Goal: Task Accomplishment & Management: Manage account settings

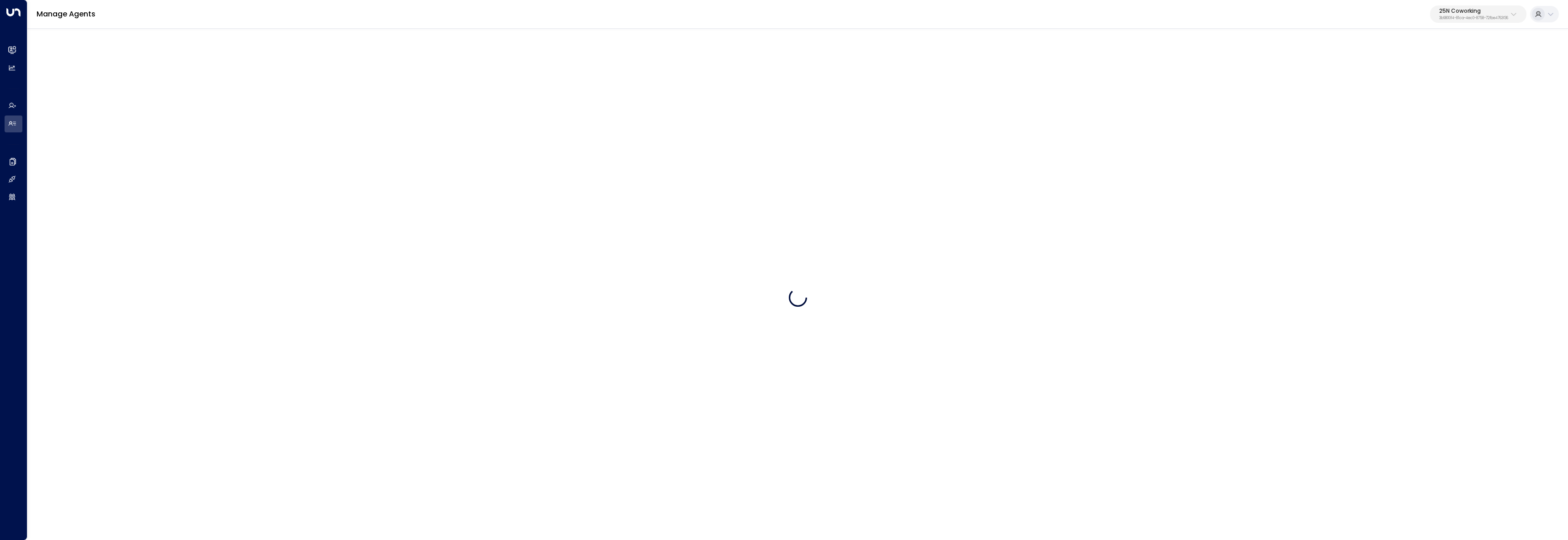
click at [1512, 14] on icon at bounding box center [1514, 14] width 6 height 4
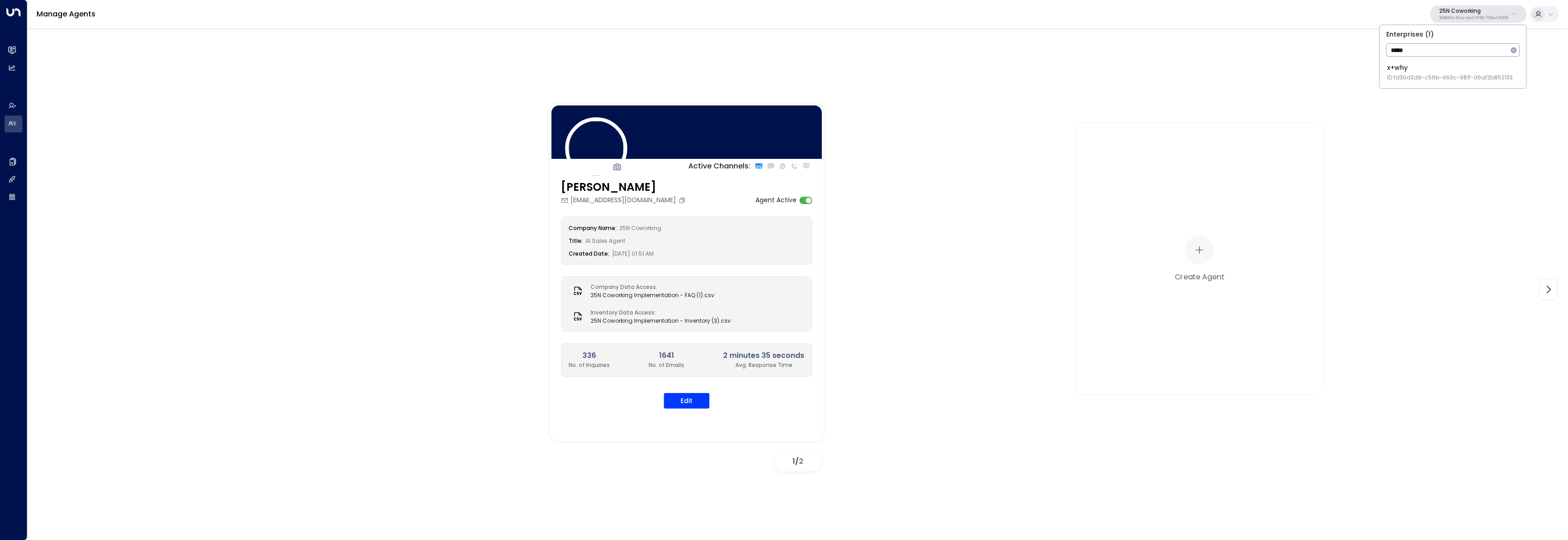
type input "*****"
click at [1470, 74] on span "ID: fd30d3d9-c56b-463c-981f-06af2b852133" at bounding box center [1449, 78] width 126 height 8
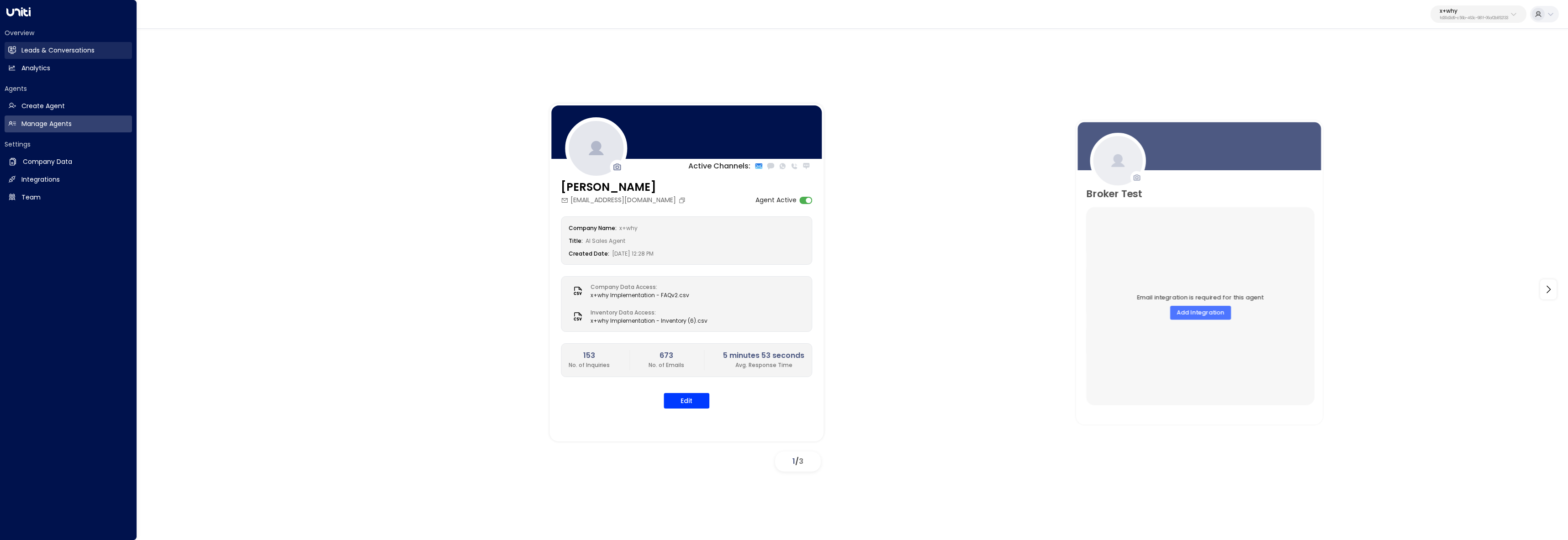
click at [23, 54] on h2 "Leads & Conversations" at bounding box center [58, 50] width 73 height 10
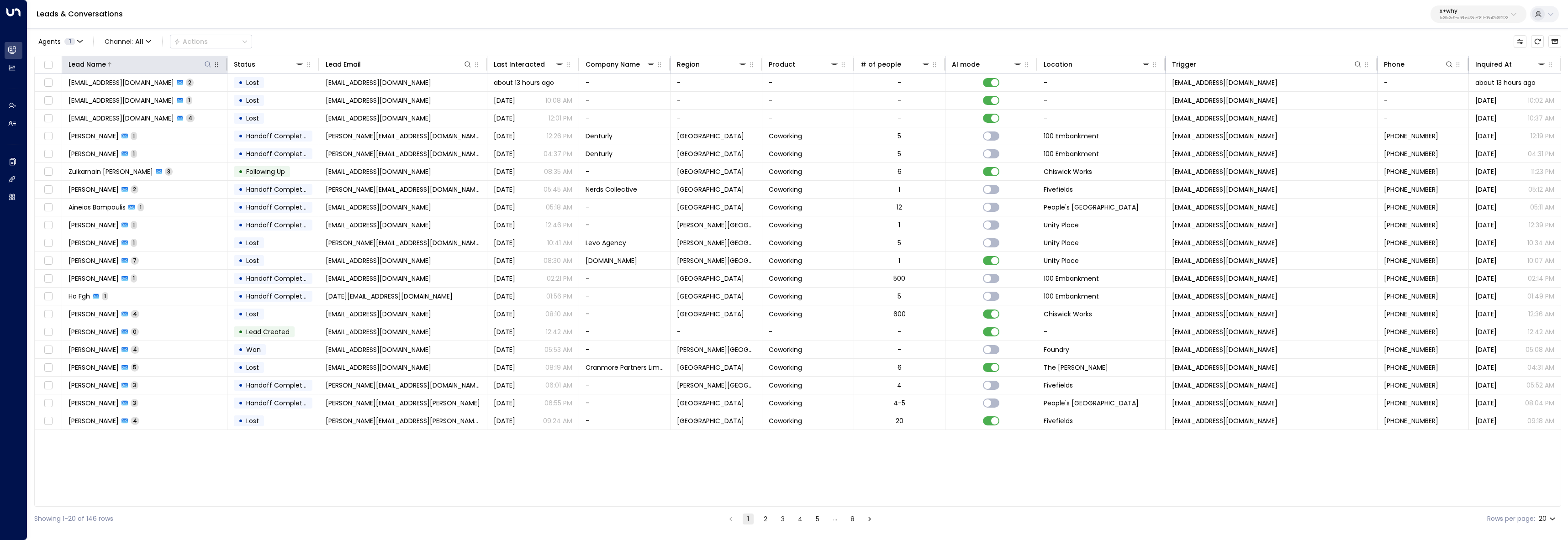
click at [208, 65] on icon at bounding box center [208, 65] width 7 height 7
type input "******"
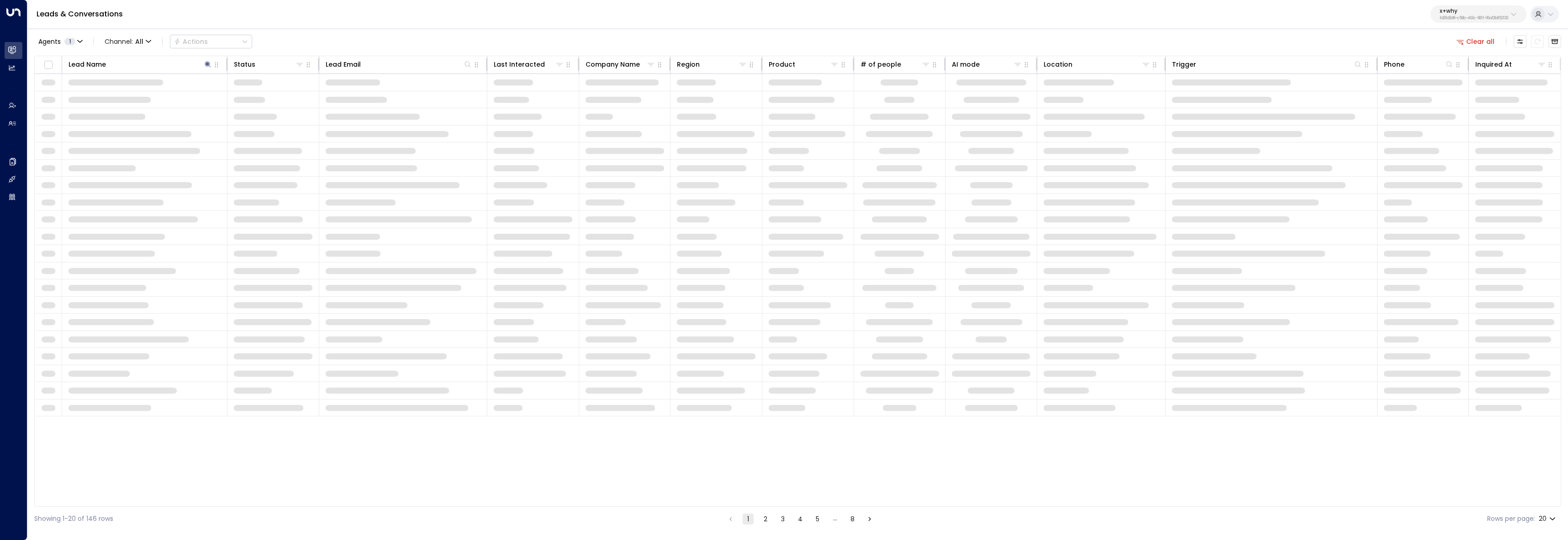
click at [325, 27] on div "Leads & Conversations x+why fd30d3d9-c56b-463c-981f-06af2b852133" at bounding box center [797, 14] width 1541 height 29
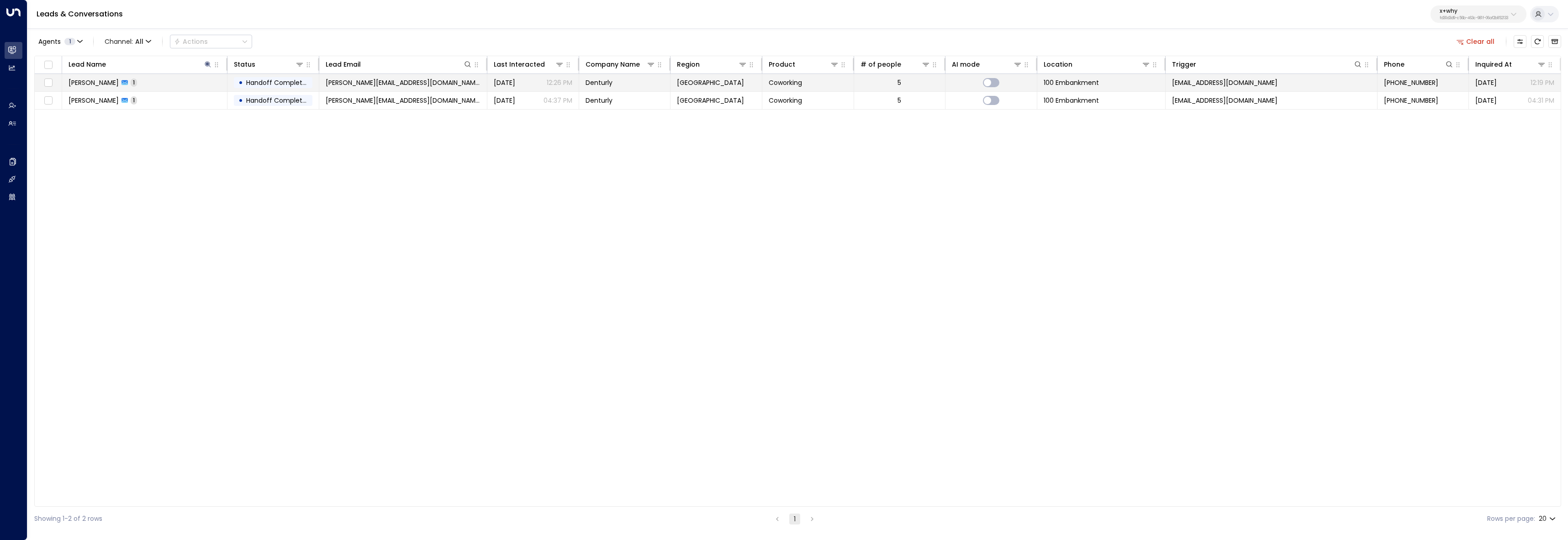
click at [184, 85] on td "Graham Byrne 1" at bounding box center [145, 82] width 166 height 18
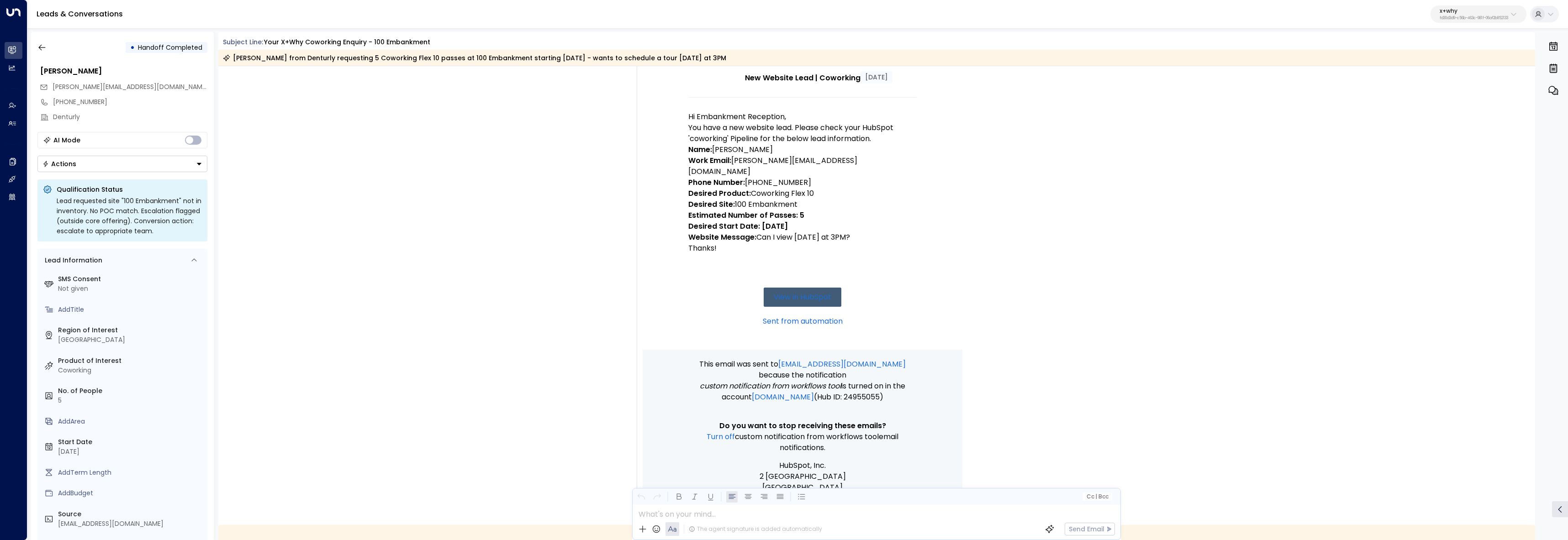
scroll to position [119, 0]
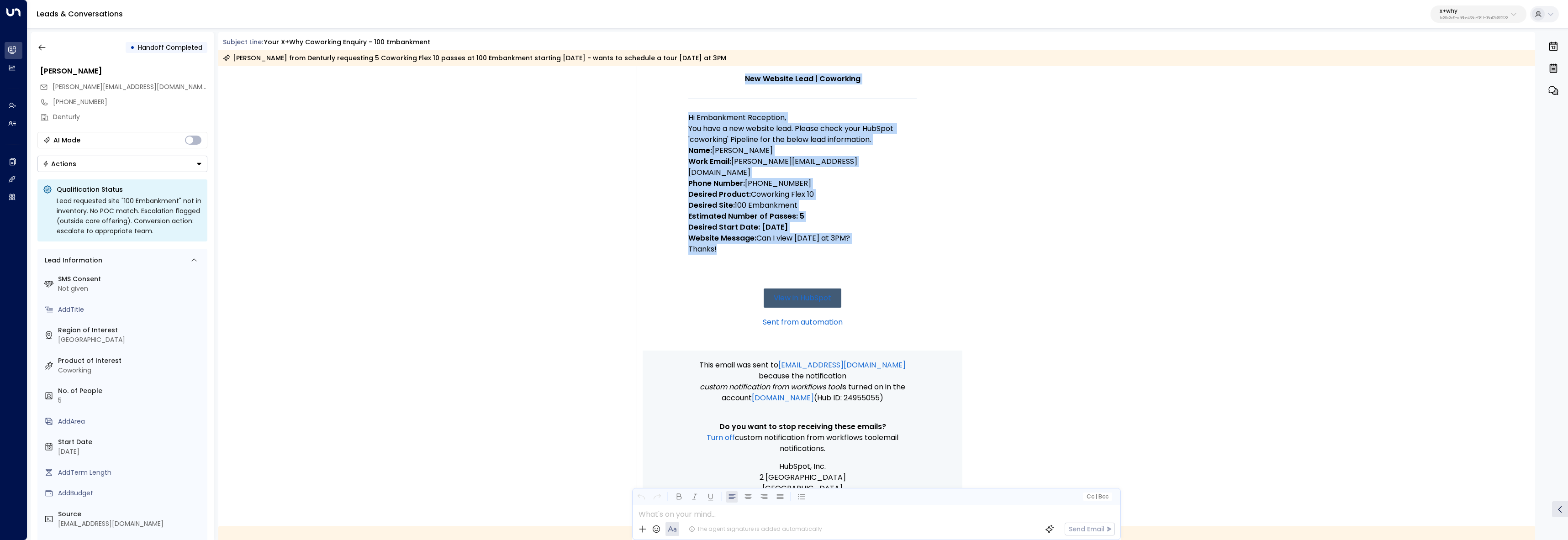
drag, startPoint x: 736, startPoint y: 242, endPoint x: 672, endPoint y: 103, distance: 153.0
click at [672, 103] on td "New Website Lead | Coworking Hi Embankment Reception, You have a new website le…" at bounding box center [803, 177] width 320 height 348
click at [705, 146] on strong "Name:" at bounding box center [700, 150] width 24 height 11
drag, startPoint x: 728, startPoint y: 240, endPoint x: 691, endPoint y: 114, distance: 131.3
click at [691, 114] on td "New Website Lead | Coworking Hi Embankment Reception, You have a new website le…" at bounding box center [802, 206] width 228 height 289
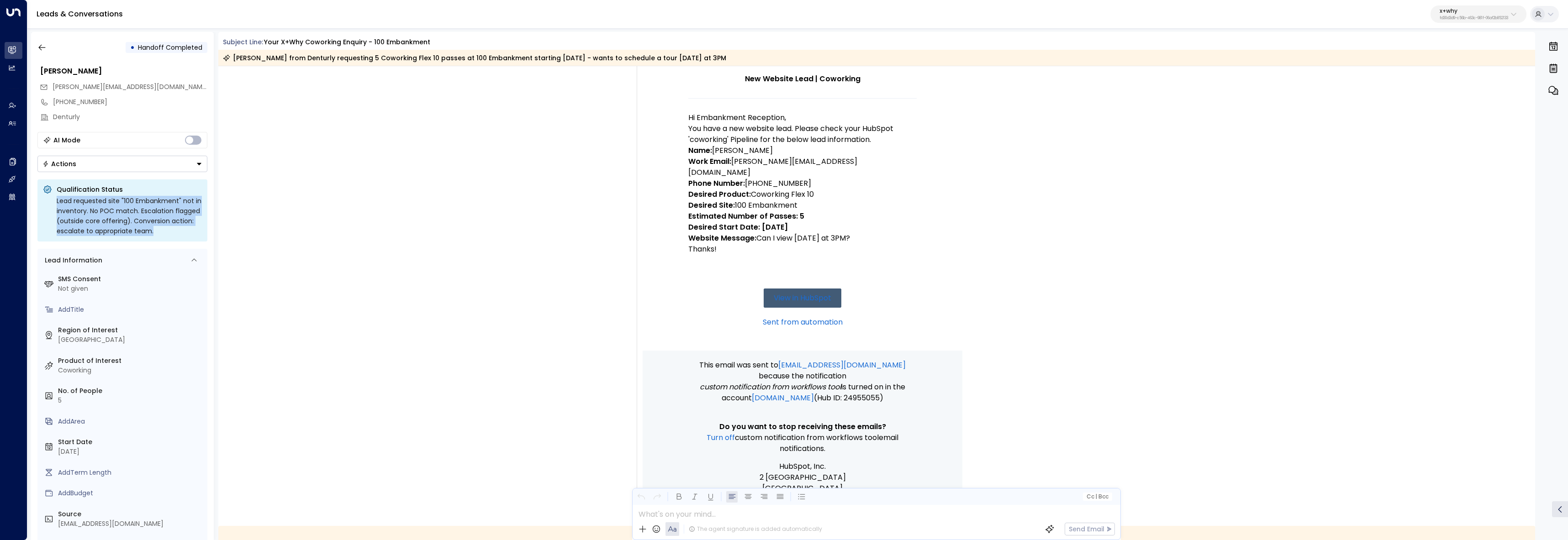
drag, startPoint x: 53, startPoint y: 198, endPoint x: 156, endPoint y: 227, distance: 107.0
click at [156, 227] on div "Qualification Status Lead requested site "100 Embankment" not in inventory. No …" at bounding box center [122, 210] width 170 height 62
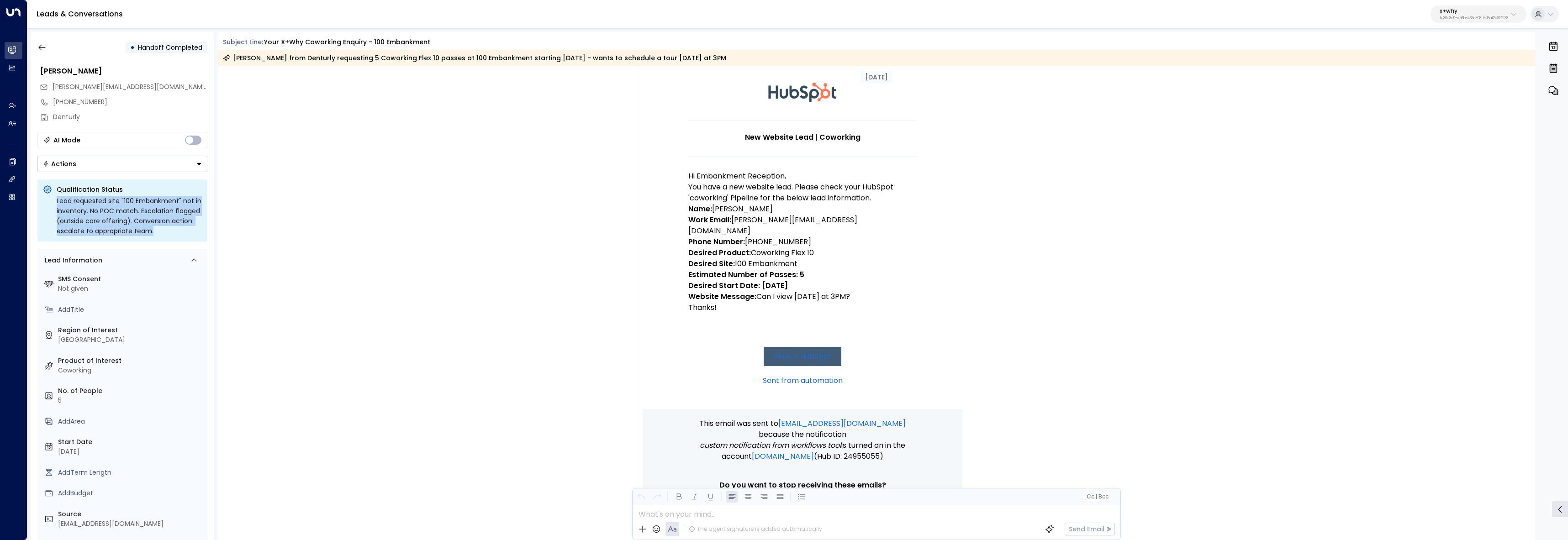
scroll to position [63, 0]
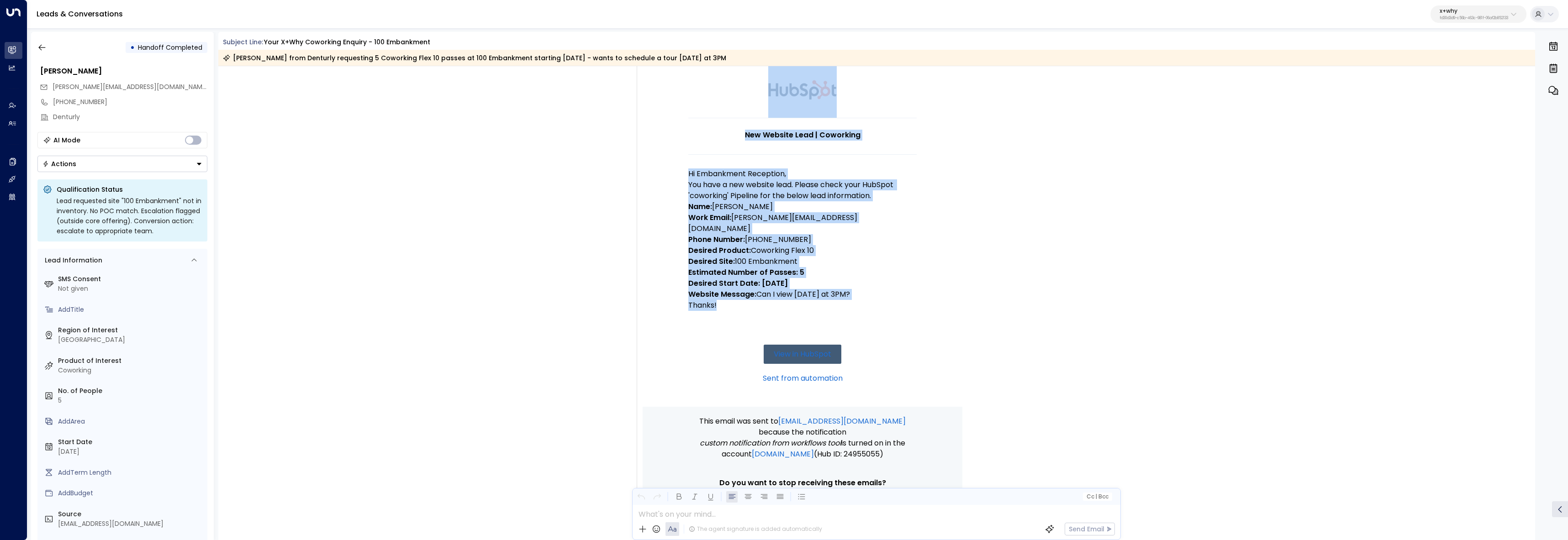
drag, startPoint x: 669, startPoint y: 208, endPoint x: 808, endPoint y: 289, distance: 160.9
click at [808, 289] on td "New Website Lead | Coworking Hi Embankment Reception, You have a new website le…" at bounding box center [803, 233] width 320 height 348
click at [808, 289] on p "Website Message: Can I view on Thursday at 3PM?" at bounding box center [802, 295] width 228 height 11
drag, startPoint x: 736, startPoint y: 296, endPoint x: 686, endPoint y: 208, distance: 101.2
click at [686, 208] on td "New Website Lead | Coworking Hi Embankment Reception, You have a new website le…" at bounding box center [803, 233] width 320 height 348
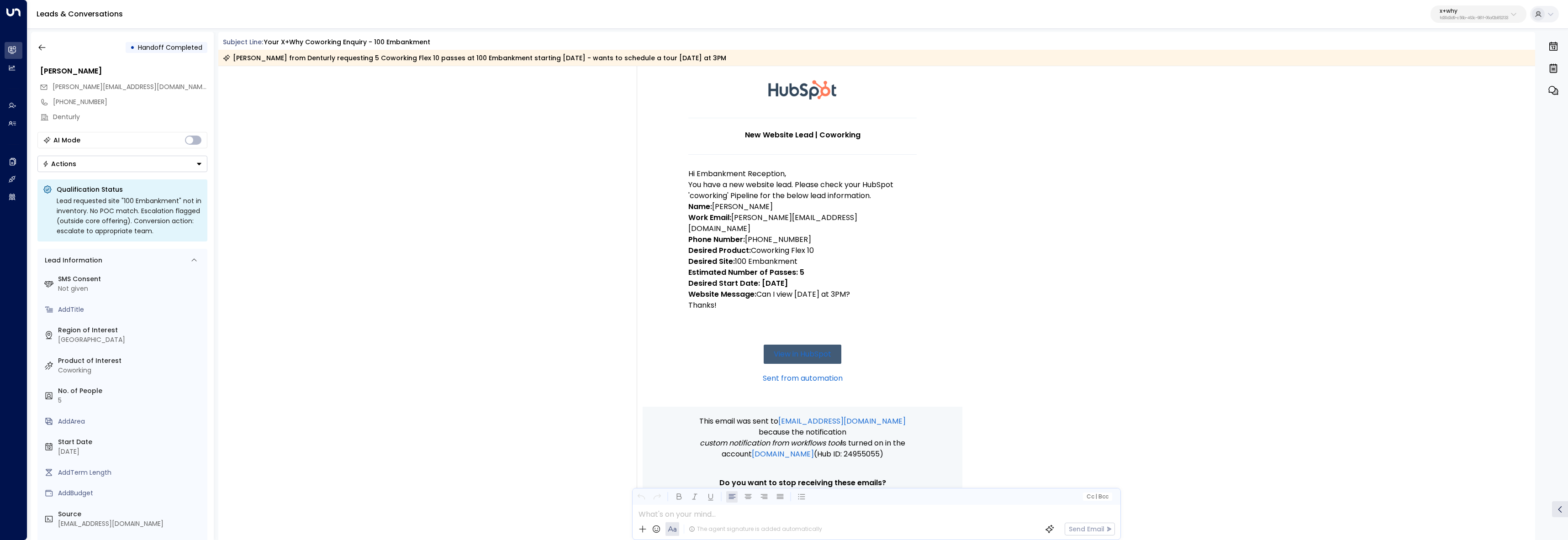
click at [606, 232] on div "Trigger Email • • 12:19 PM • Email New Website Lead | Coworking Hi Embankment R…" at bounding box center [877, 318] width 1317 height 551
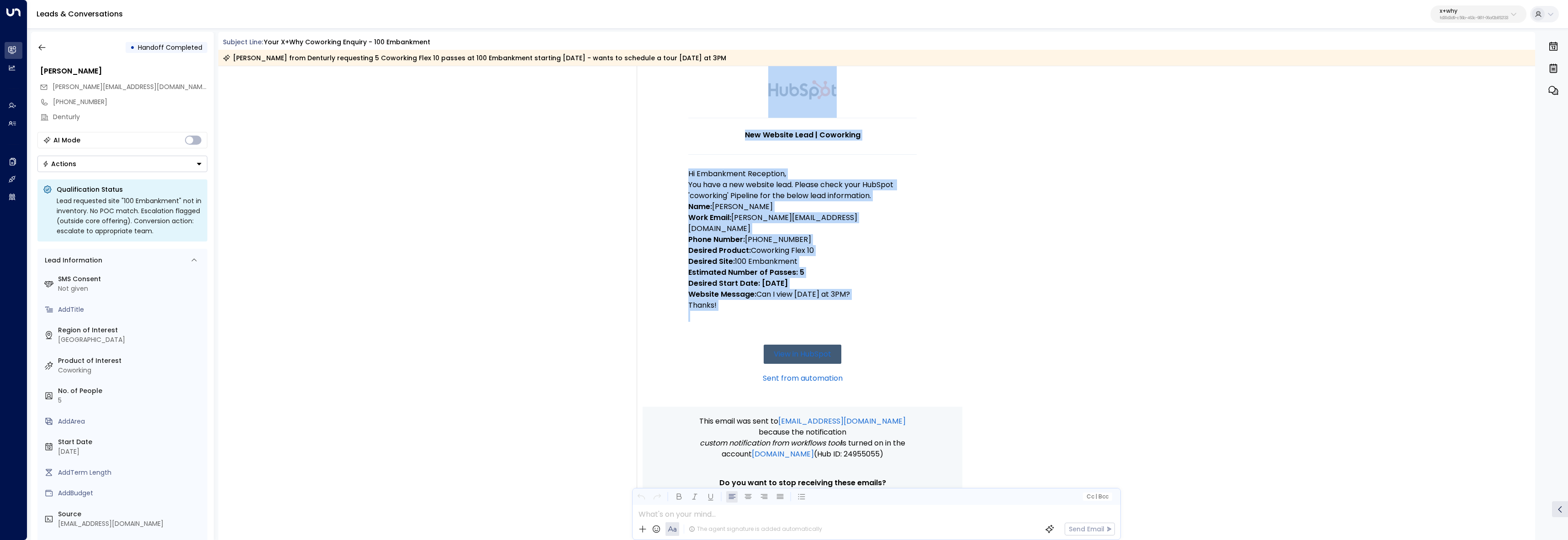
drag, startPoint x: 740, startPoint y: 299, endPoint x: 682, endPoint y: 175, distance: 136.9
click at [682, 175] on td "New Website Lead | Coworking Hi Embankment Reception, You have a new website le…" at bounding box center [803, 233] width 320 height 348
click at [682, 181] on td "New Website Lead | Coworking Hi Embankment Reception, You have a new website le…" at bounding box center [803, 233] width 320 height 348
drag, startPoint x: 685, startPoint y: 173, endPoint x: 735, endPoint y: 297, distance: 133.7
click at [735, 297] on td "New Website Lead | Coworking Hi Embankment Reception, You have a new website le…" at bounding box center [803, 233] width 320 height 348
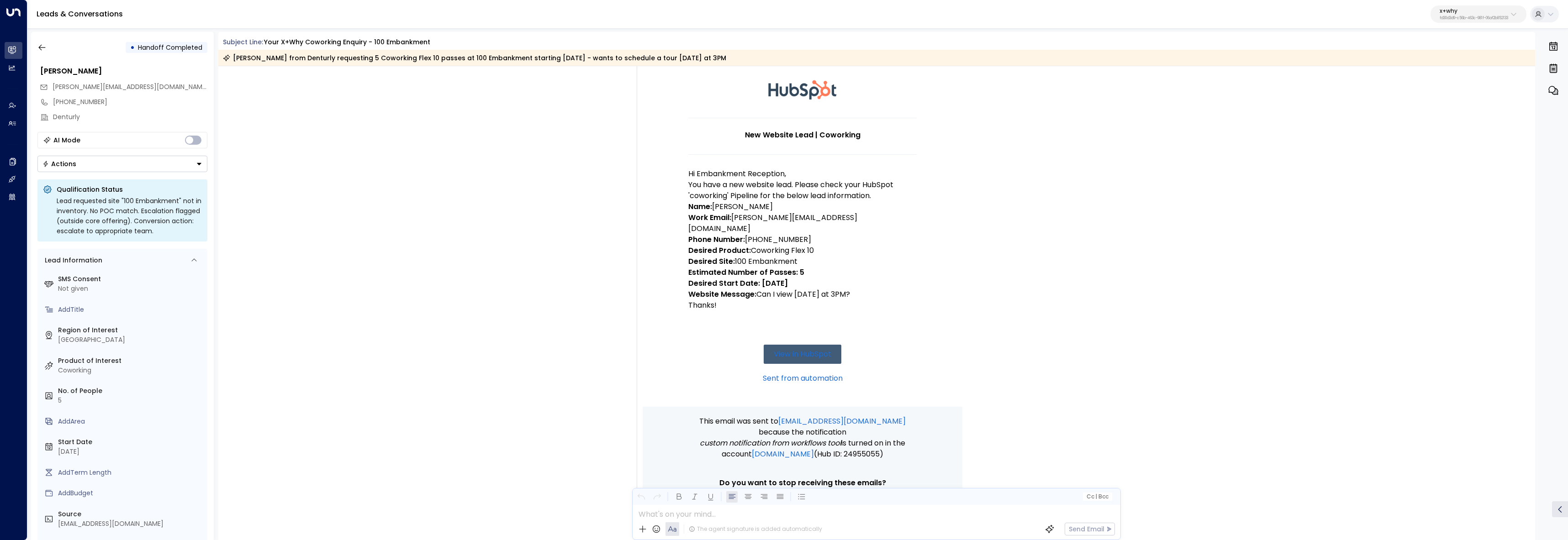
click at [736, 289] on strong "Website Message:" at bounding box center [722, 294] width 68 height 11
click at [719, 185] on p "You have a new website lead. Please check your HubSpot 'coworking' Pipeline for…" at bounding box center [802, 190] width 228 height 22
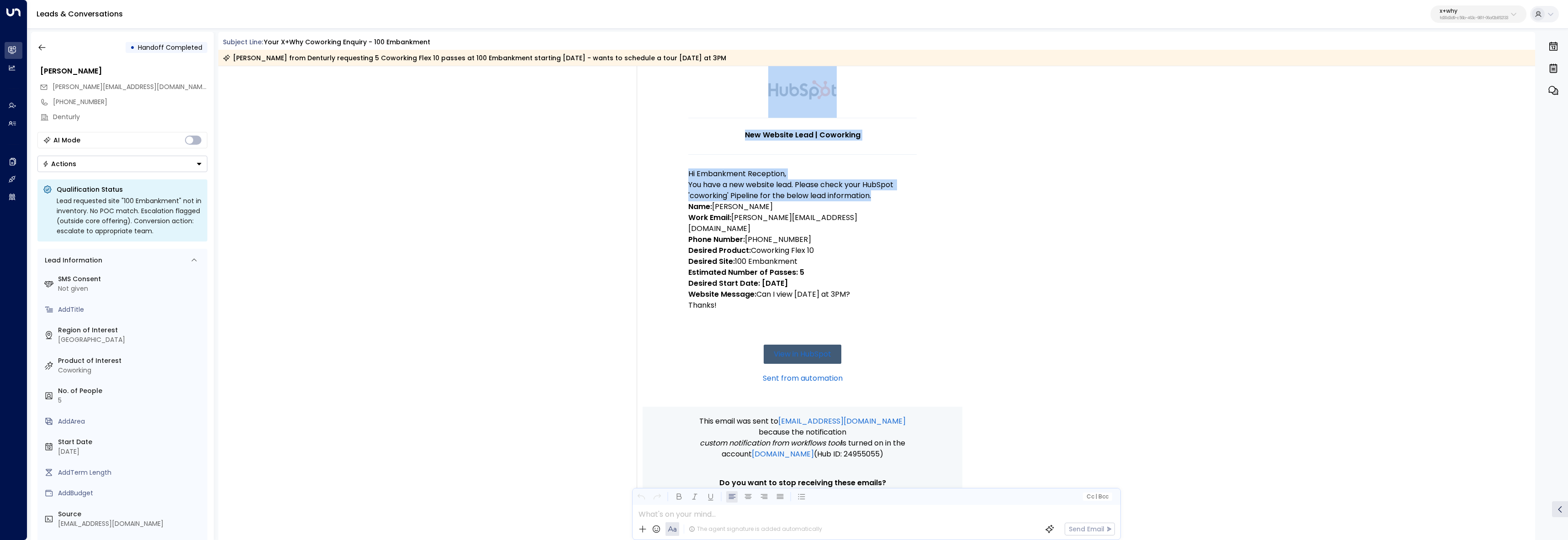
drag, startPoint x: 866, startPoint y: 196, endPoint x: 676, endPoint y: 168, distance: 192.1
click at [676, 168] on td "New Website Lead | Coworking Hi Embankment Reception, You have a new website le…" at bounding box center [803, 233] width 320 height 348
click at [693, 175] on p "Hi Embankment Reception," at bounding box center [802, 174] width 228 height 11
drag, startPoint x: 878, startPoint y: 199, endPoint x: 689, endPoint y: 177, distance: 190.3
click at [689, 177] on td "New Website Lead | Coworking Hi Embankment Reception, You have a new website le…" at bounding box center [802, 262] width 228 height 289
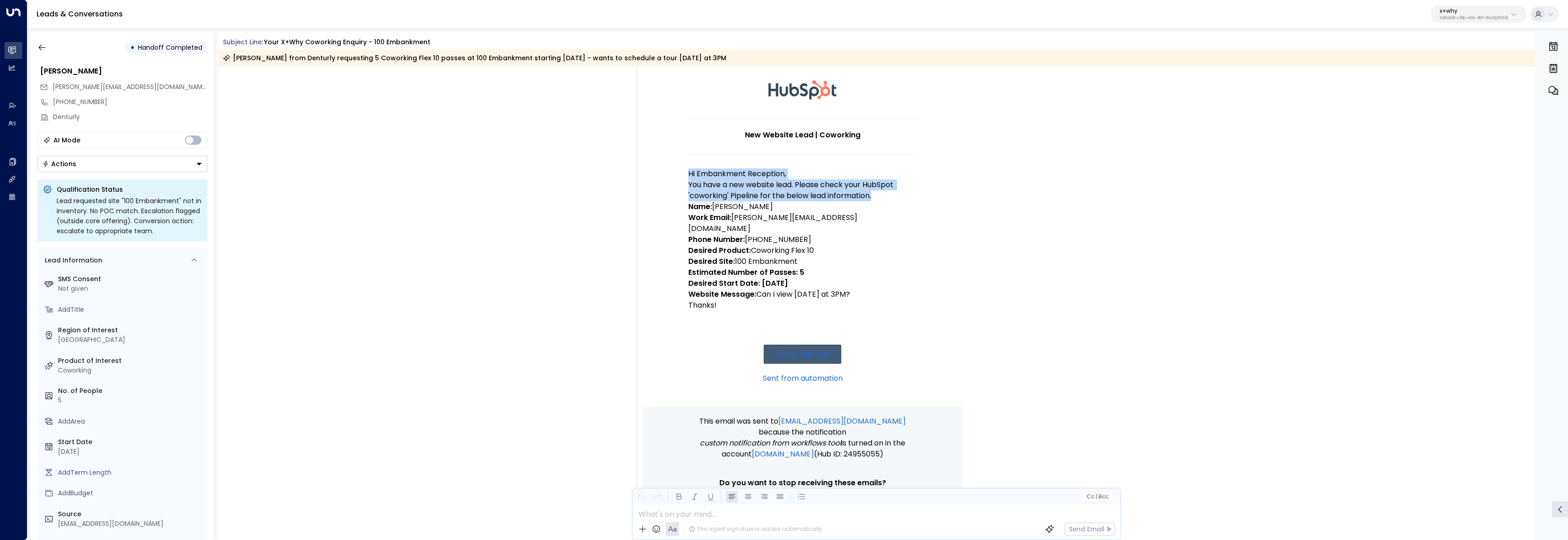
copy td "Hi Embankment Reception, You have a new website lead. Please check your HubSpot…"
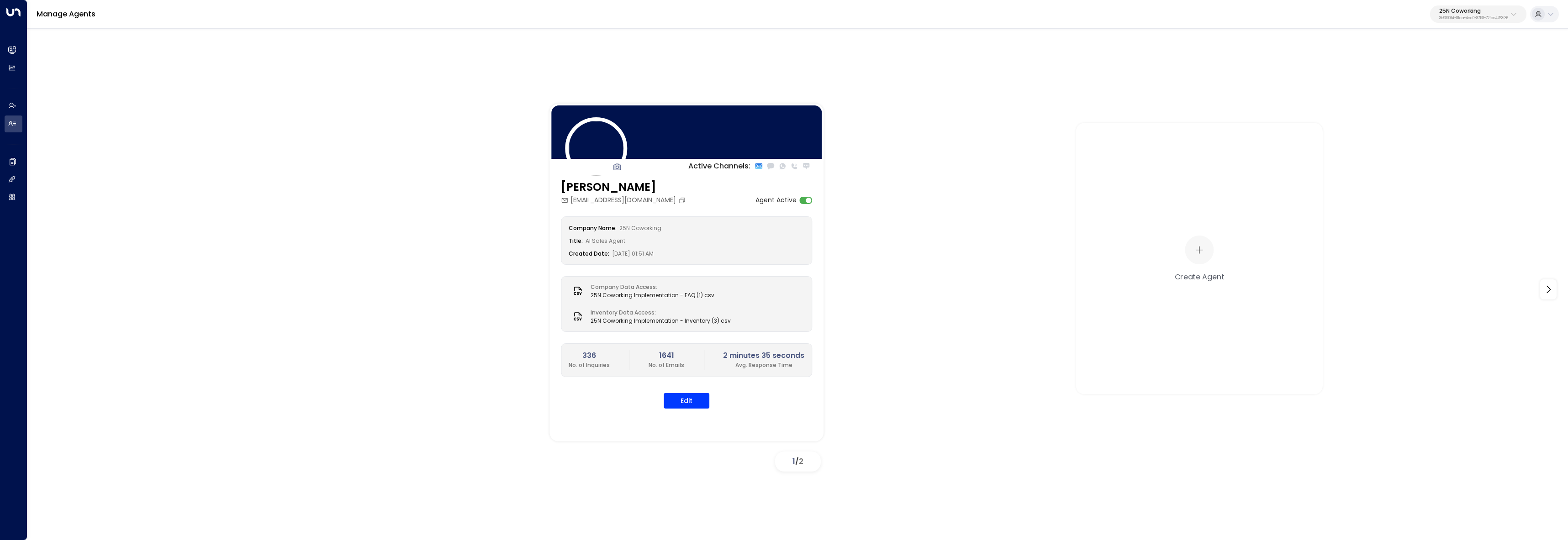
click at [1503, 11] on p "25N Coworking" at bounding box center [1474, 11] width 69 height 6
type input "*********"
click at [1461, 67] on div "Spacemade ID: 0d57b456-76f9-434b-bc82-bf954502d602" at bounding box center [1452, 72] width 131 height 19
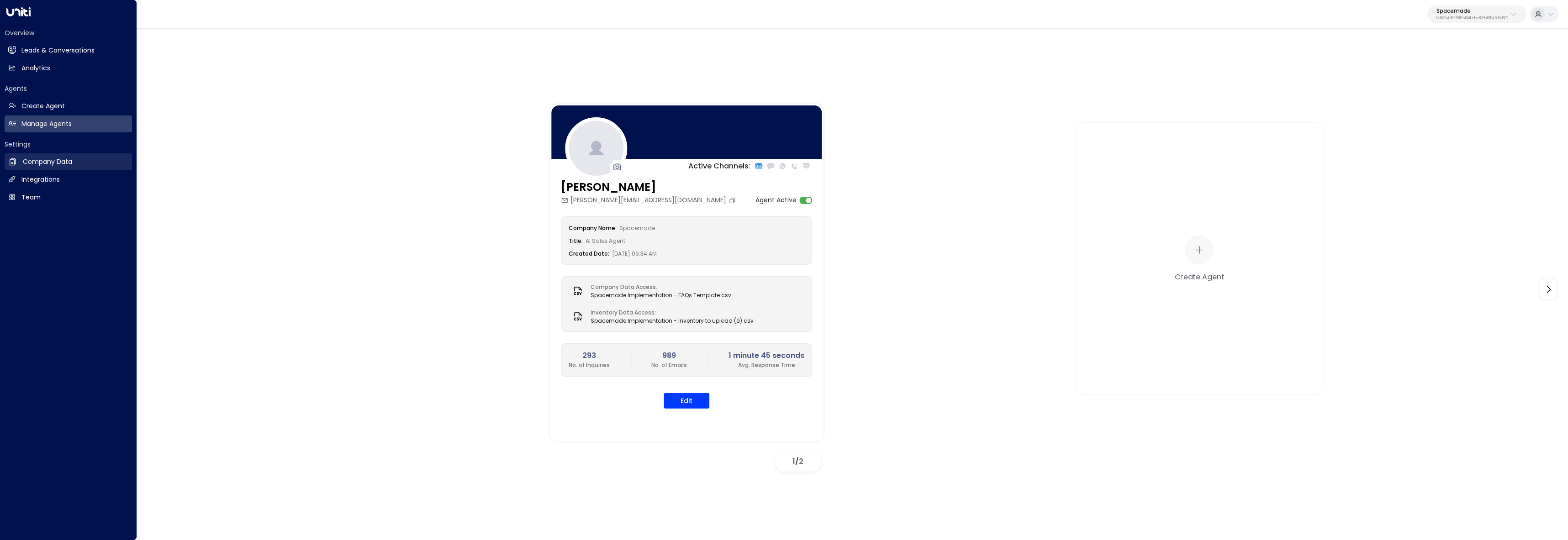
click at [20, 162] on link "Company Data Company Data" at bounding box center [69, 162] width 128 height 17
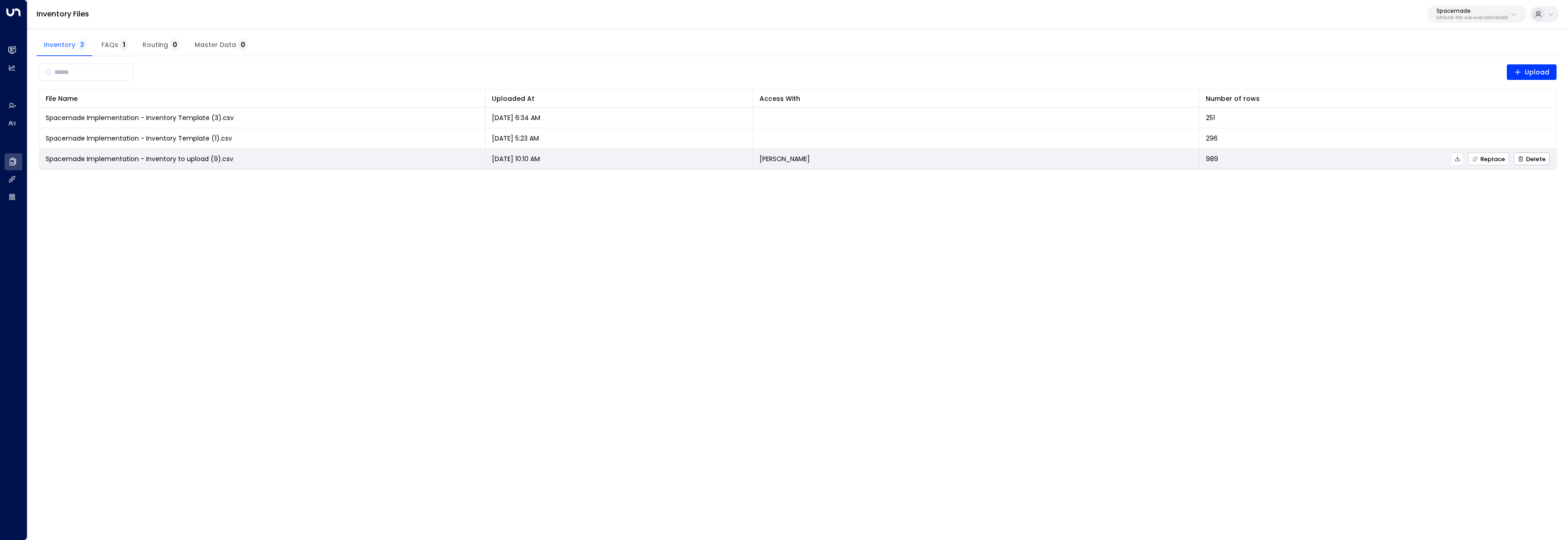
click at [1480, 160] on span "Replace" at bounding box center [1488, 159] width 33 height 6
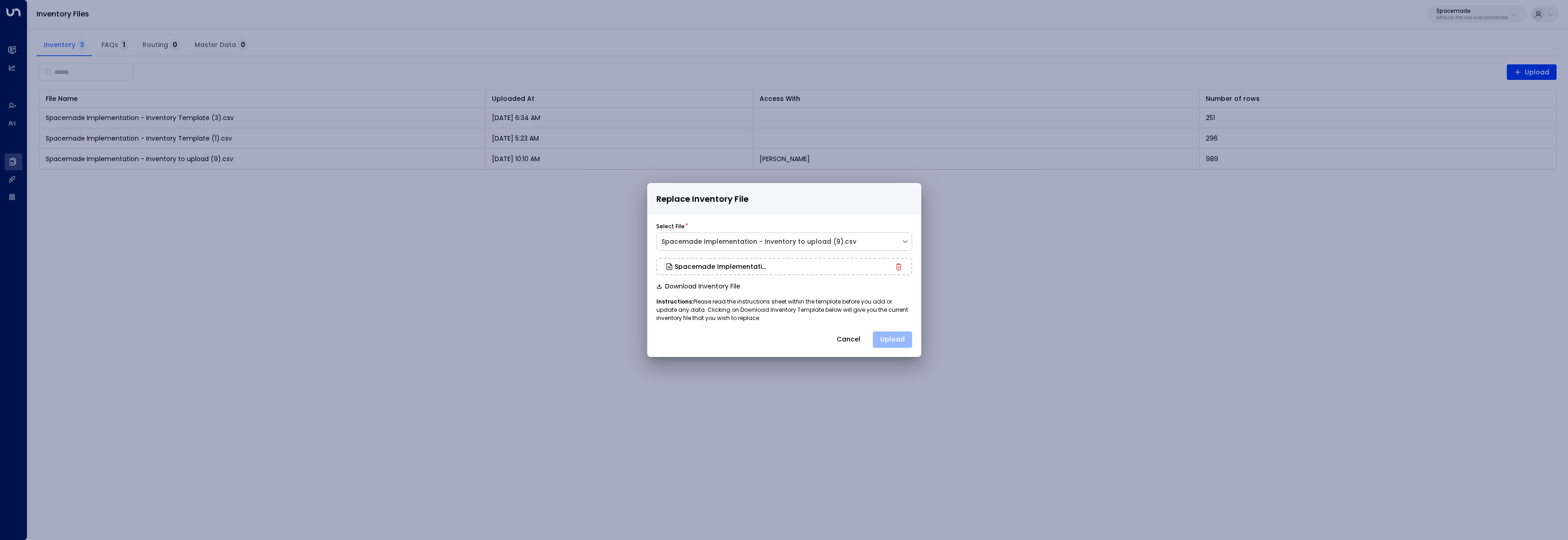
click at [897, 344] on button "Upload" at bounding box center [893, 339] width 39 height 16
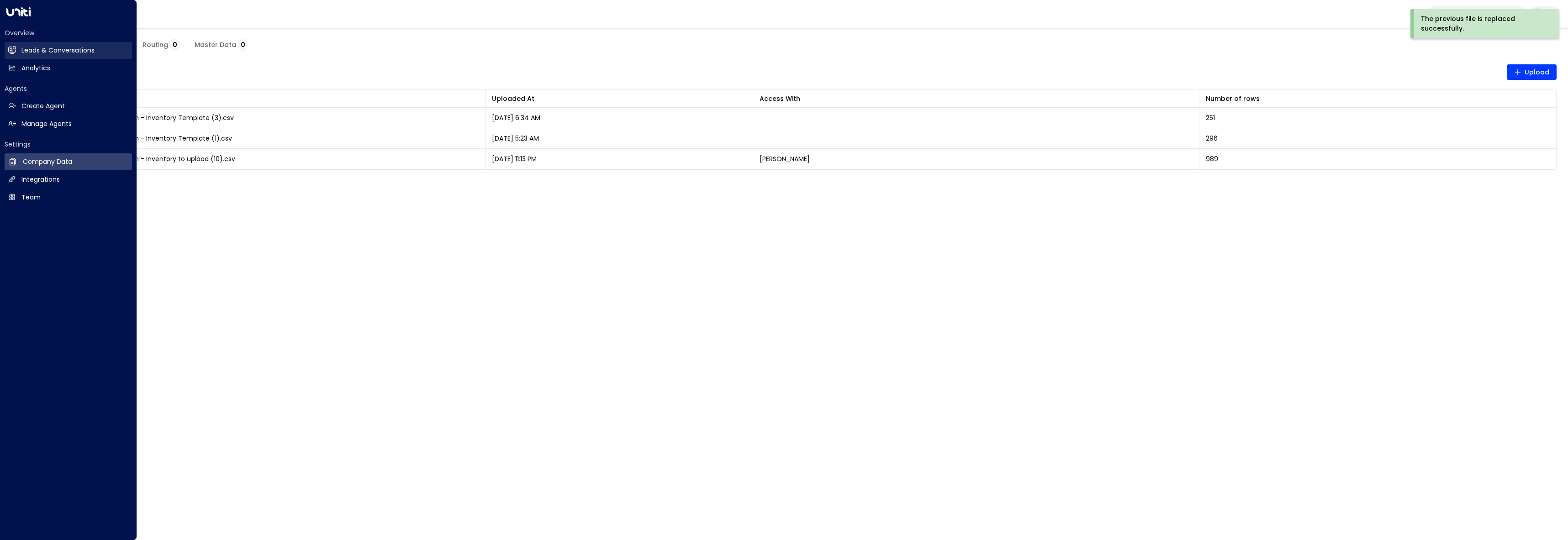
click at [23, 46] on h2 "Leads & Conversations" at bounding box center [58, 50] width 73 height 10
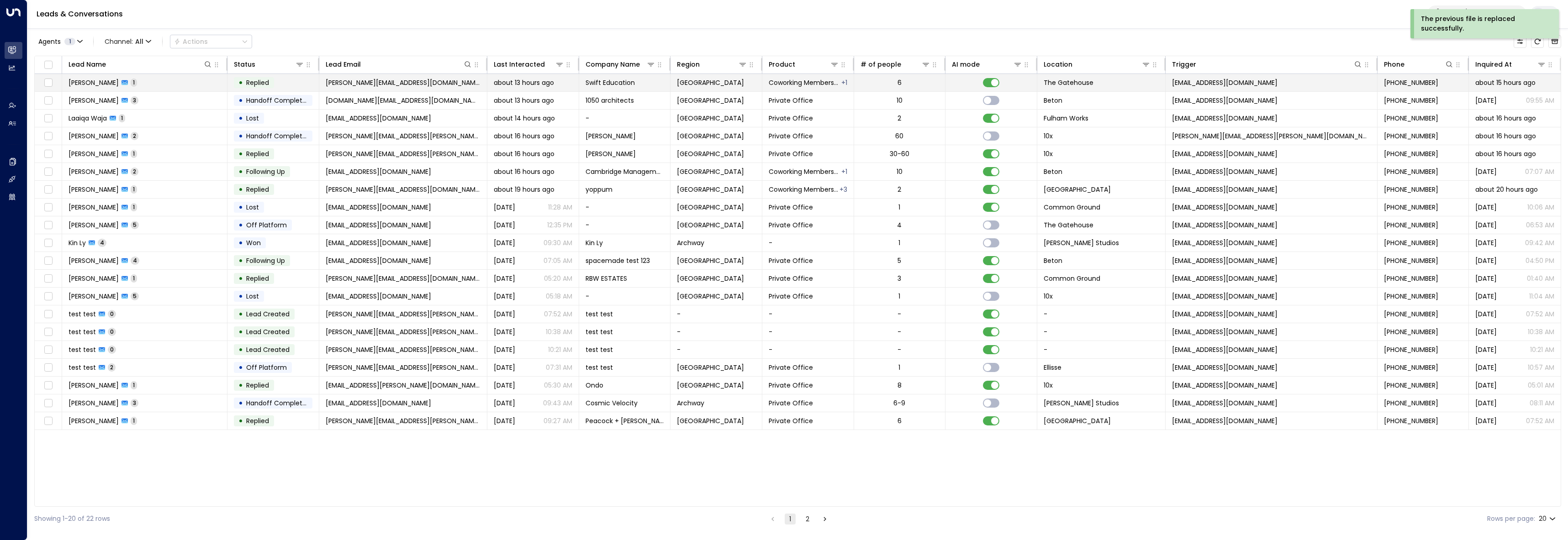
click at [160, 87] on td "Timothy Johnson 1" at bounding box center [145, 82] width 166 height 18
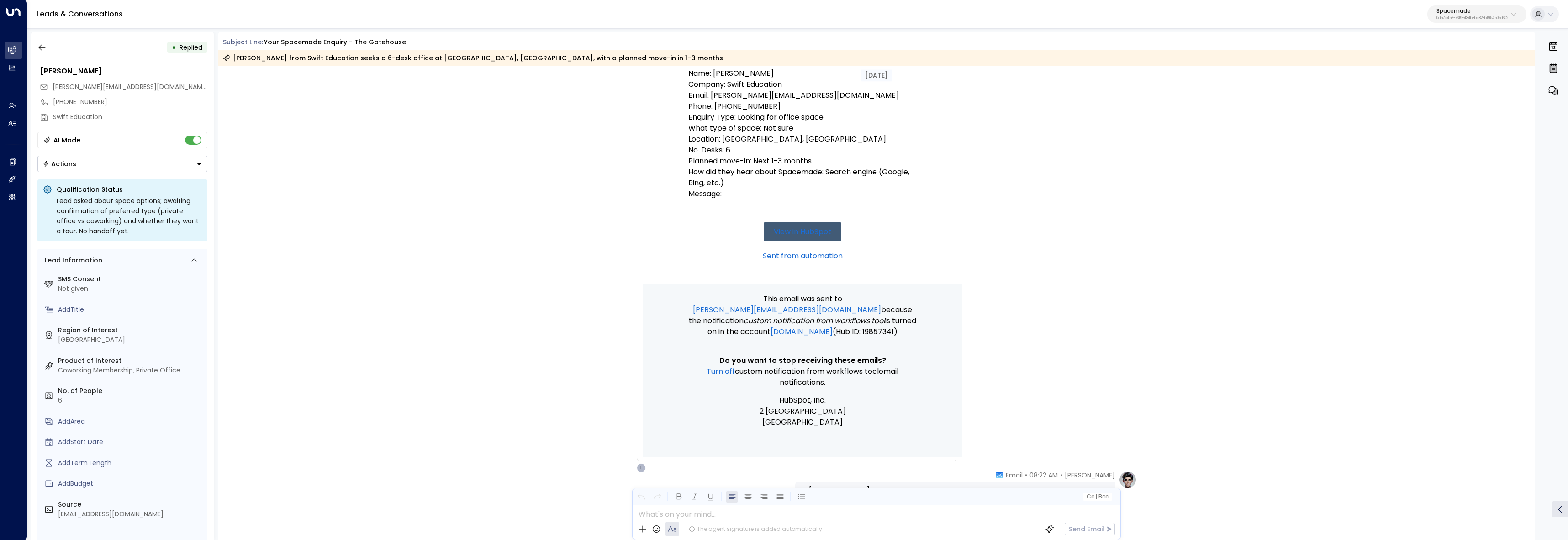
scroll to position [423, 0]
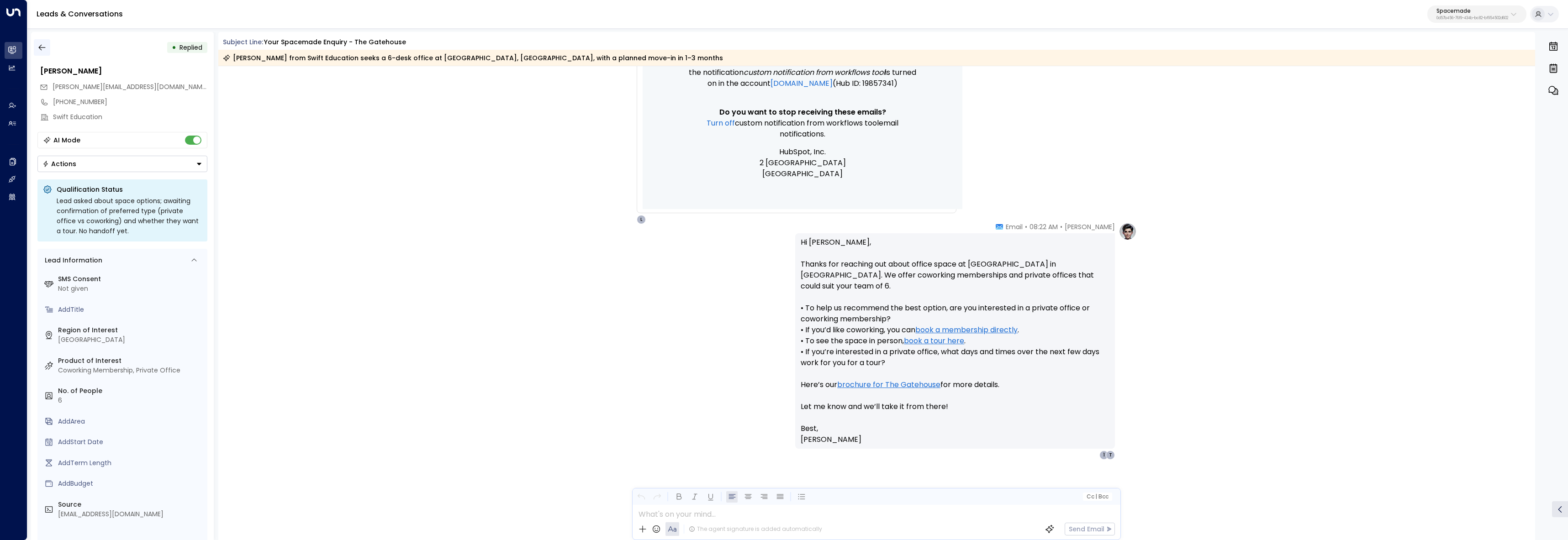
click at [46, 48] on button "button" at bounding box center [41, 47] width 16 height 16
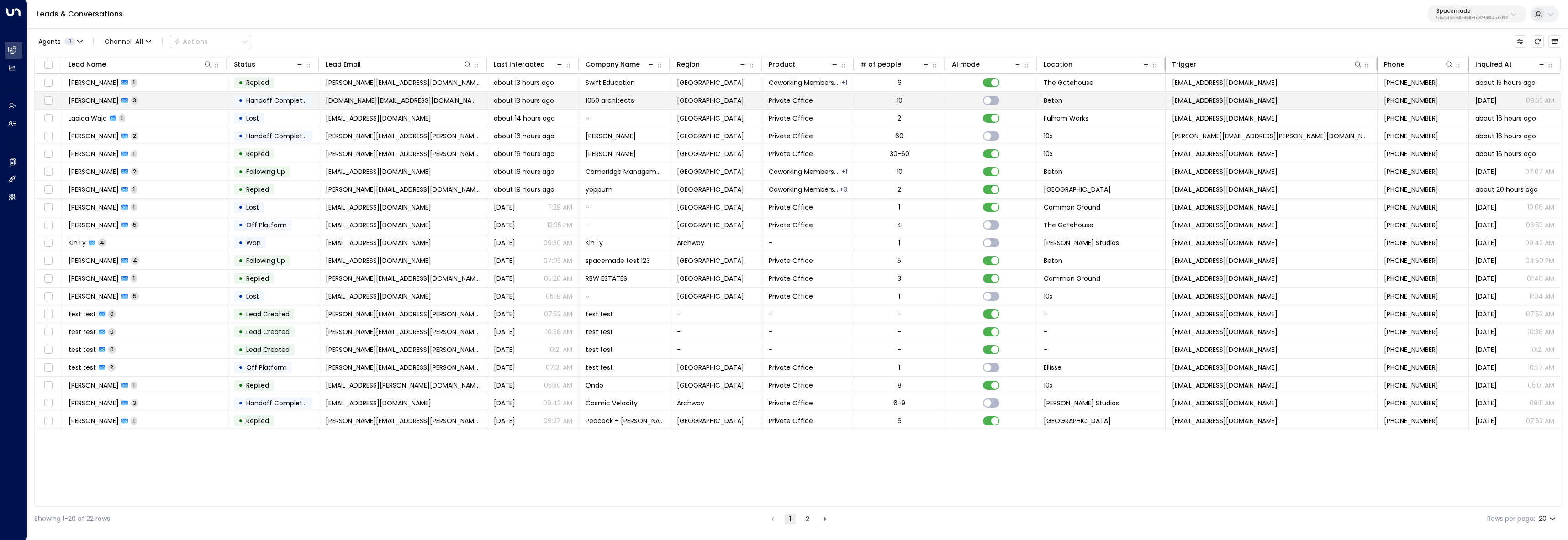
click at [130, 105] on td "Claire Dupont 3" at bounding box center [145, 100] width 166 height 18
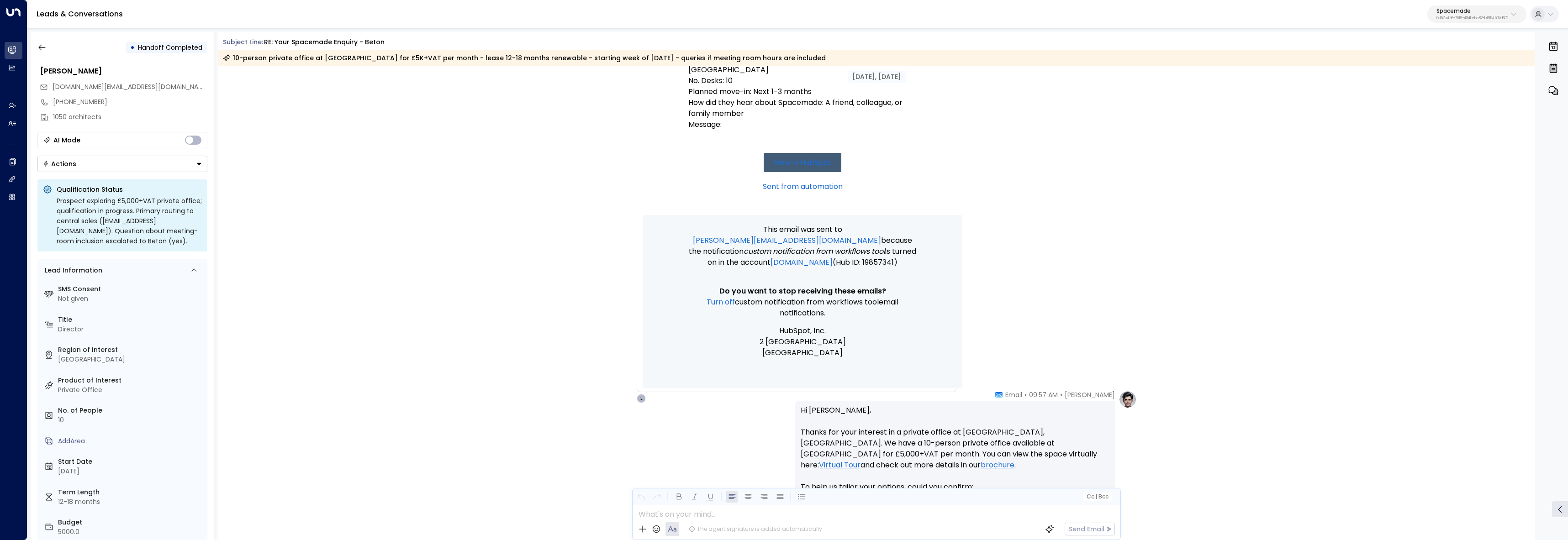
scroll to position [281, 0]
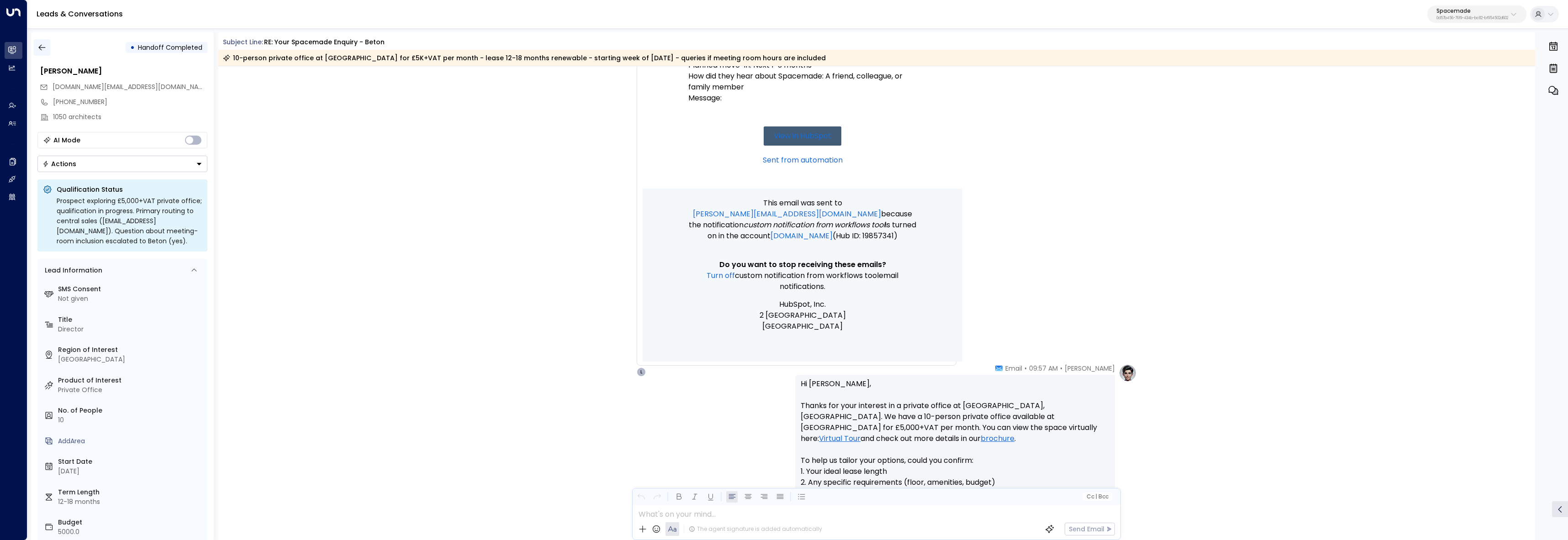
click at [49, 46] on button "button" at bounding box center [41, 47] width 16 height 16
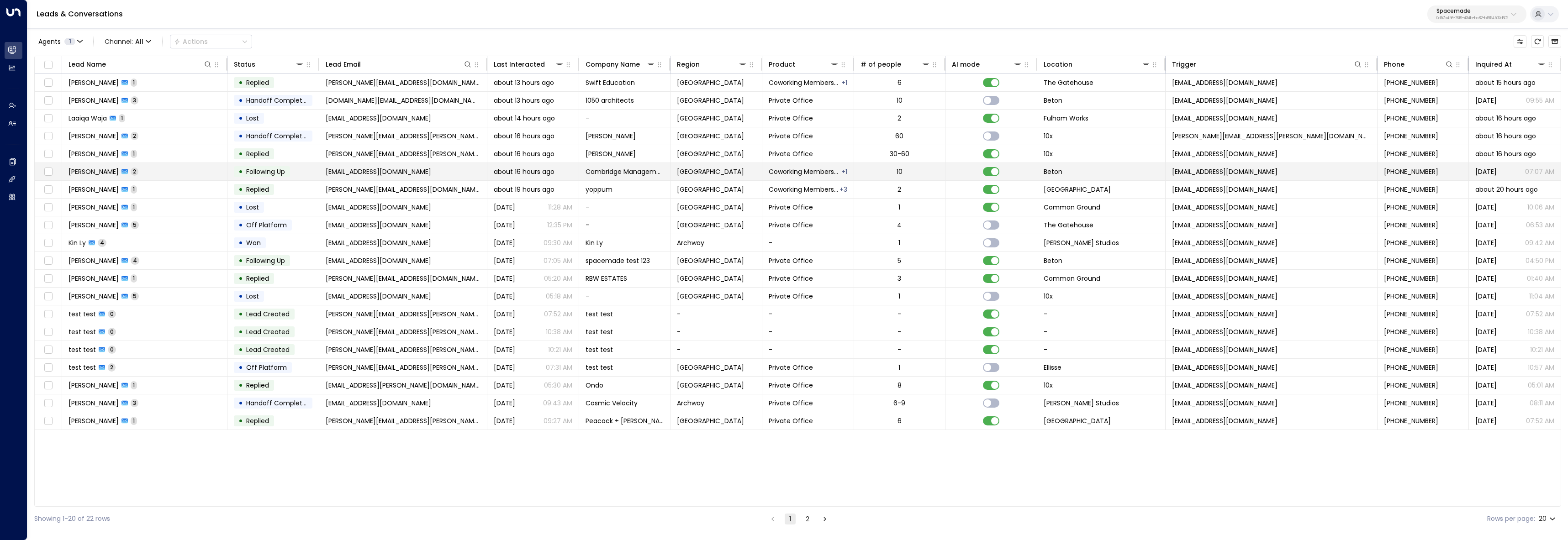
click at [161, 169] on td "Serena Catapano 2" at bounding box center [145, 171] width 166 height 18
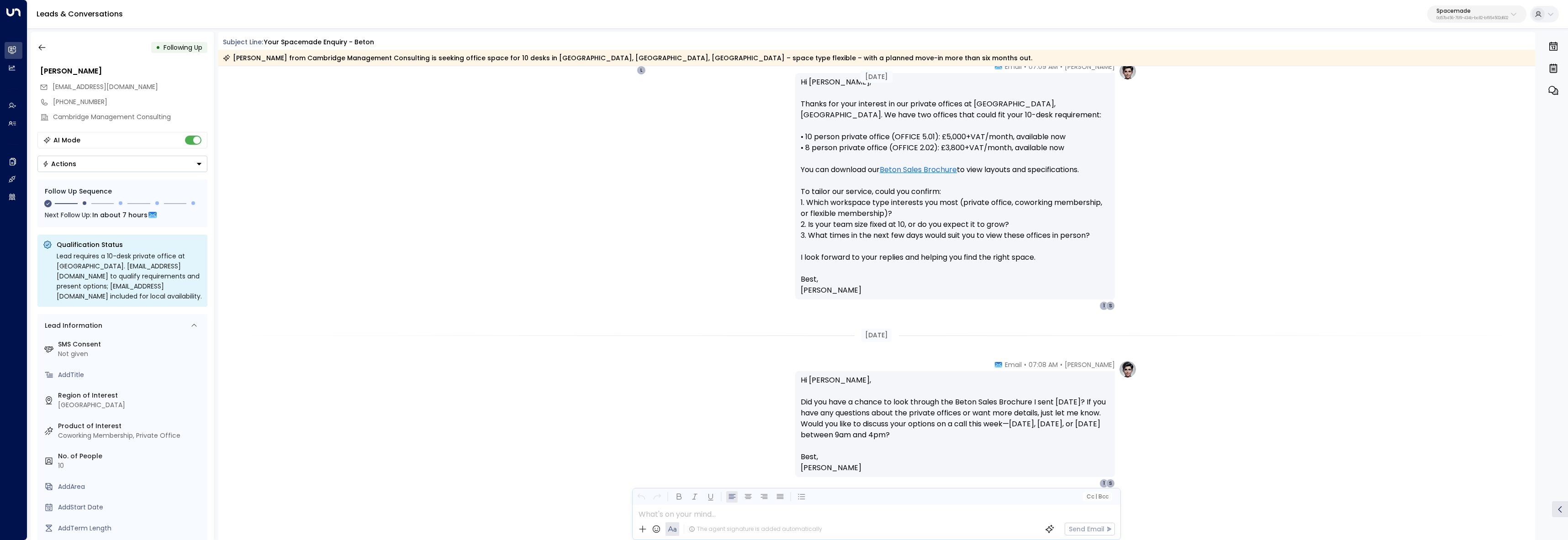
scroll to position [611, 0]
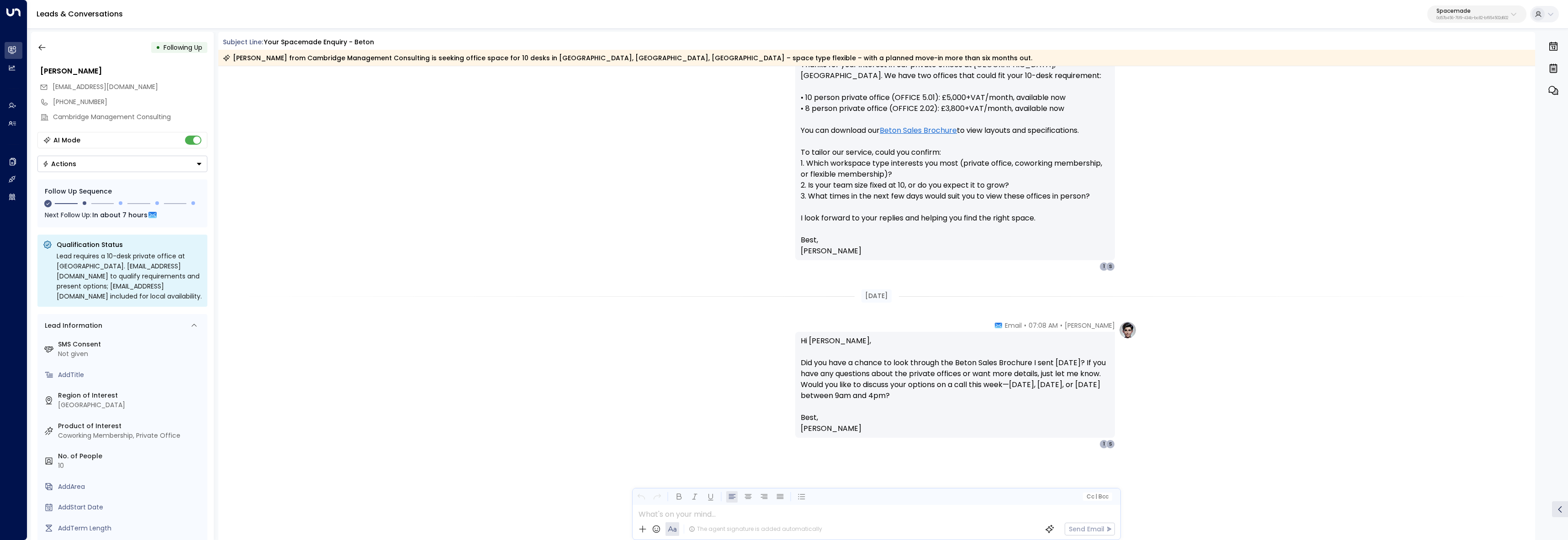
click at [1308, 55] on div "Serena Catapano from Cambridge Management Consulting is seeking office space fo…" at bounding box center [877, 58] width 1317 height 16
click at [1501, 18] on p "0d57b456-76f9-434b-bc82-bf954502d602" at bounding box center [1473, 18] width 72 height 4
type input "**********"
click at [1470, 74] on span "ID: 58c4b32c-92b1-4356-be9b-1247e2c02228" at bounding box center [1491, 78] width 127 height 8
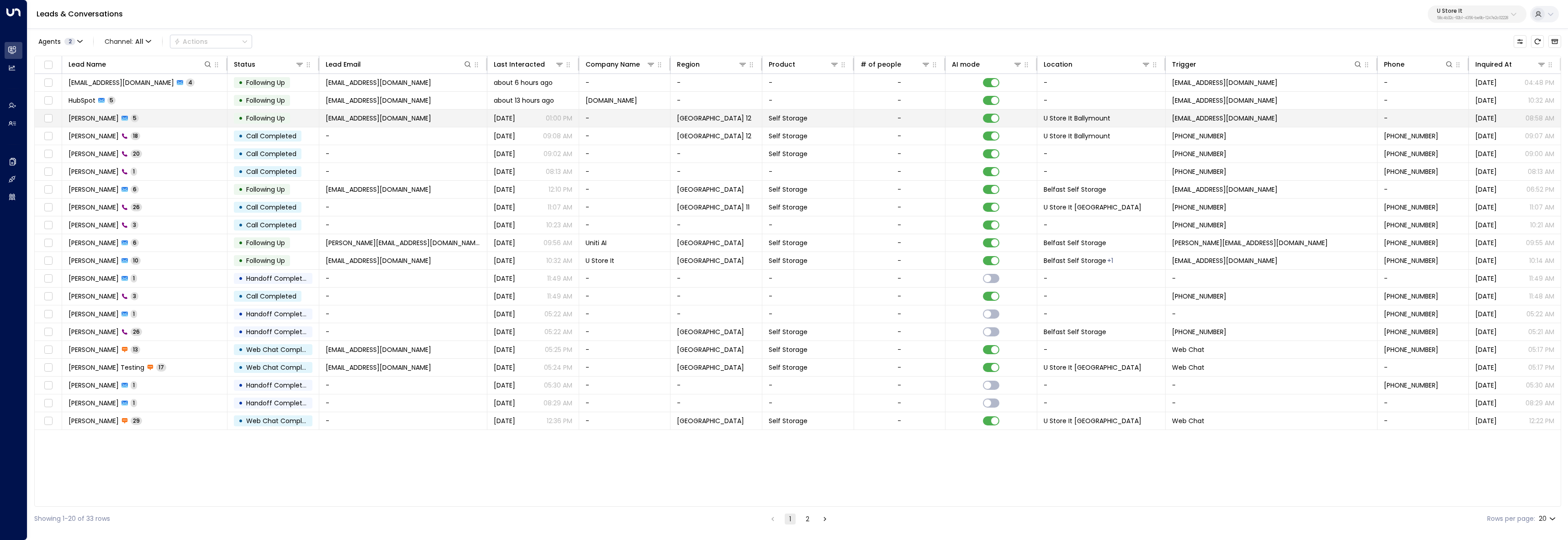
click at [437, 112] on td "rayan.habbab@gmail.com" at bounding box center [403, 118] width 168 height 18
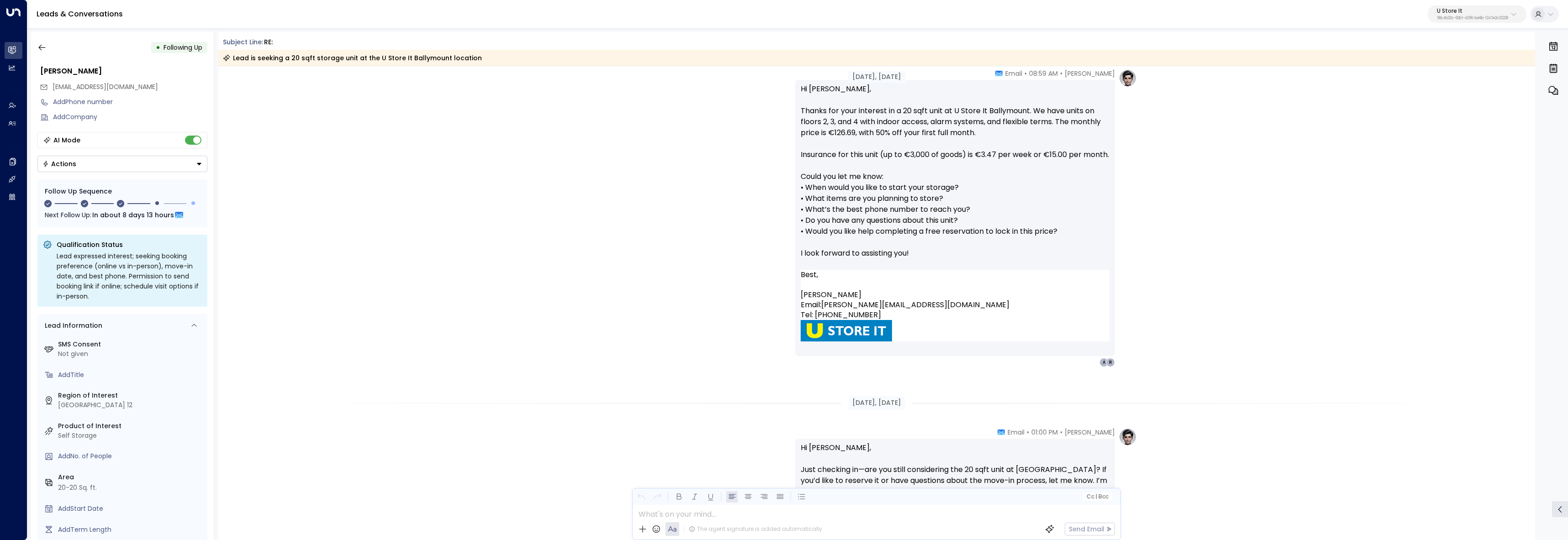
scroll to position [97, 0]
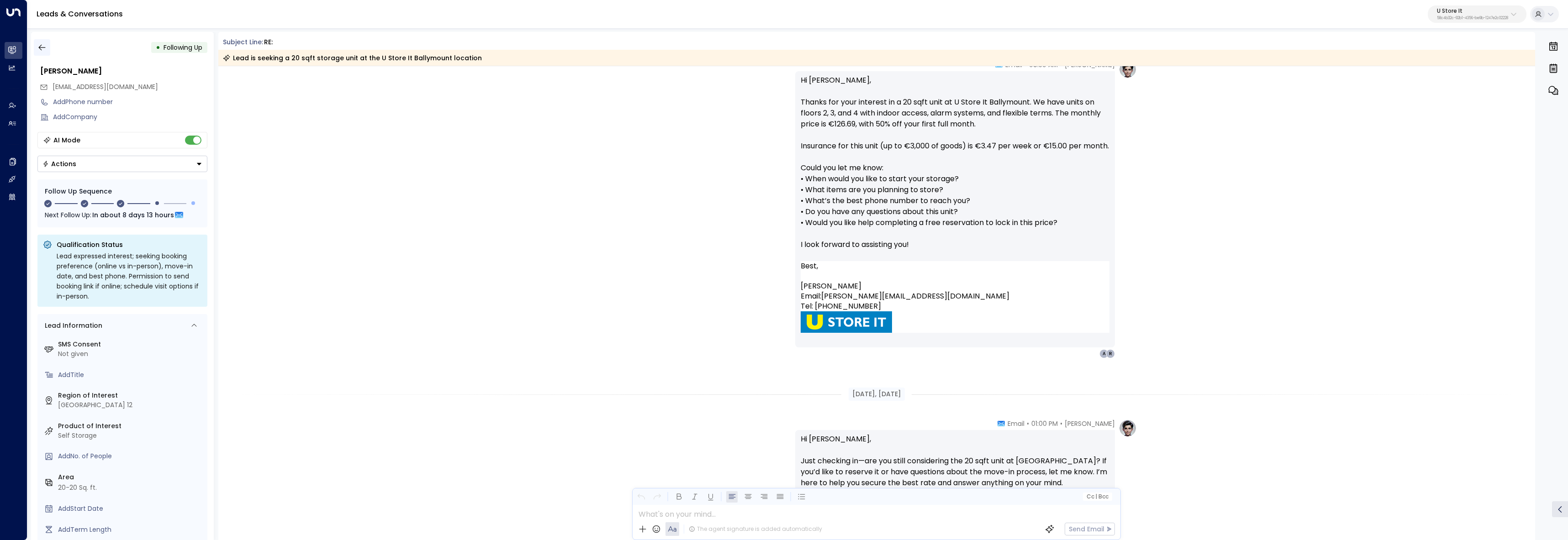
click at [41, 46] on icon "button" at bounding box center [41, 47] width 9 height 9
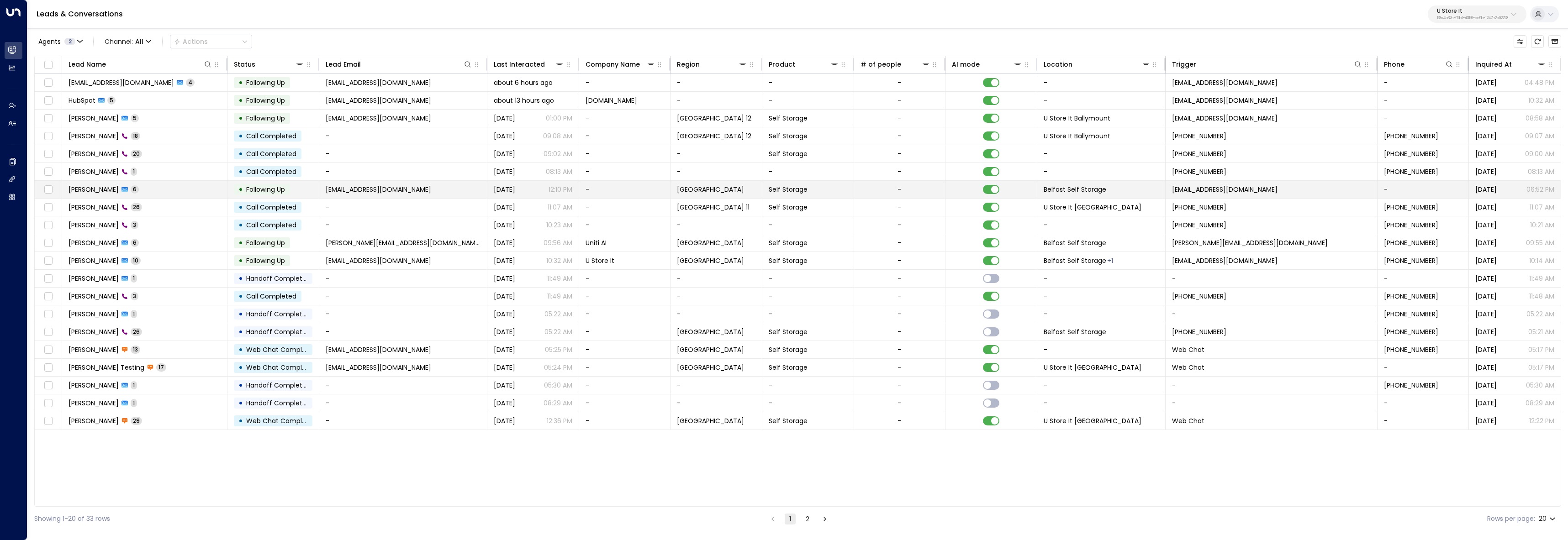
click at [166, 190] on td "Rayan Habbab 6" at bounding box center [145, 189] width 166 height 18
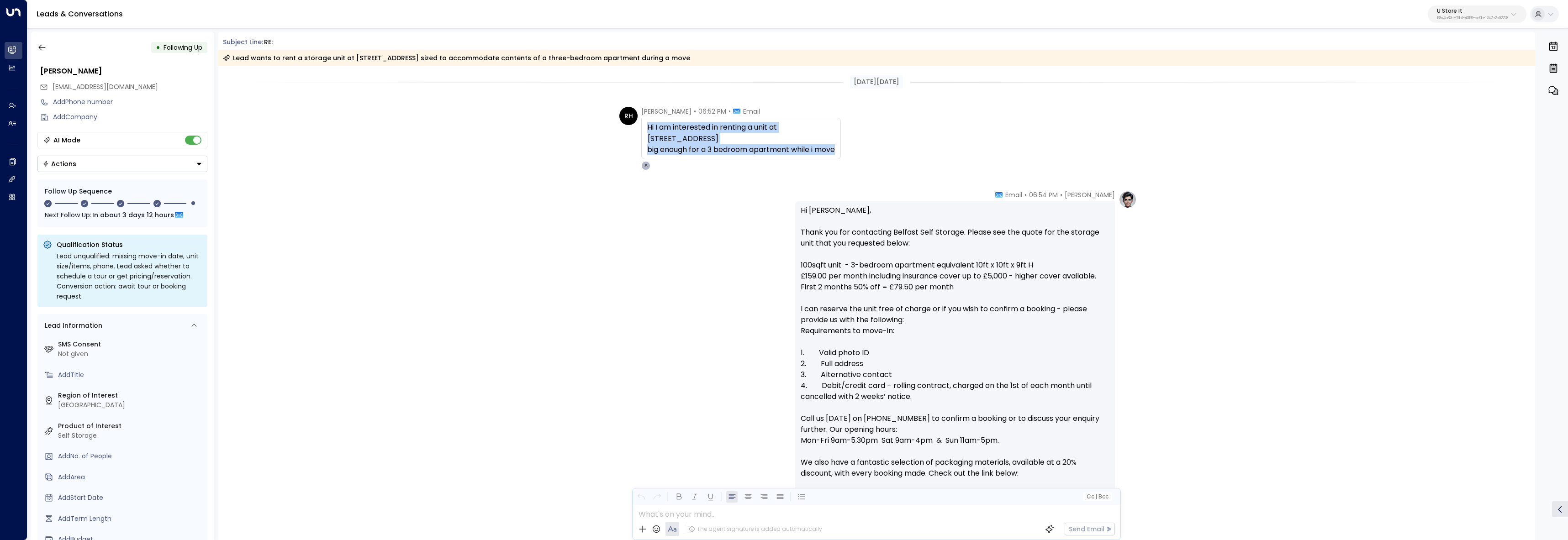
drag, startPoint x: 828, startPoint y: 155, endPoint x: 637, endPoint y: 129, distance: 192.8
click at [637, 129] on div "RH Rayan Habbab • 06:52 PM • Email Hi I am interested in renting a unit at 102 …" at bounding box center [877, 138] width 517 height 63
click at [1488, 16] on p "58c4b32c-92b1-4356-be9b-1247e2c02228" at bounding box center [1473, 18] width 72 height 4
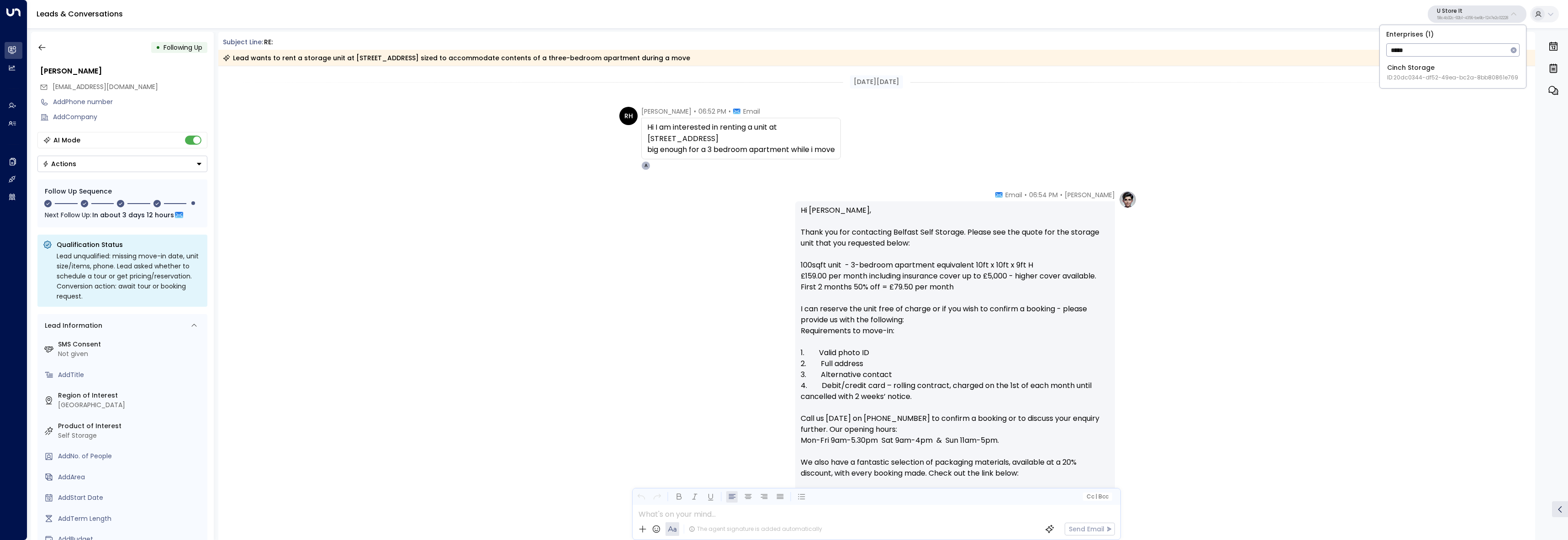
type input "*****"
click at [1439, 78] on span "ID: 20dc0344-df52-49ea-bc2a-8bb80861e769" at bounding box center [1452, 78] width 131 height 8
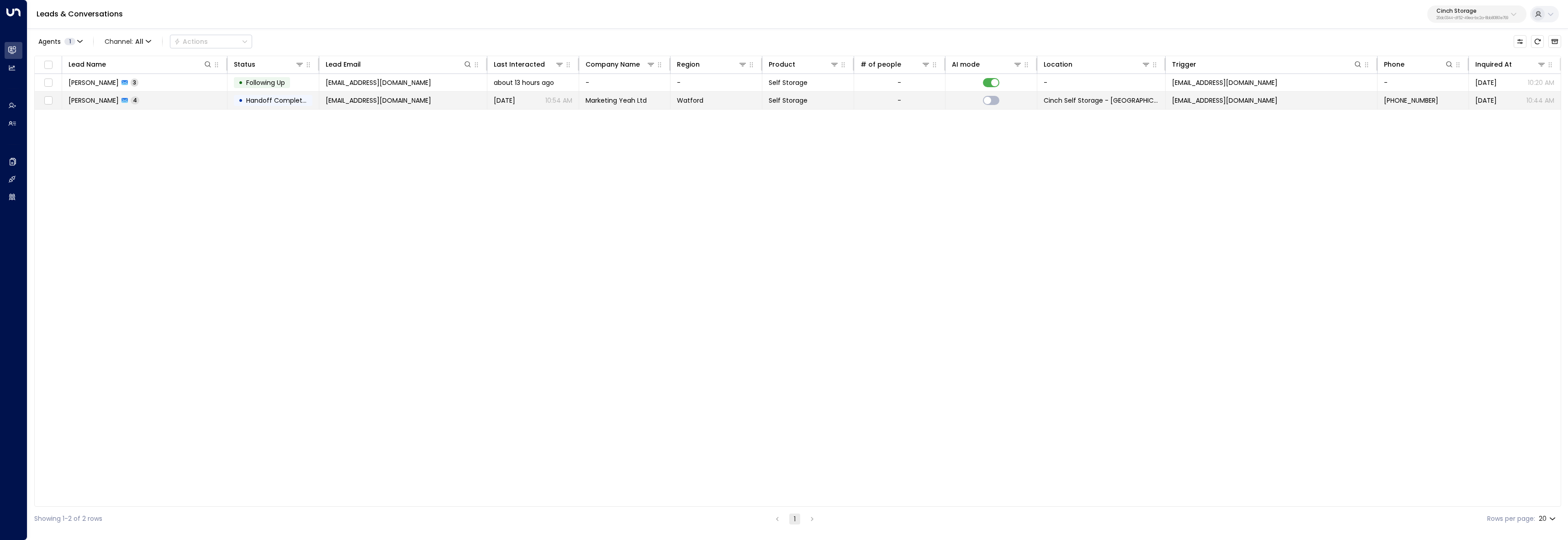
click at [184, 101] on td "Charles Wyn-Davies 4" at bounding box center [145, 100] width 166 height 18
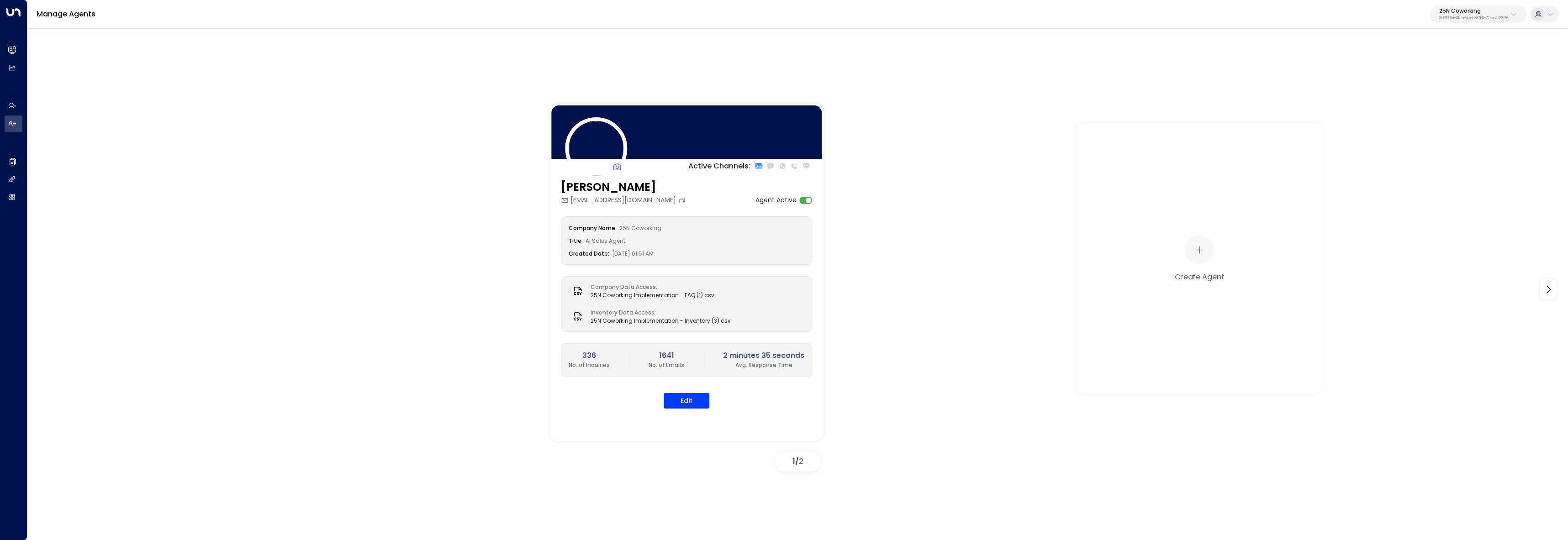
click at [1496, 14] on div "25N Coworking 3b9800f4-81ca-4ec0-8758-72fbe4763f36" at bounding box center [1474, 14] width 69 height 12
type input "*******"
click at [1411, 69] on div "U Store It ID: 58c4b32c-92b1-4356-be9b-1247e2c02228" at bounding box center [1450, 72] width 127 height 19
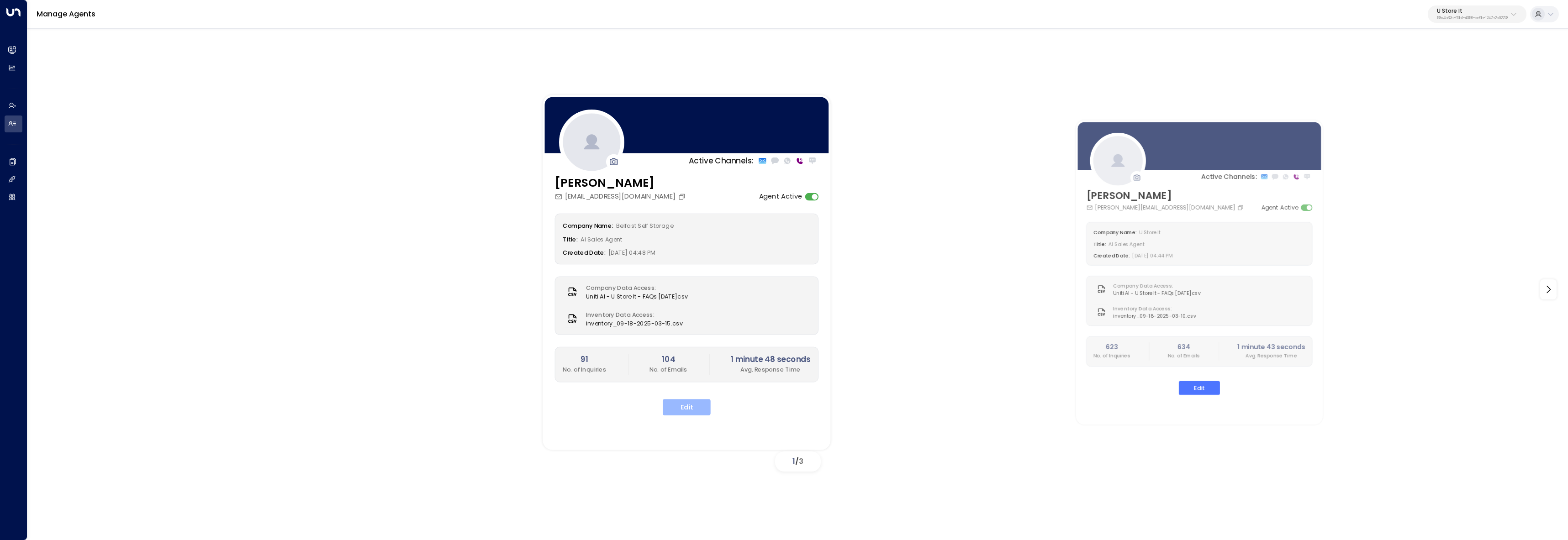
click at [683, 404] on button "Edit" at bounding box center [686, 407] width 48 height 16
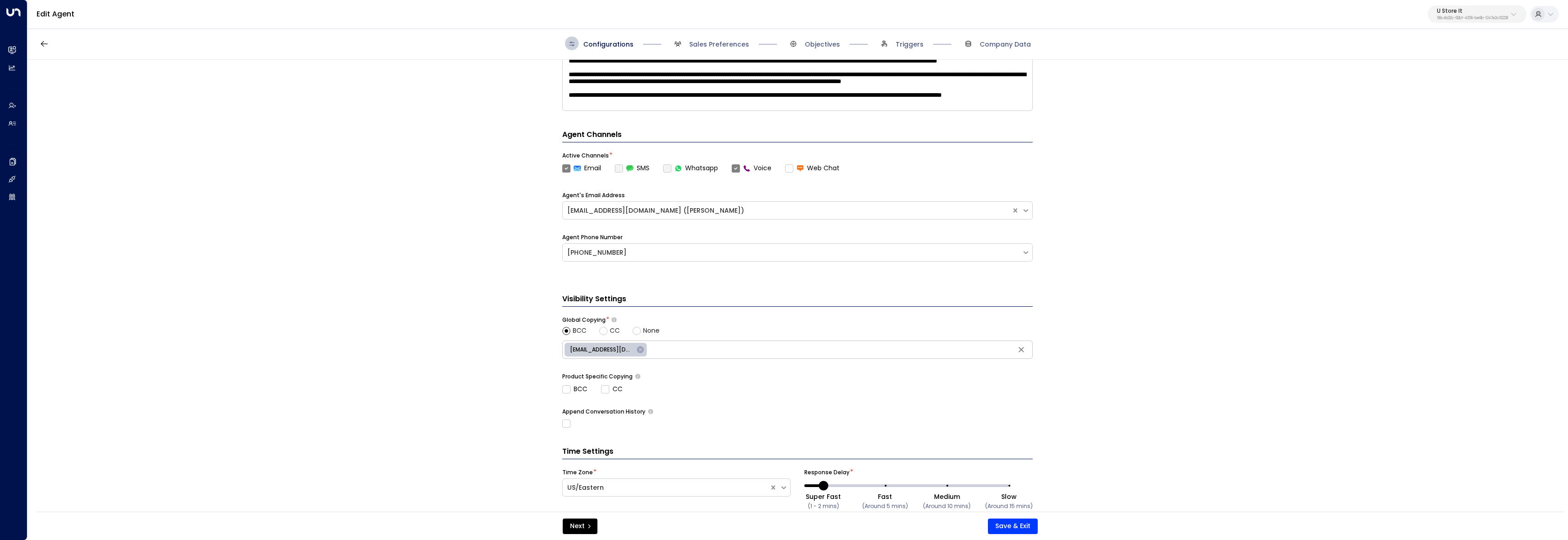
scroll to position [233, 0]
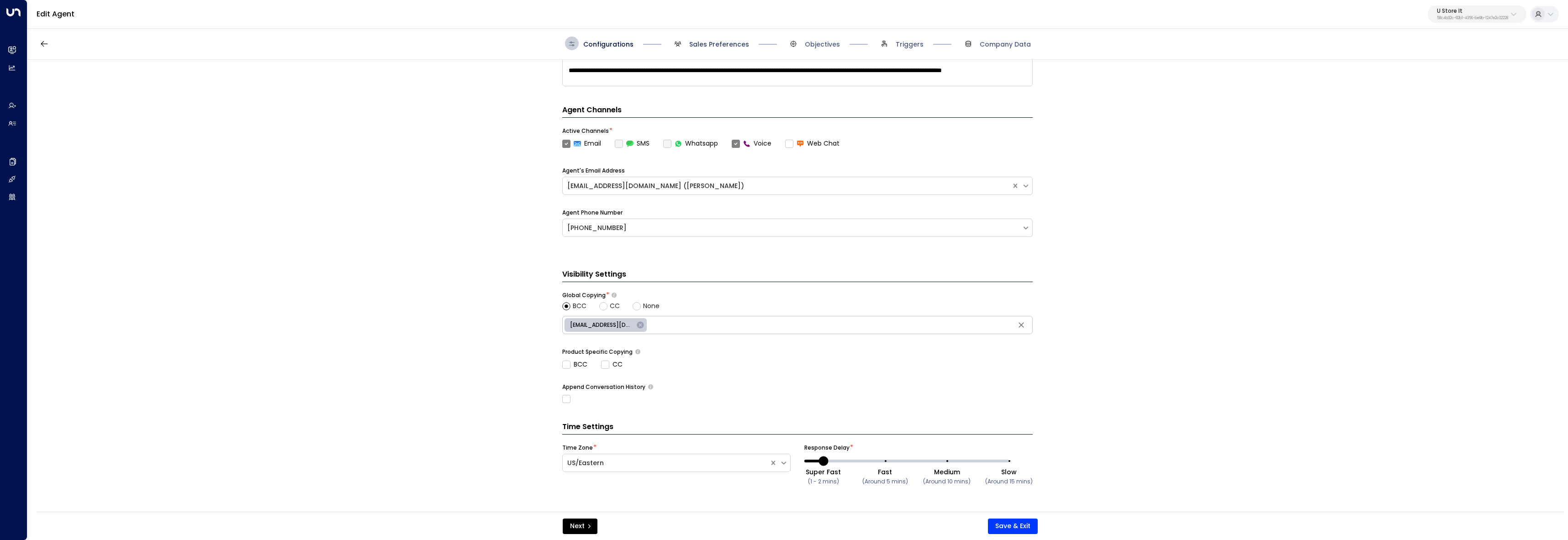
click at [719, 46] on span "Sales Preferences" at bounding box center [719, 44] width 60 height 9
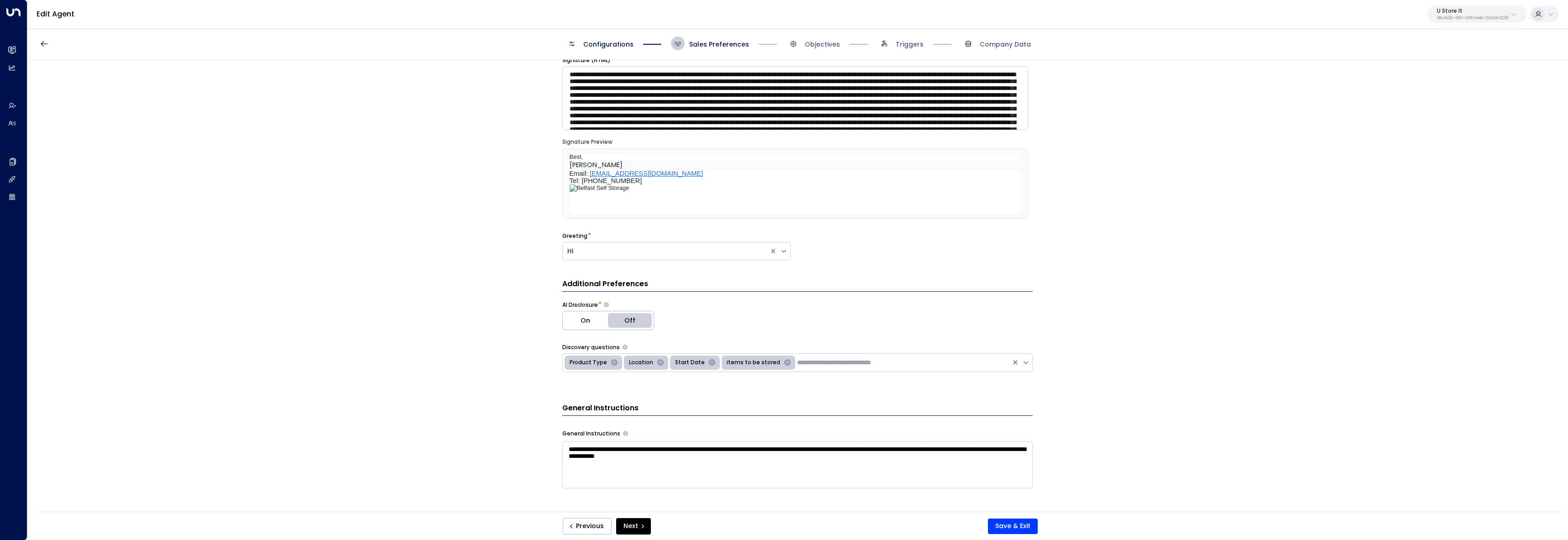
scroll to position [0, 0]
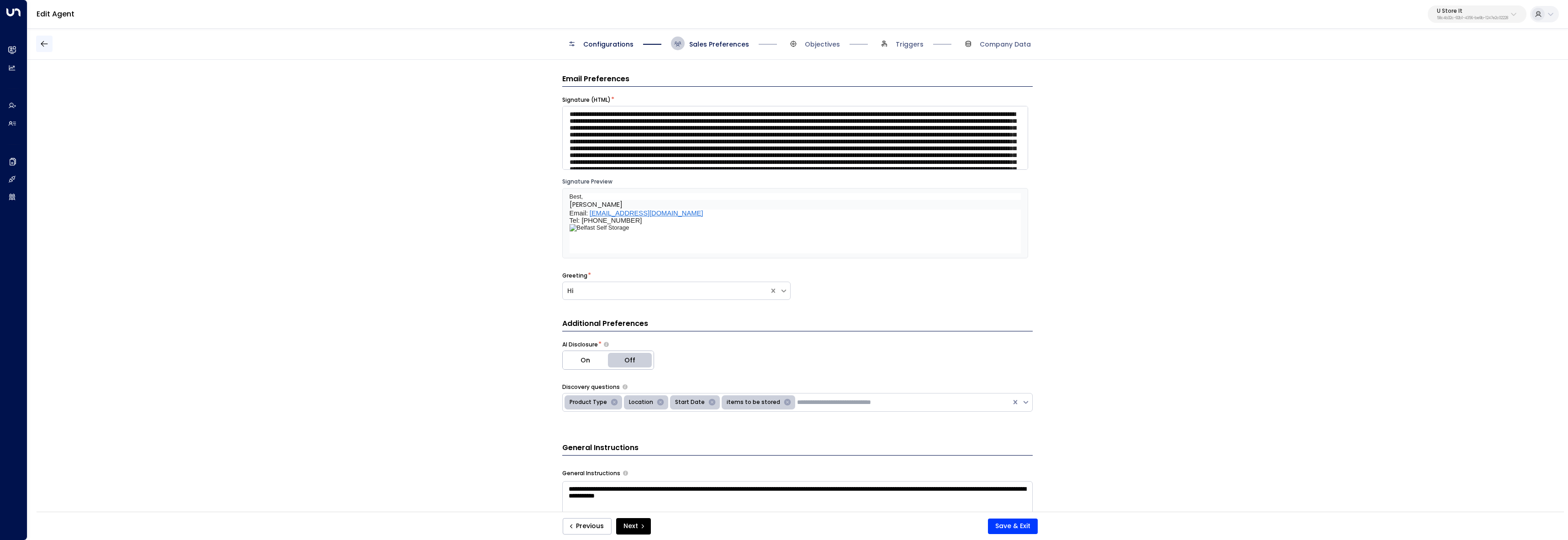
click at [48, 39] on icon "button" at bounding box center [44, 43] width 9 height 9
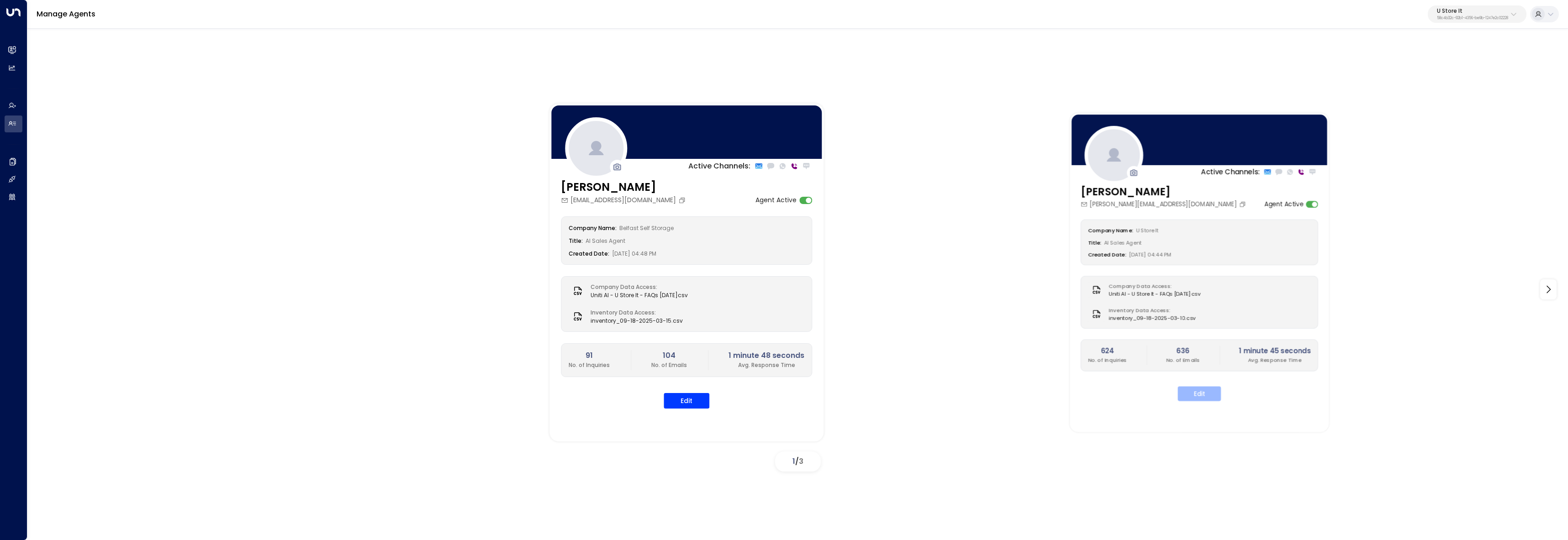
click at [1204, 391] on button "Edit" at bounding box center [1200, 393] width 44 height 15
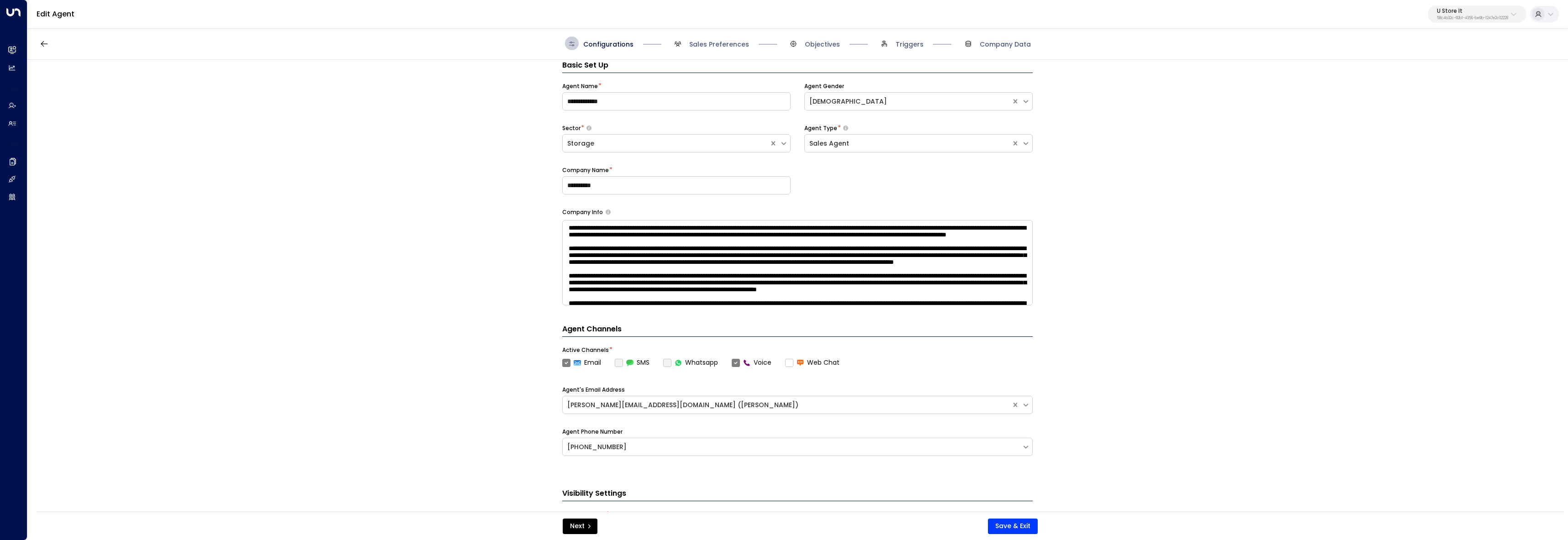
scroll to position [76, 0]
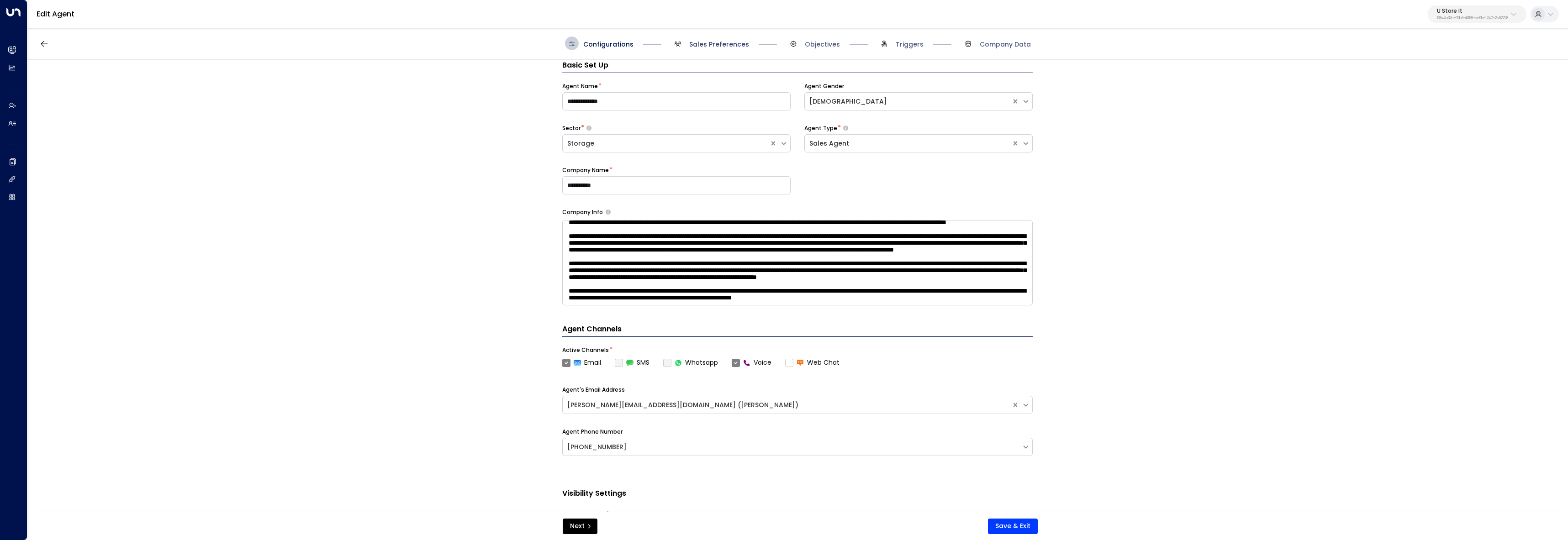
click at [720, 43] on span "Sales Preferences" at bounding box center [719, 44] width 60 height 9
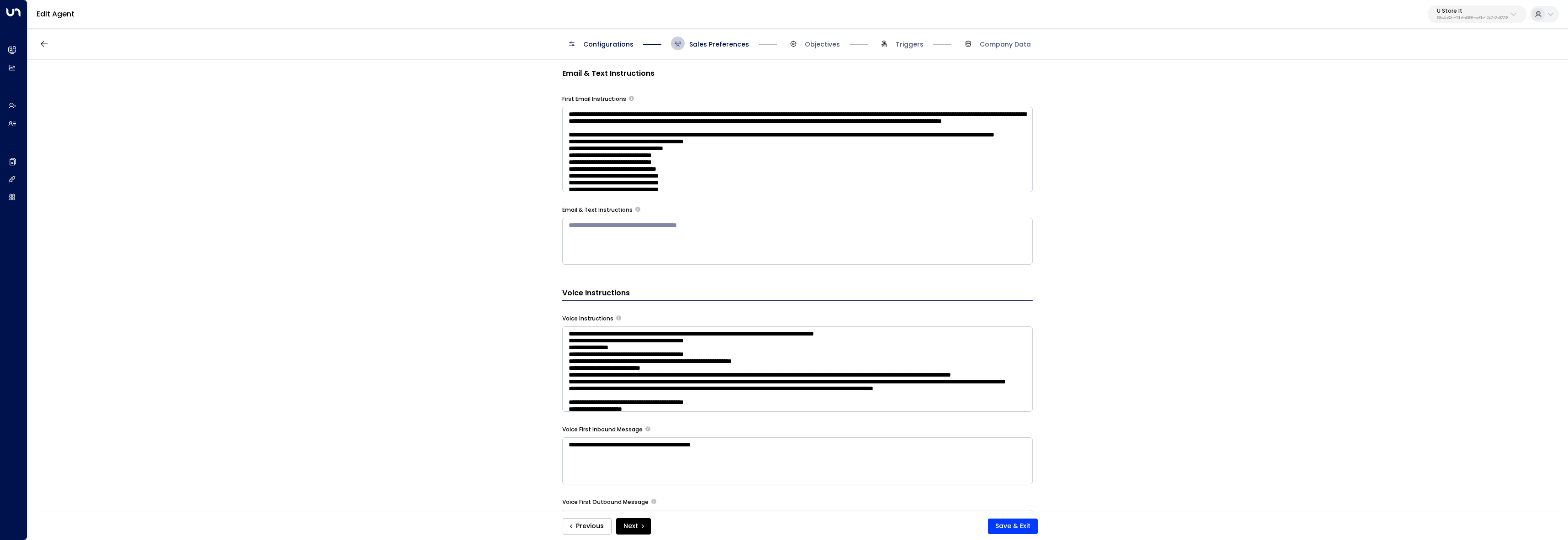
scroll to position [578, 0]
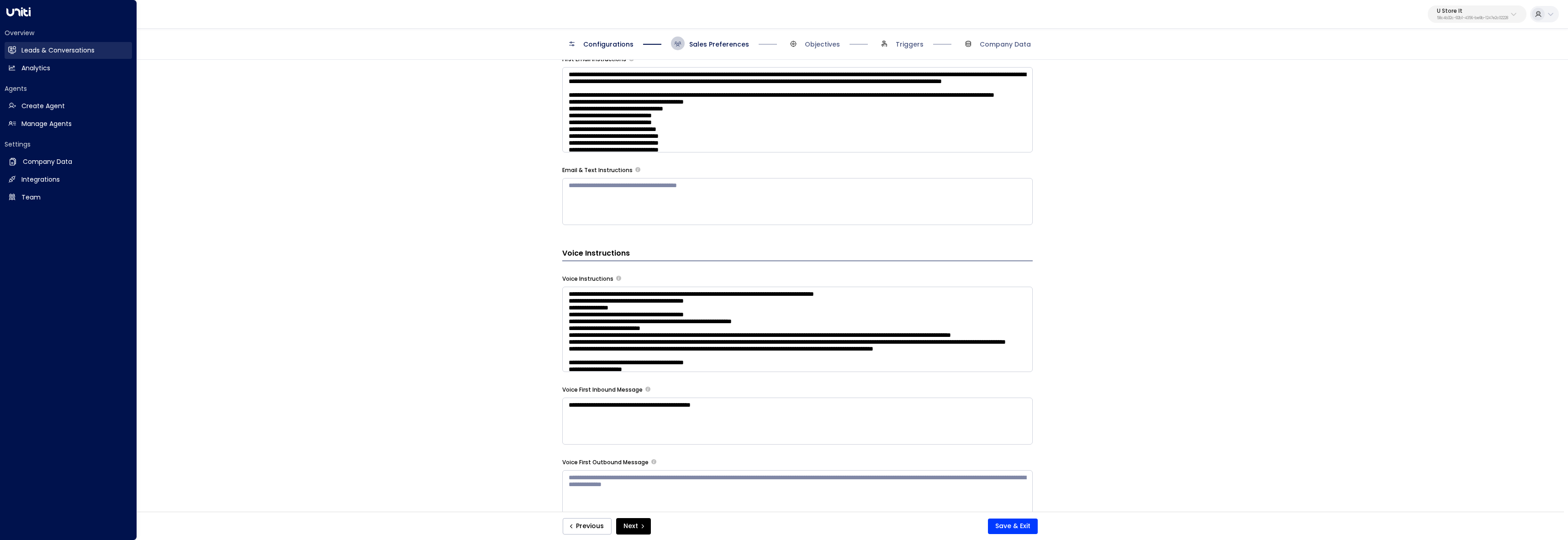
click at [36, 50] on h2 "Leads & Conversations" at bounding box center [58, 50] width 73 height 10
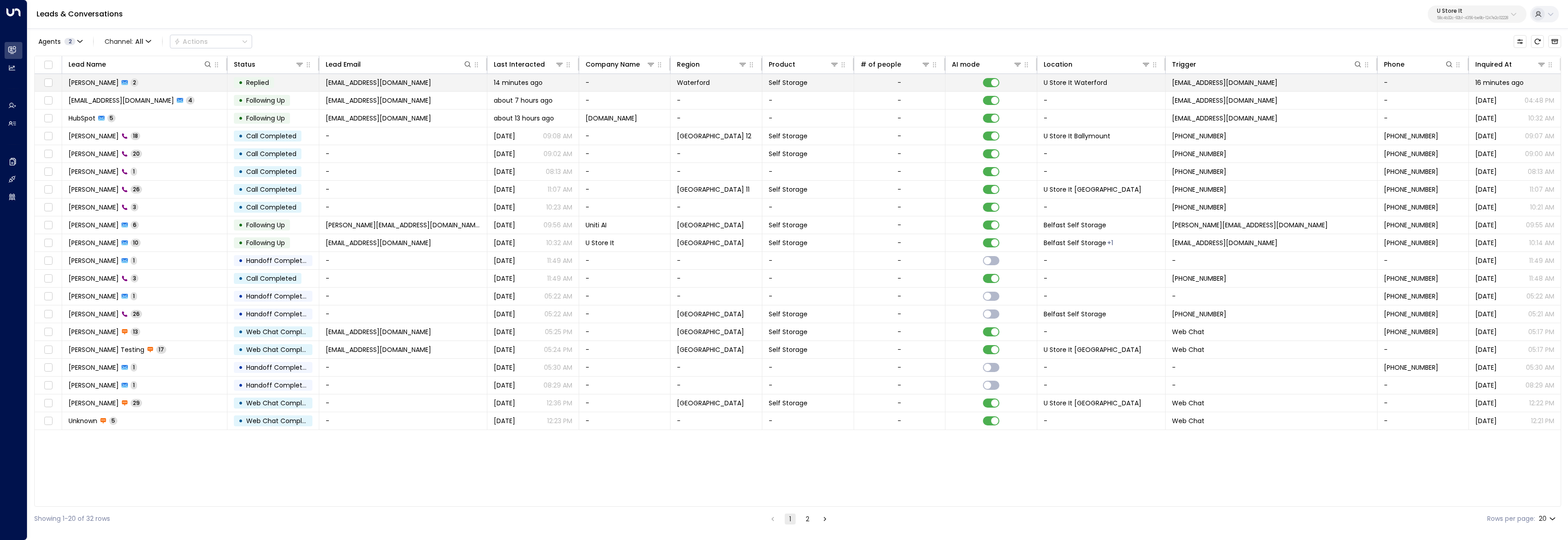
click at [187, 81] on td "Rayan Habbab 2" at bounding box center [145, 82] width 166 height 18
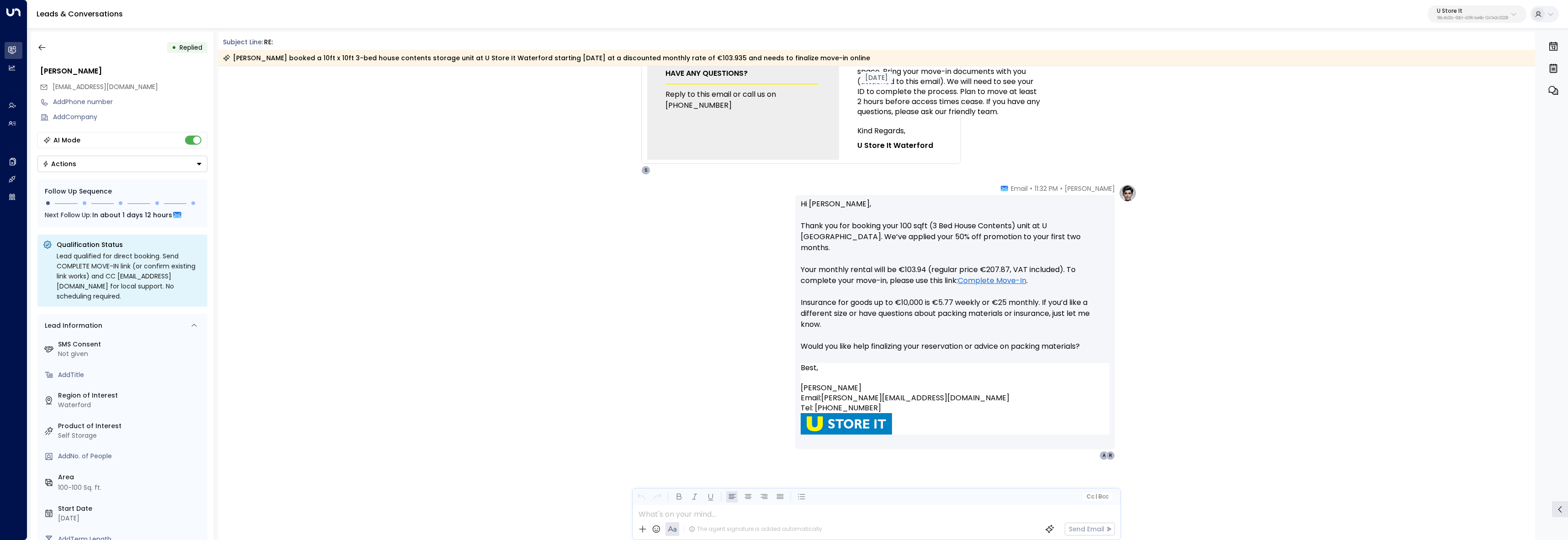
scroll to position [704, 0]
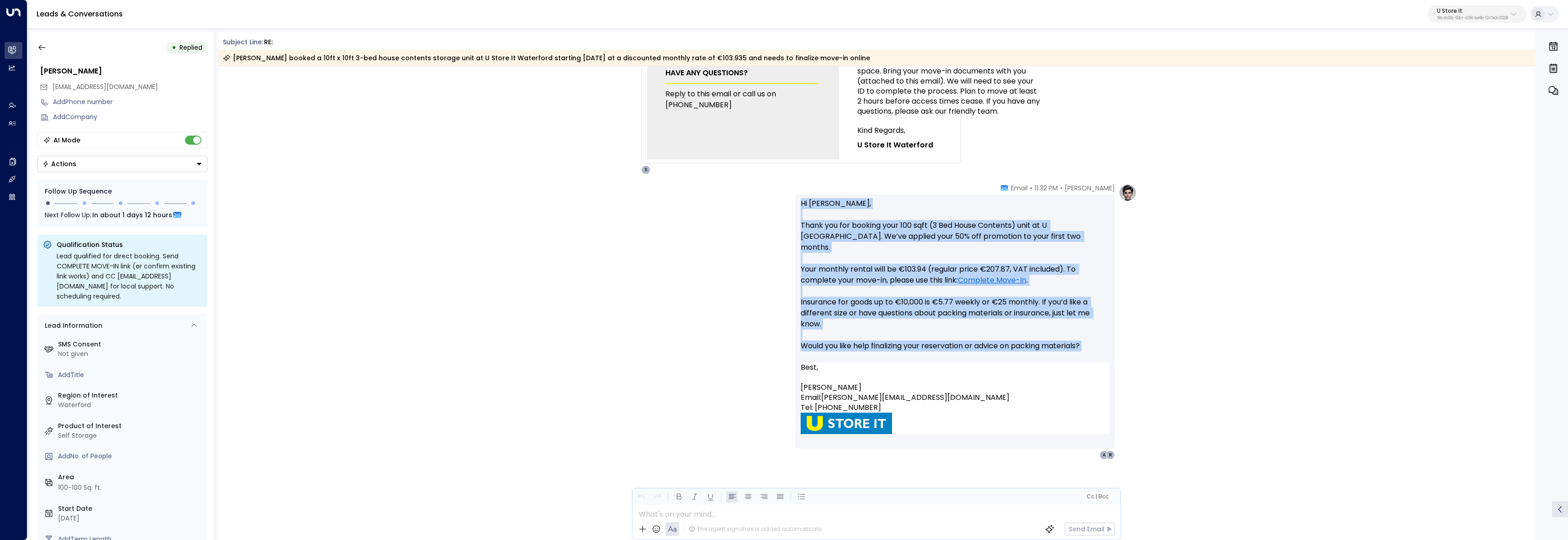
drag, startPoint x: 854, startPoint y: 254, endPoint x: 1037, endPoint y: 350, distance: 206.7
click at [1037, 350] on div "Hi Rayan, Thank you for booking your 100 sqft (3 Bed House Contents) unit at U …" at bounding box center [955, 321] width 320 height 254
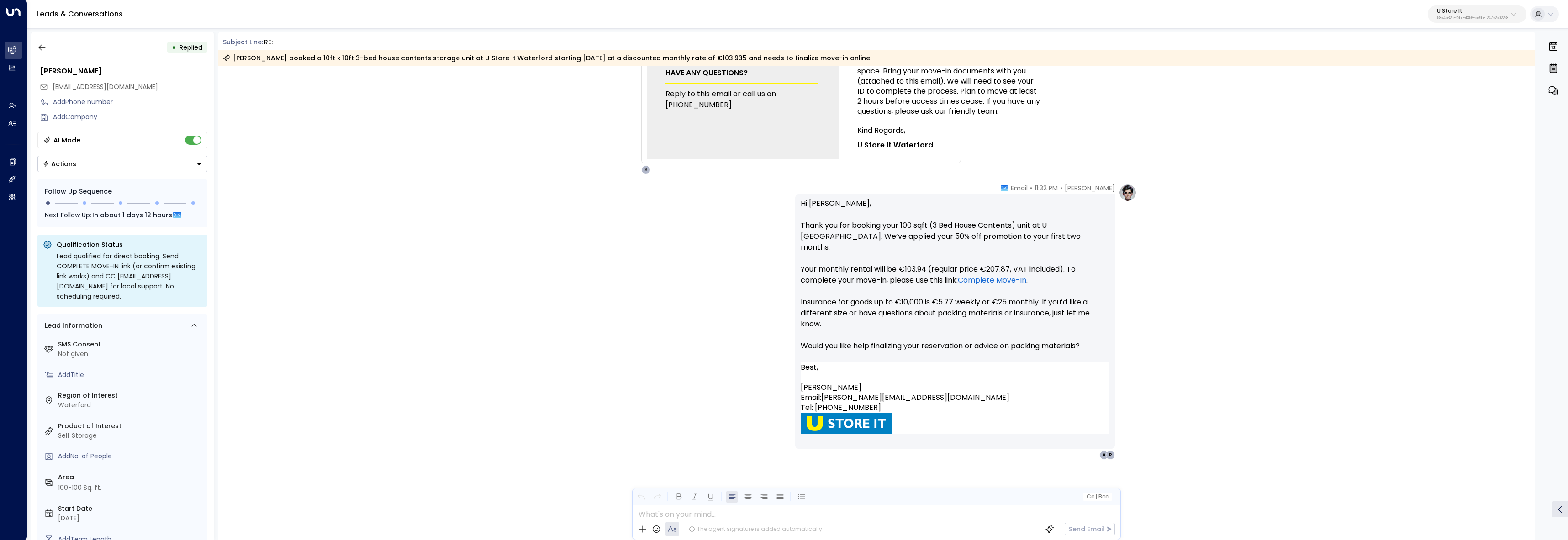
click at [625, 329] on div "Sonny Maguire • 11:32 PM • Email Hi Rayan, Thank you for booking your 100 sqft …" at bounding box center [877, 322] width 521 height 276
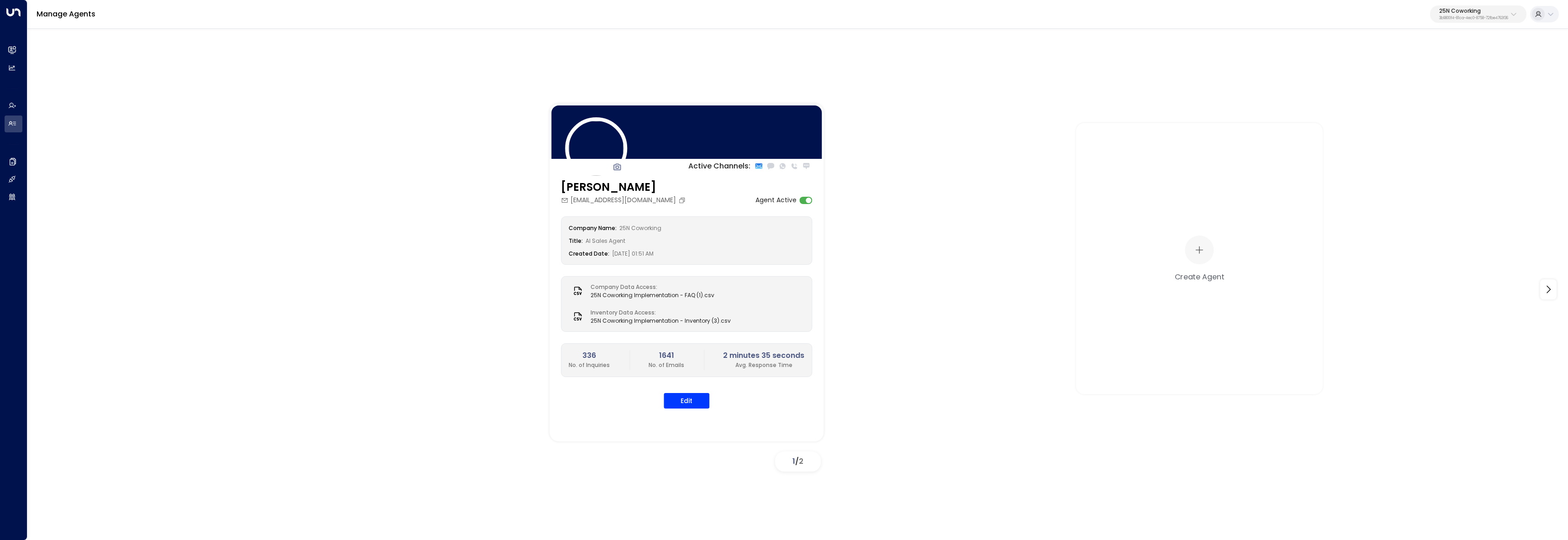
click at [1464, 19] on p "3b9800f4-81ca-4ec0-8758-72fbe4763f36" at bounding box center [1474, 18] width 69 height 4
type input "*****"
click at [1396, 72] on div "U Store It ID: 58c4b32c-92b1-4356-be9b-1247e2c02228" at bounding box center [1450, 72] width 127 height 19
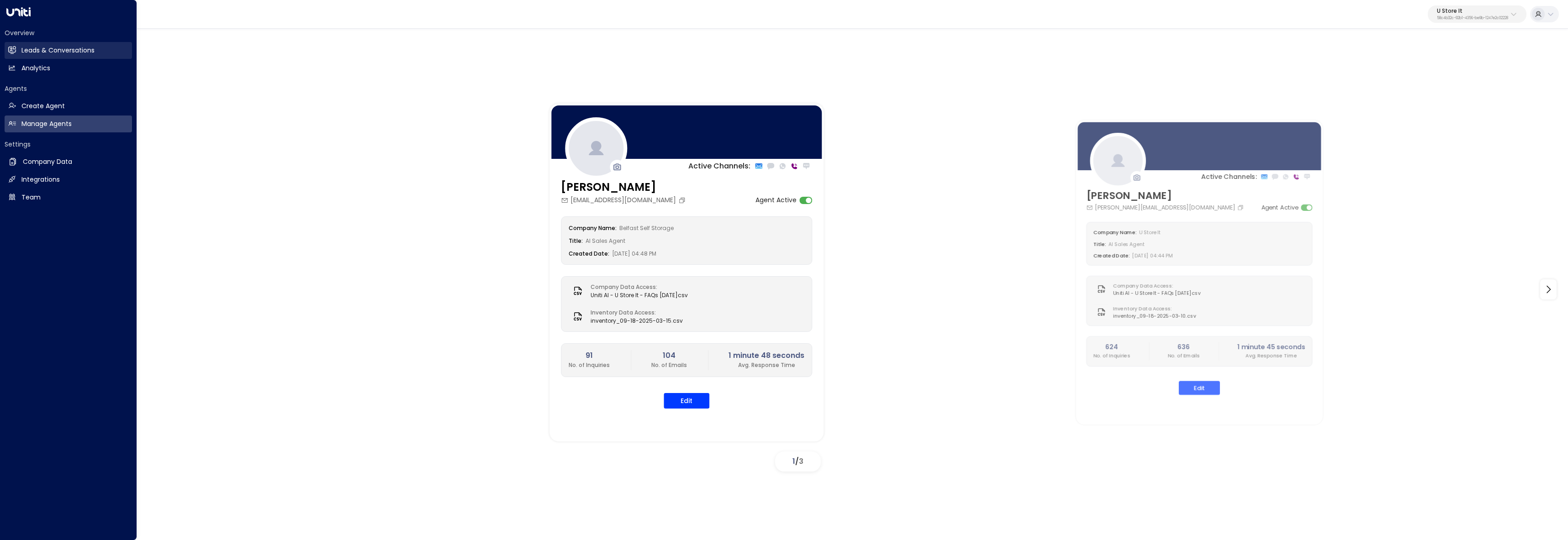
click at [13, 50] on icon at bounding box center [13, 50] width 6 height 8
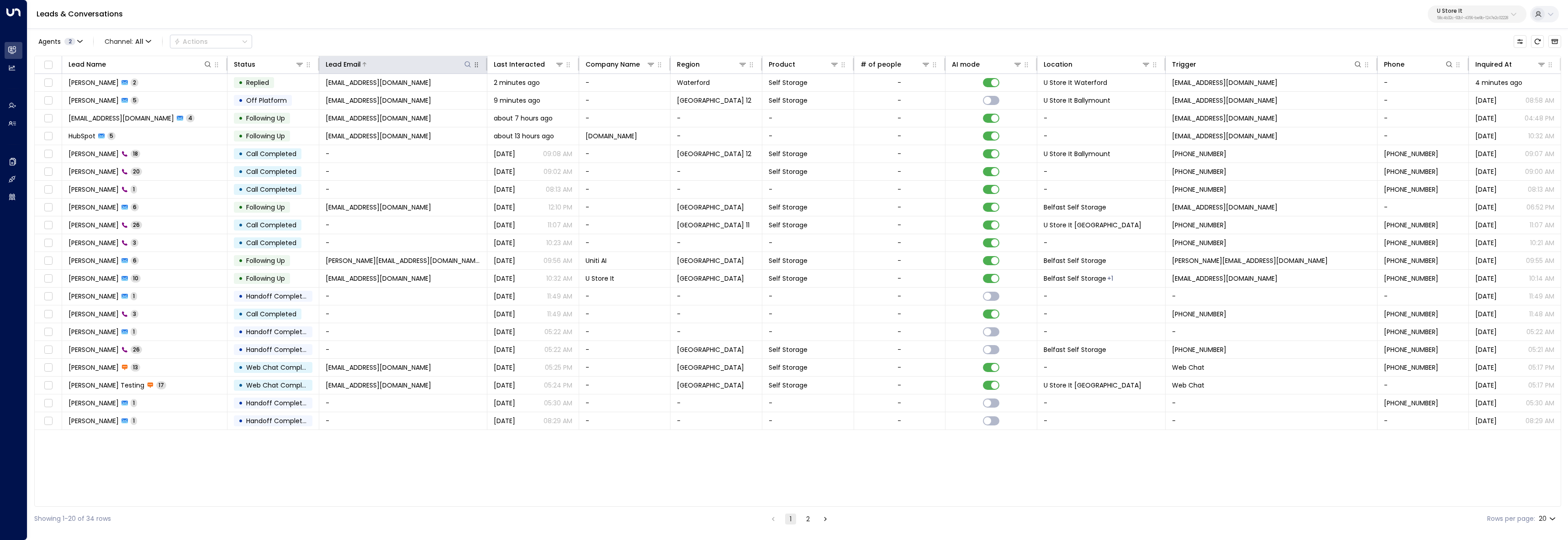
click at [464, 62] on icon at bounding box center [467, 65] width 7 height 7
type input "**********"
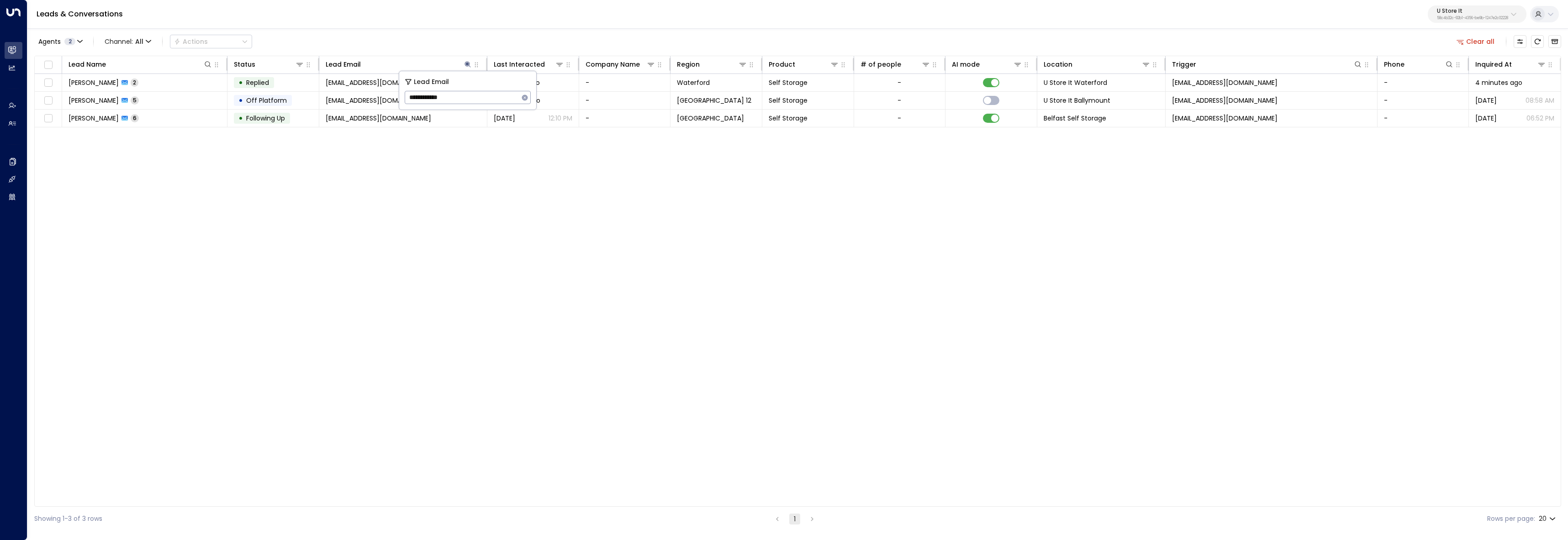
click at [413, 403] on div "Lead Name Status Lead Email Last Interacted Company Name Region Product # of pe…" at bounding box center [798, 281] width 1527 height 451
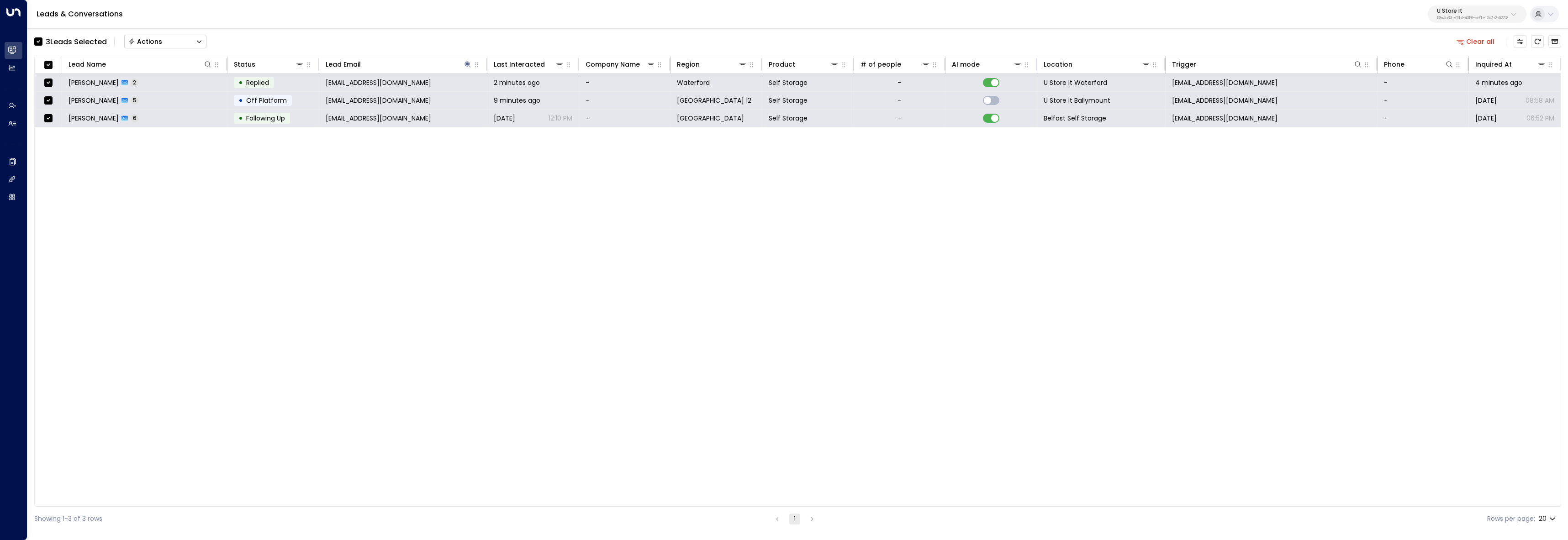
click at [183, 45] on button "Actions" at bounding box center [165, 41] width 82 height 14
click at [171, 104] on li "Archive Lead" at bounding box center [166, 102] width 81 height 15
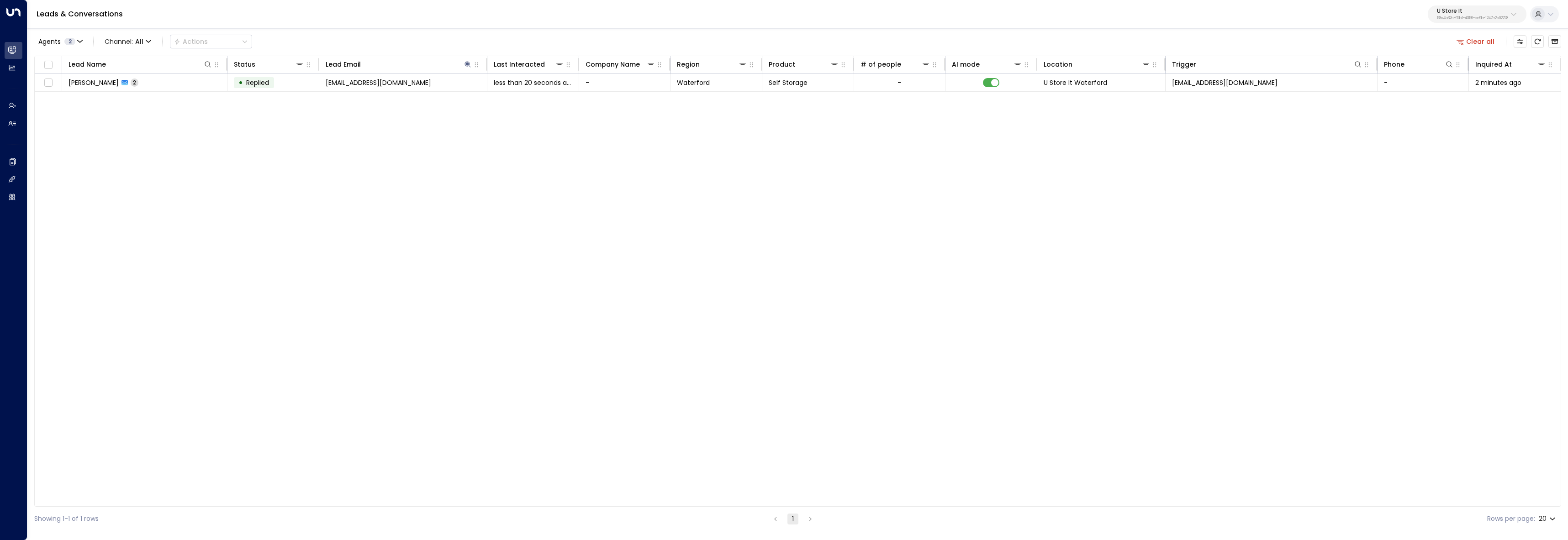
click at [1458, 11] on p "U Store It" at bounding box center [1473, 11] width 72 height 6
drag, startPoint x: 908, startPoint y: 193, endPoint x: 613, endPoint y: 116, distance: 304.9
click at [905, 191] on div "Lead Name Status Lead Email Last Interacted Company Name Region Product # of pe…" at bounding box center [798, 281] width 1527 height 451
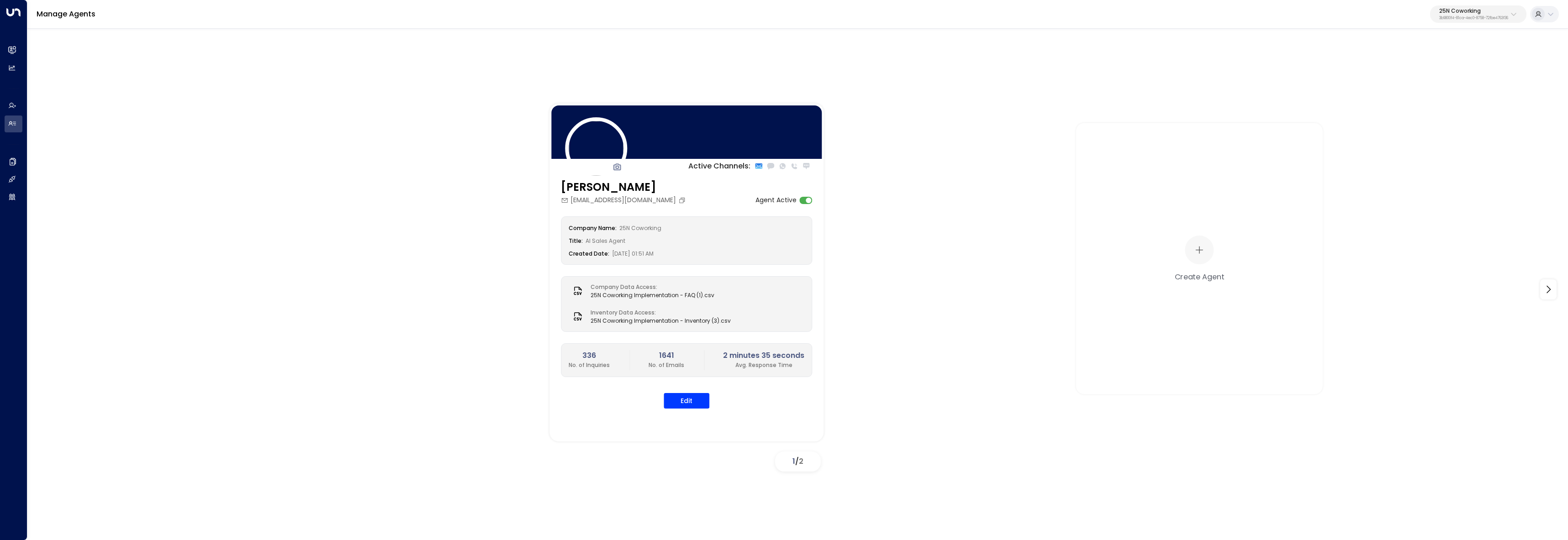
click at [1516, 11] on icon at bounding box center [1513, 14] width 7 height 7
click at [1460, 57] on input "*****" at bounding box center [1447, 50] width 121 height 17
type input "*****"
click at [1458, 65] on div "Cinch Storage ID: 20dc0344-df52-49ea-bc2a-8bb80861e769" at bounding box center [1452, 72] width 131 height 19
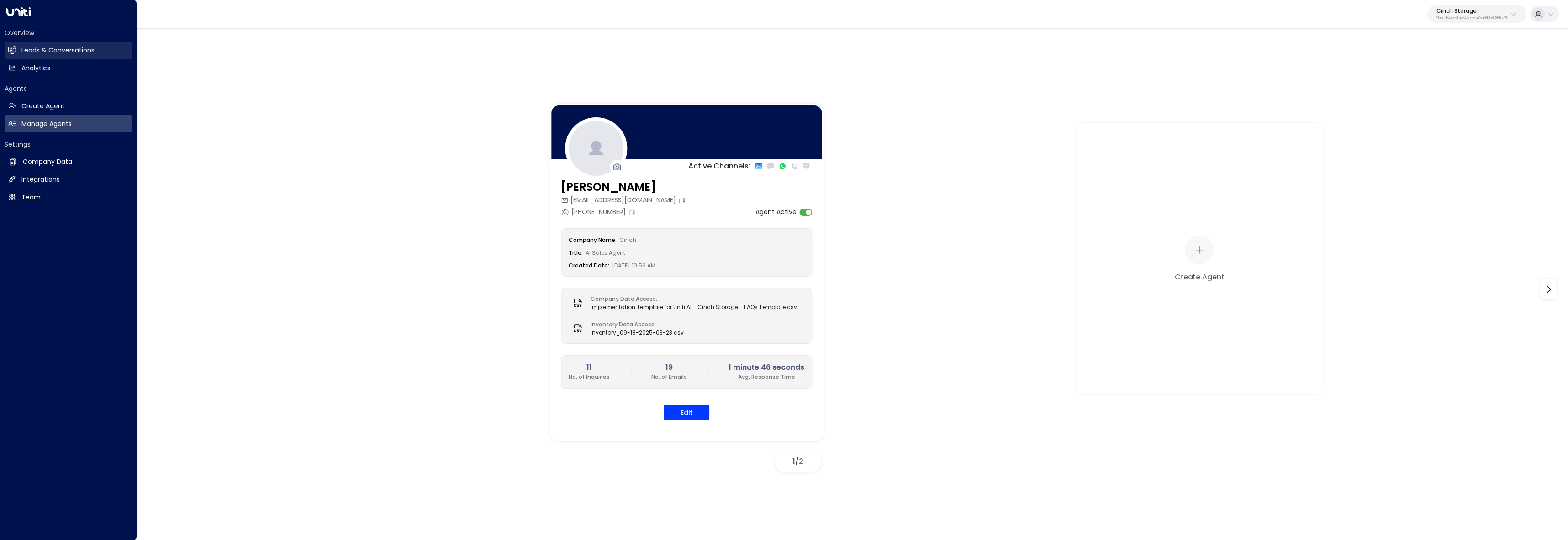
click at [18, 46] on link "Leads & Conversations Leads & Conversations" at bounding box center [69, 50] width 128 height 17
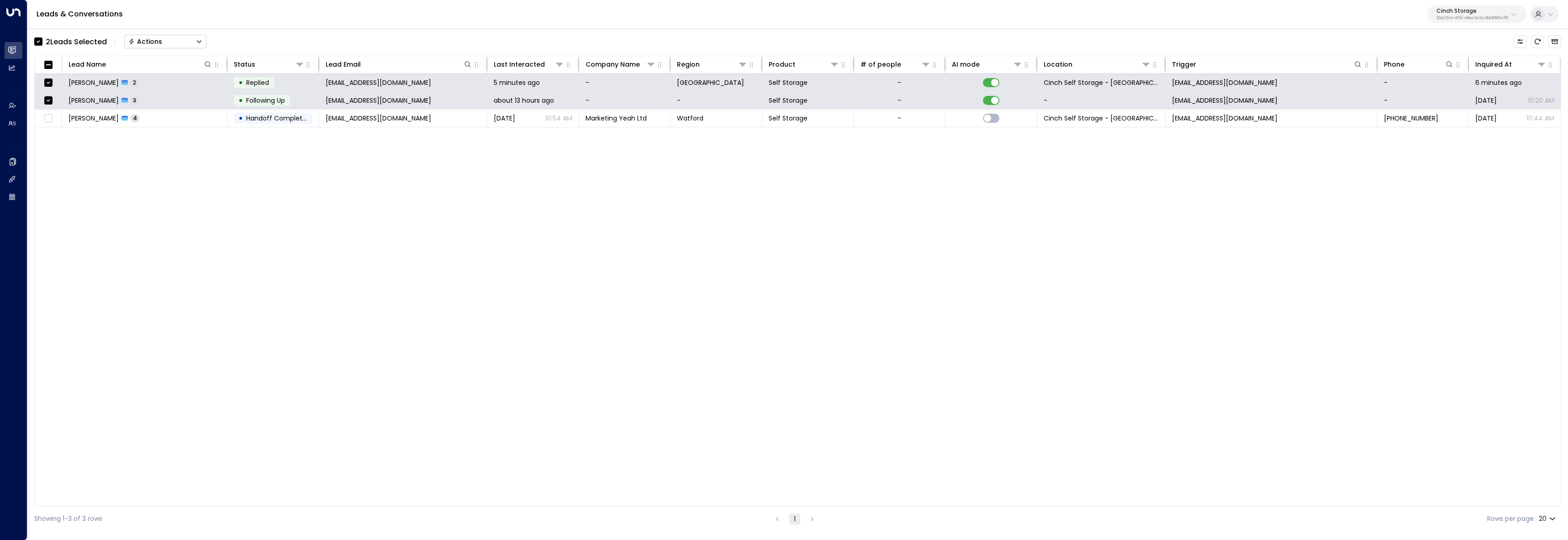
click at [180, 43] on button "Actions" at bounding box center [165, 41] width 82 height 14
click at [178, 98] on li "Archive Lead" at bounding box center [166, 102] width 81 height 15
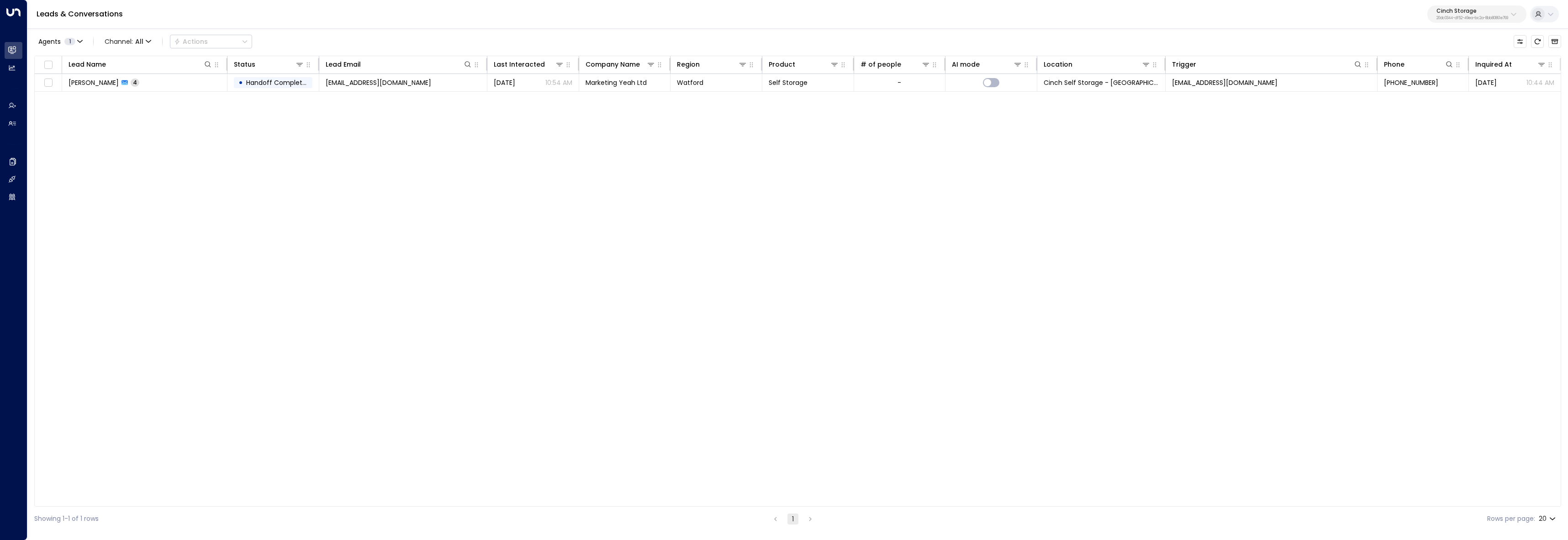
click at [1470, 24] on div "Leads & Conversations Cinch Storage 20dc0344-df52-49ea-bc2a-8bb80861e769" at bounding box center [797, 14] width 1541 height 29
click at [1471, 20] on button "Cinch Storage 20dc0344-df52-49ea-bc2a-8bb80861e769" at bounding box center [1477, 14] width 99 height 18
type input "*****"
click at [1503, 83] on li "U Store It ID: 58c4b32c-92b1-4356-be9b-1247e2c02228" at bounding box center [1493, 72] width 139 height 24
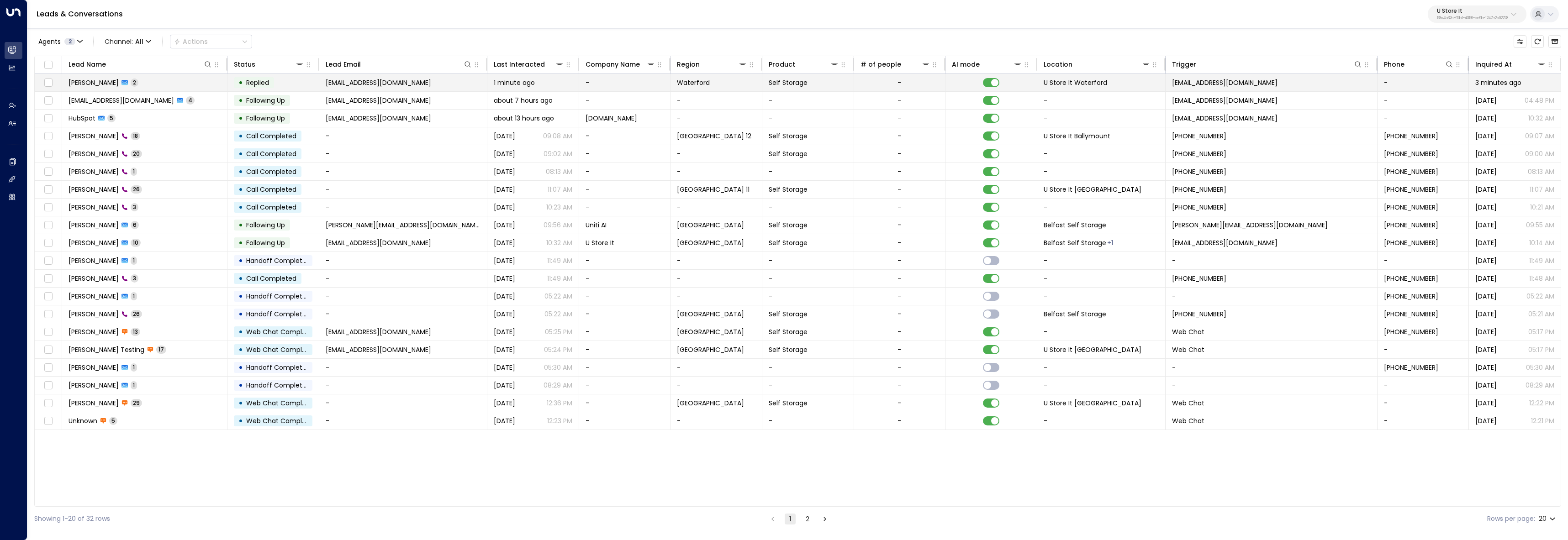
click at [311, 86] on td "• Replied" at bounding box center [273, 82] width 92 height 18
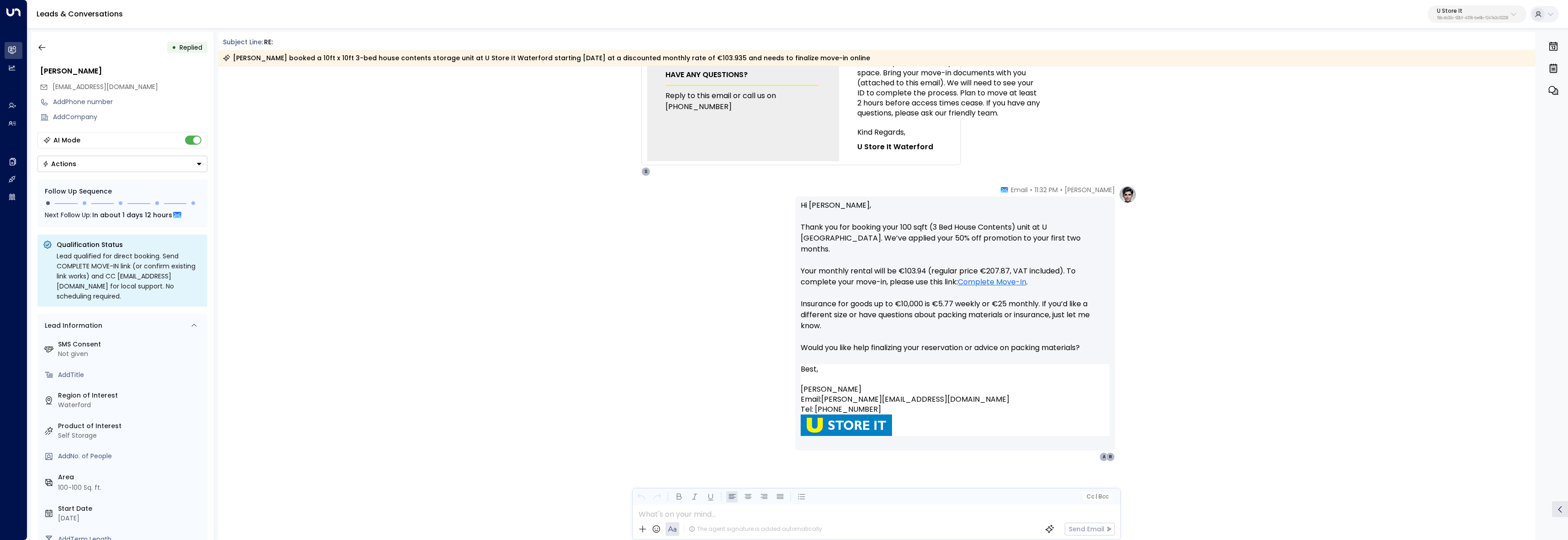
scroll to position [704, 0]
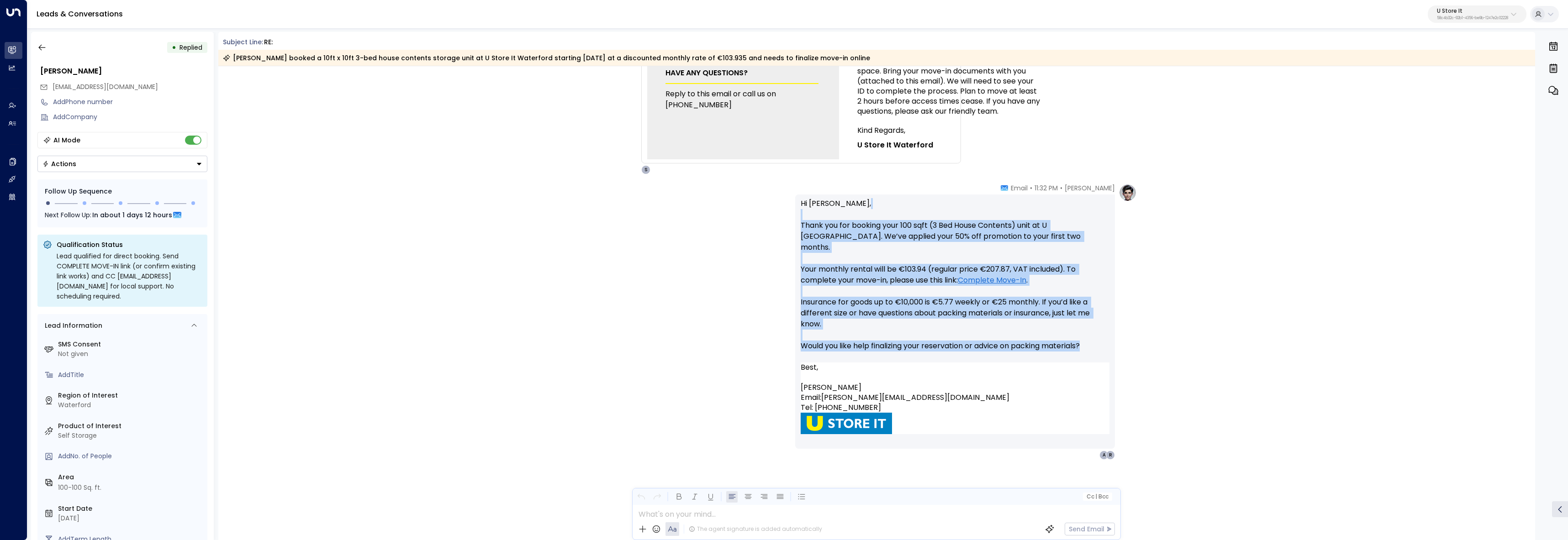
drag, startPoint x: 1099, startPoint y: 337, endPoint x: 763, endPoint y: 210, distance: 359.2
click at [763, 210] on div "[PERSON_NAME] • 11:32 PM • Email Hi [PERSON_NAME], Thank you for booking your 1…" at bounding box center [877, 322] width 521 height 276
click at [762, 215] on div "[PERSON_NAME] • 11:32 PM • Email Hi [PERSON_NAME], Thank you for booking your 1…" at bounding box center [877, 322] width 521 height 276
drag, startPoint x: 796, startPoint y: 198, endPoint x: 1119, endPoint y: 451, distance: 410.3
click at [1119, 451] on div "[PERSON_NAME] • 11:32 PM • Email Hi [PERSON_NAME], Thank you for booking your 1…" at bounding box center [877, 367] width 1317 height 367
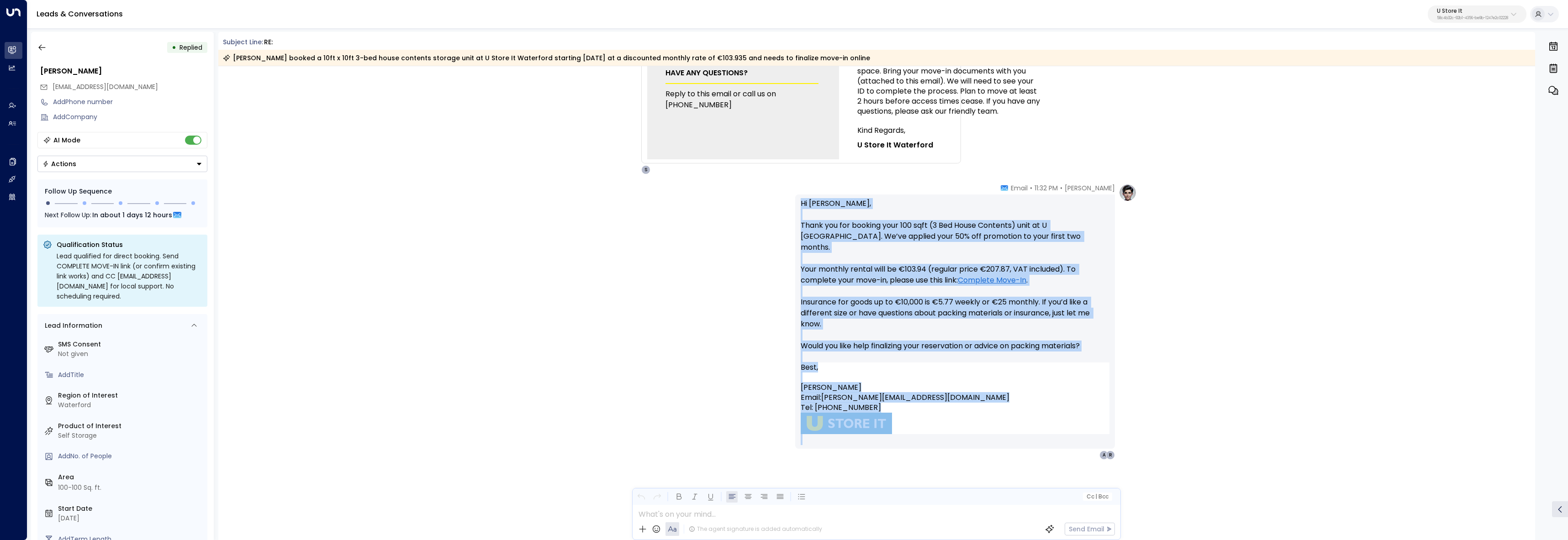
click at [510, 338] on div "[PERSON_NAME] • 11:32 PM • Email Hi [PERSON_NAME], Thank you for booking your 1…" at bounding box center [877, 367] width 1317 height 367
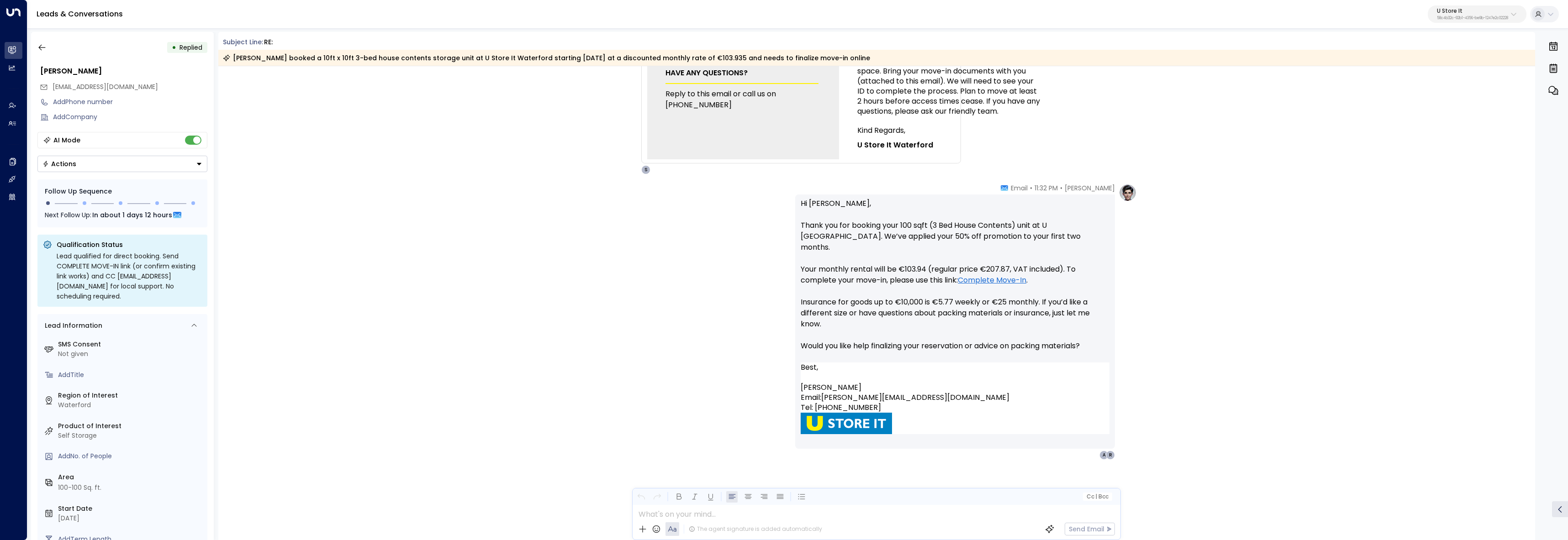
click at [1014, 275] on link "Complete Move-In" at bounding box center [992, 281] width 69 height 11
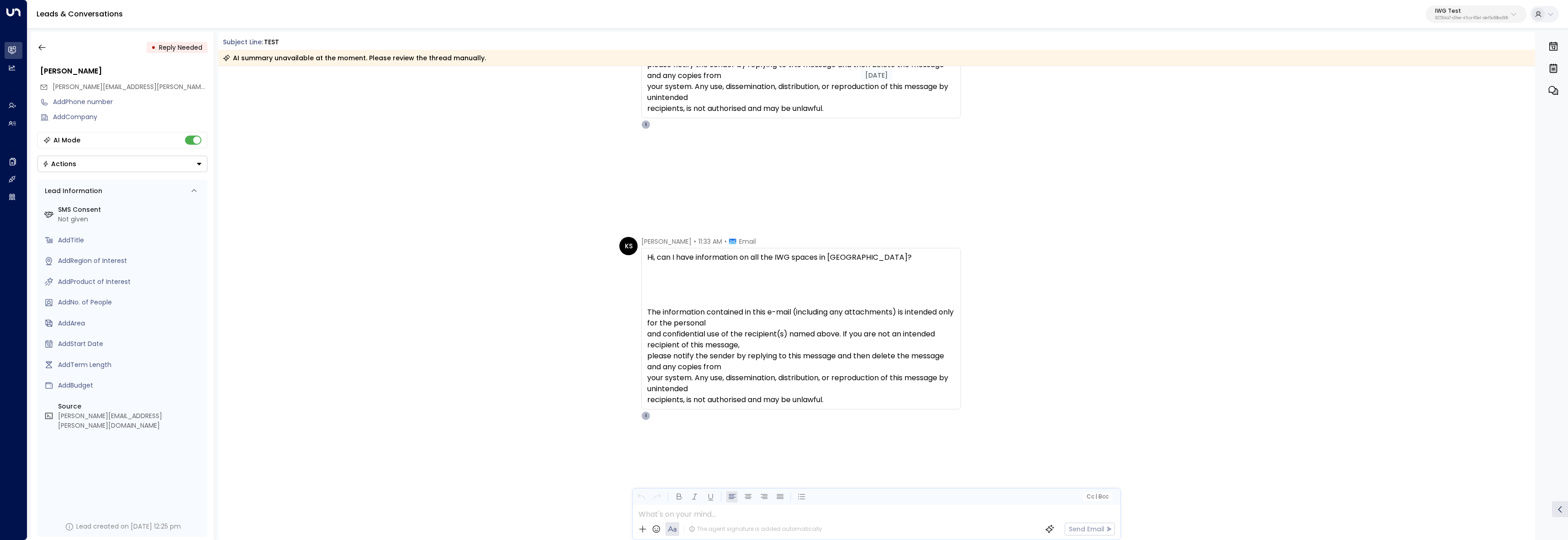
scroll to position [231, 0]
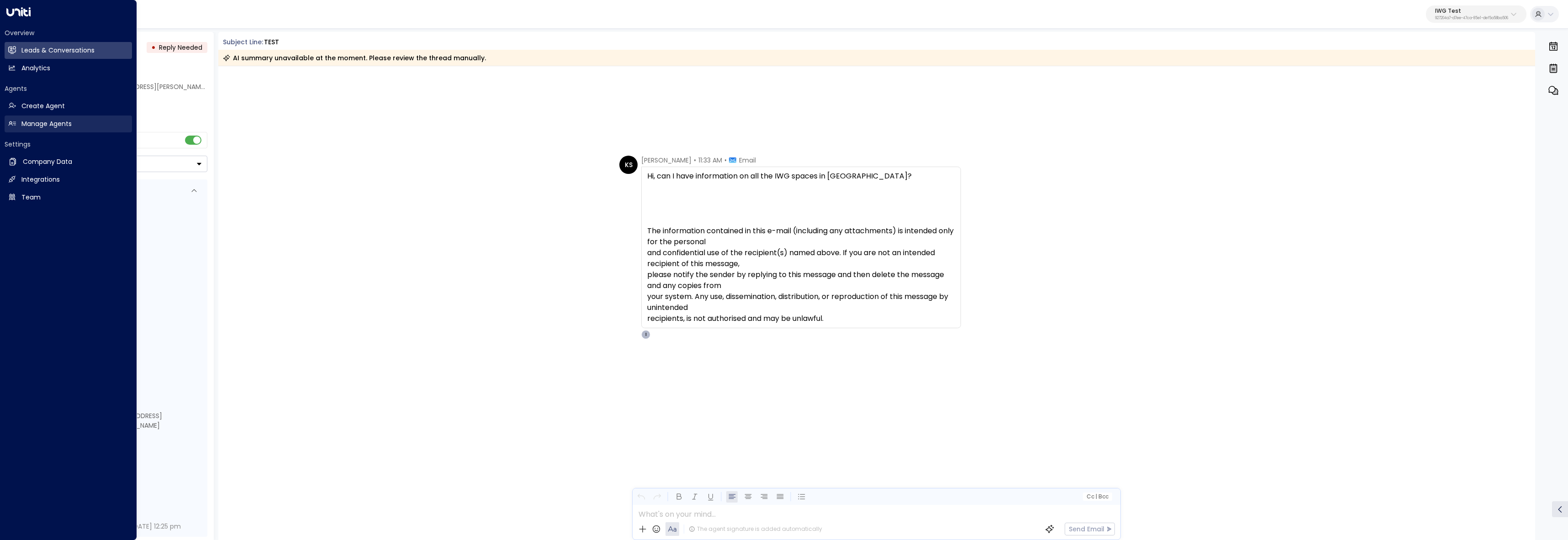
click at [18, 121] on link "Manage Agents Manage Agents" at bounding box center [69, 124] width 128 height 17
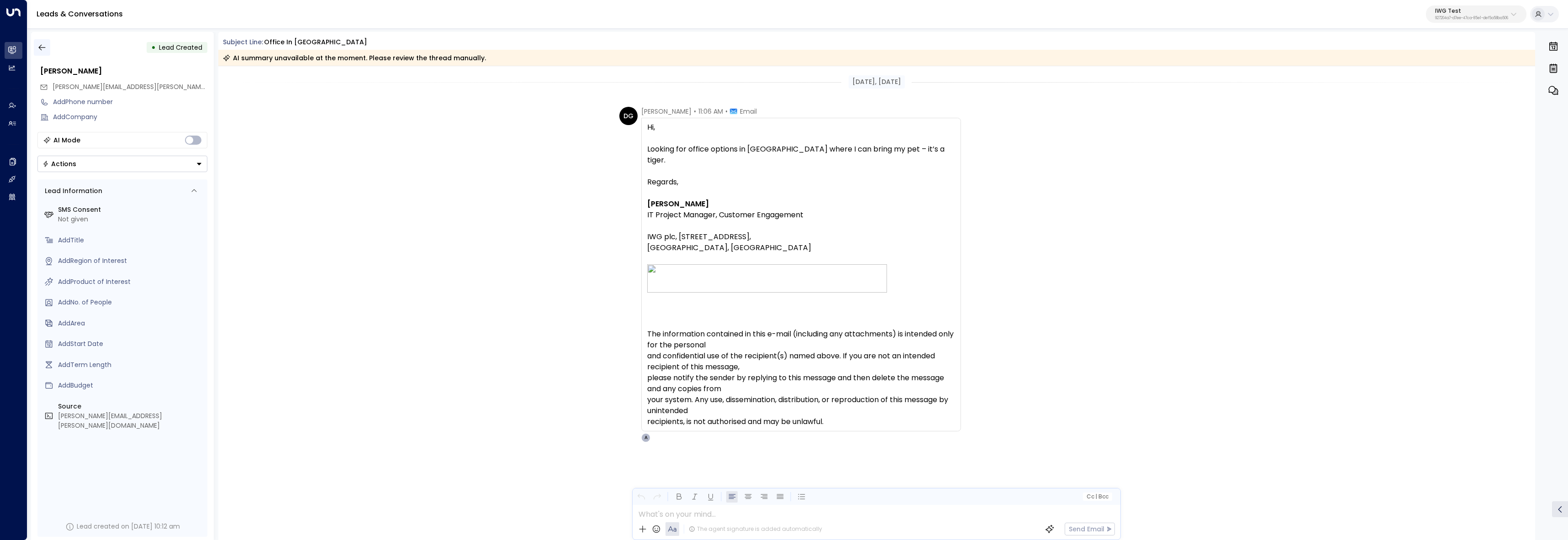
click at [44, 45] on icon "button" at bounding box center [41, 47] width 9 height 9
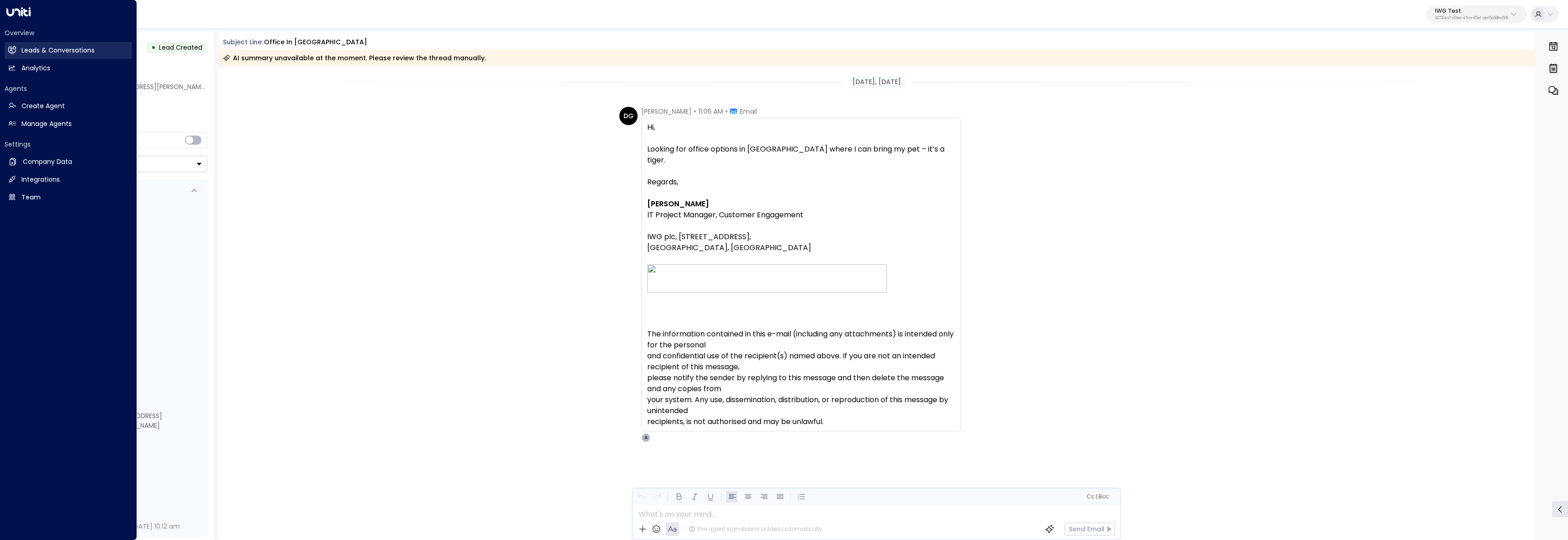
click at [11, 50] on icon at bounding box center [13, 50] width 6 height 8
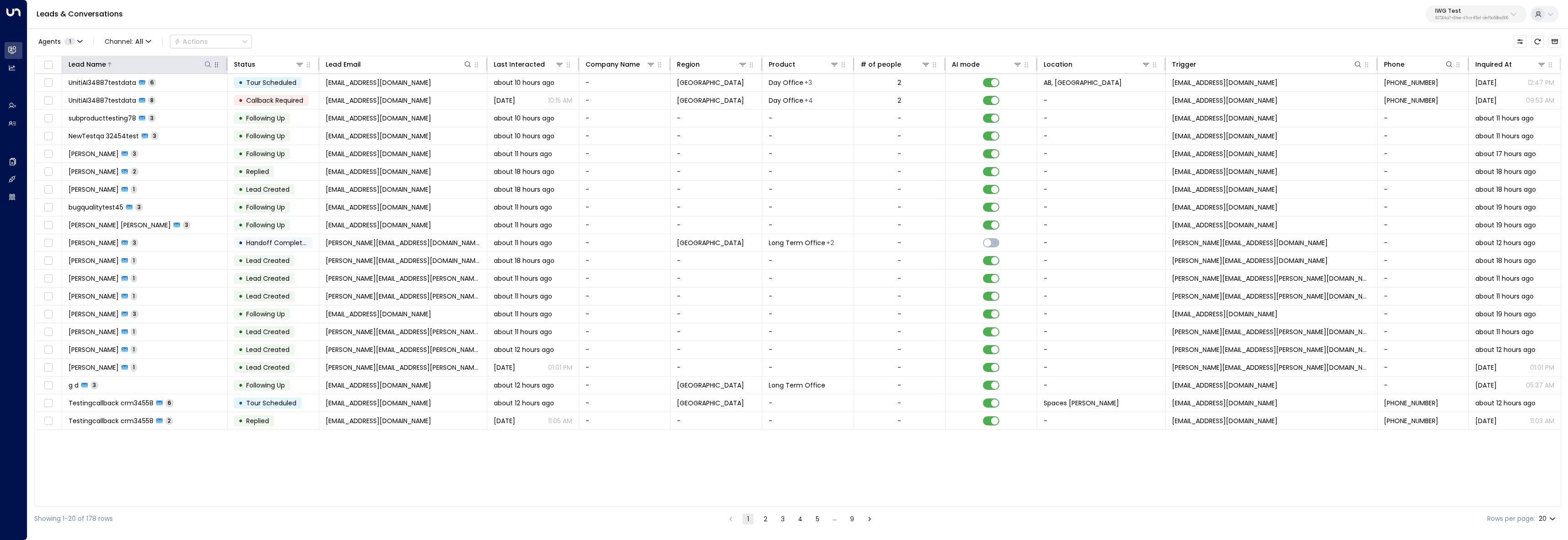
click at [206, 63] on icon at bounding box center [208, 65] width 7 height 7
click at [465, 63] on icon at bounding box center [467, 64] width 6 height 6
type input "**********"
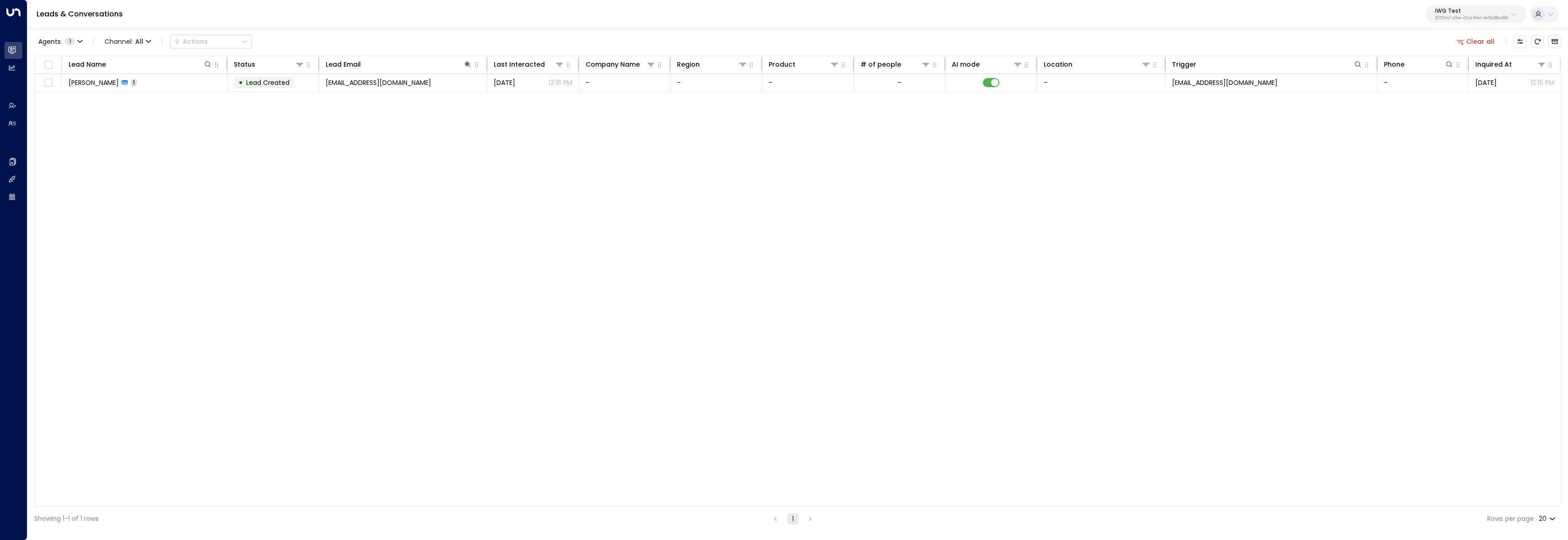
click at [386, 29] on div "Agents 1 Channel: All Actions Clear all Lead Name Status Lead Email Last Intera…" at bounding box center [798, 279] width 1527 height 504
click at [367, 81] on span "[EMAIL_ADDRESS][DOMAIN_NAME]" at bounding box center [378, 82] width 105 height 9
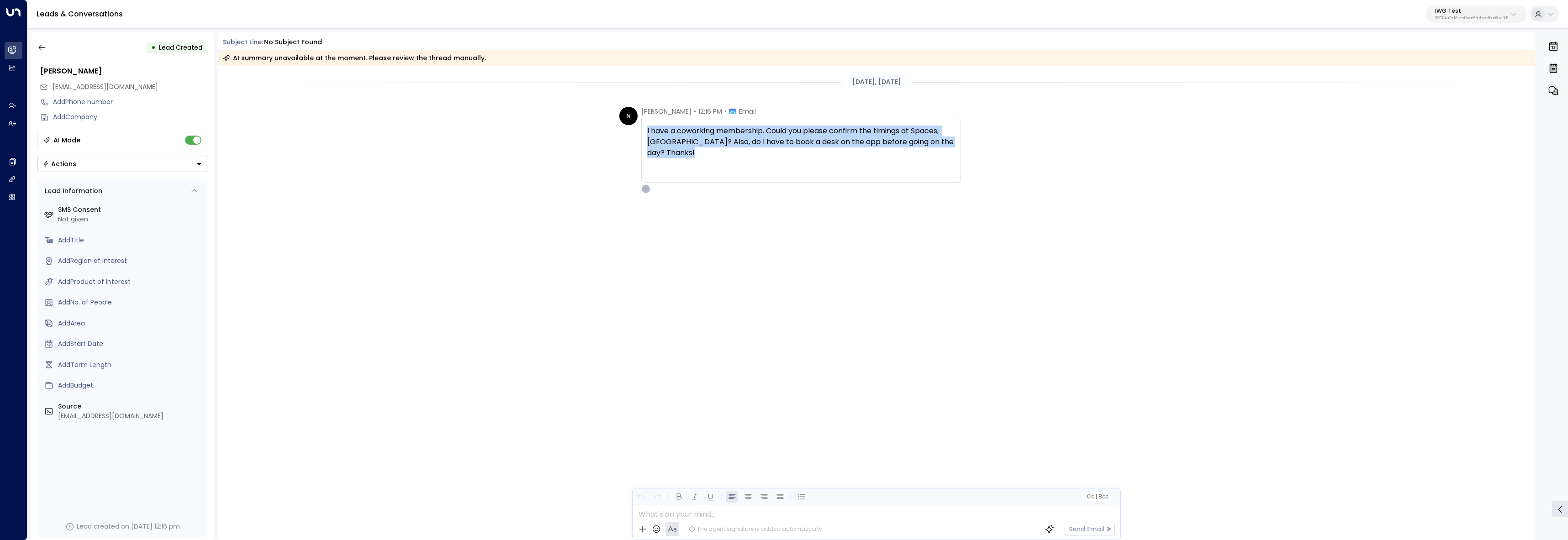
drag, startPoint x: 702, startPoint y: 152, endPoint x: 646, endPoint y: 131, distance: 59.8
click at [646, 131] on div "I have a coworking membership. Could you please confirm the timings at Spaces, …" at bounding box center [802, 150] width 320 height 65
copy div "I have a coworking membership. Could you please confirm the timings at Spaces, …"
click at [853, 210] on div "N [PERSON_NAME] • 12:16 PM • Email I have a coworking membership. Could you ple…" at bounding box center [877, 196] width 1317 height 178
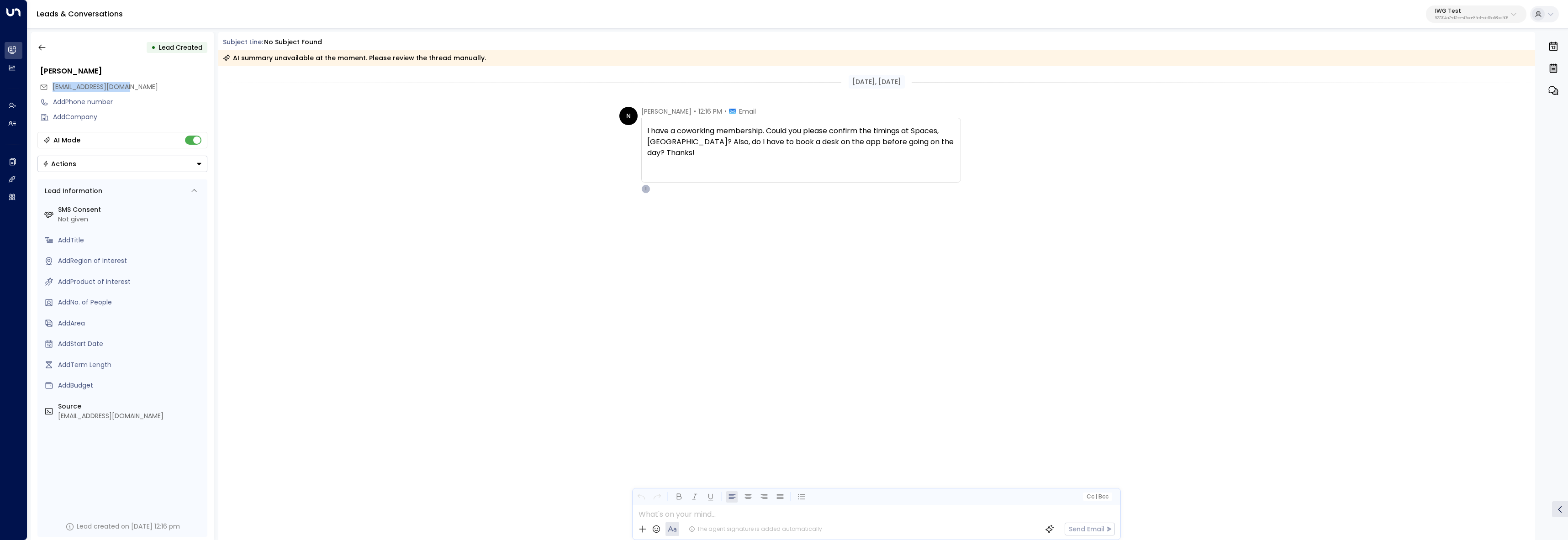
drag, startPoint x: 147, startPoint y: 88, endPoint x: 46, endPoint y: 87, distance: 101.0
click at [46, 87] on div "[EMAIL_ADDRESS][DOMAIN_NAME]" at bounding box center [124, 86] width 168 height 15
copy span "[EMAIL_ADDRESS][DOMAIN_NAME]"
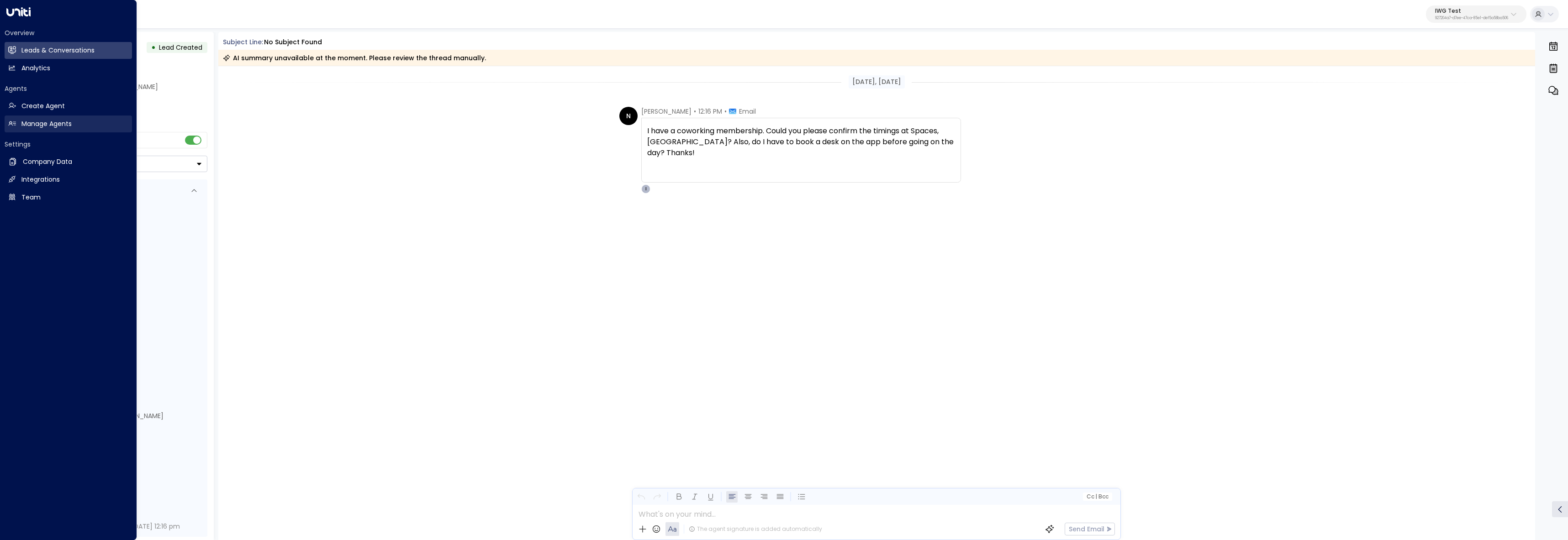
click at [11, 131] on link "Manage Agents Manage Agents" at bounding box center [69, 124] width 128 height 17
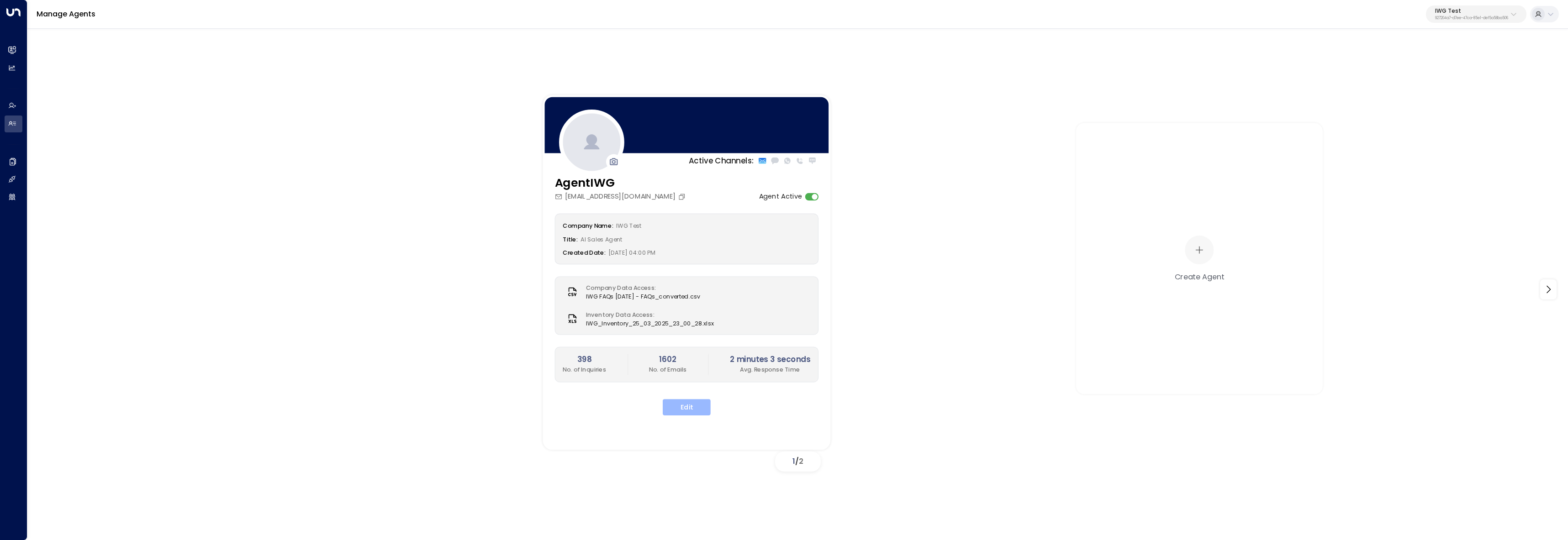
click at [689, 409] on button "Edit" at bounding box center [686, 407] width 48 height 16
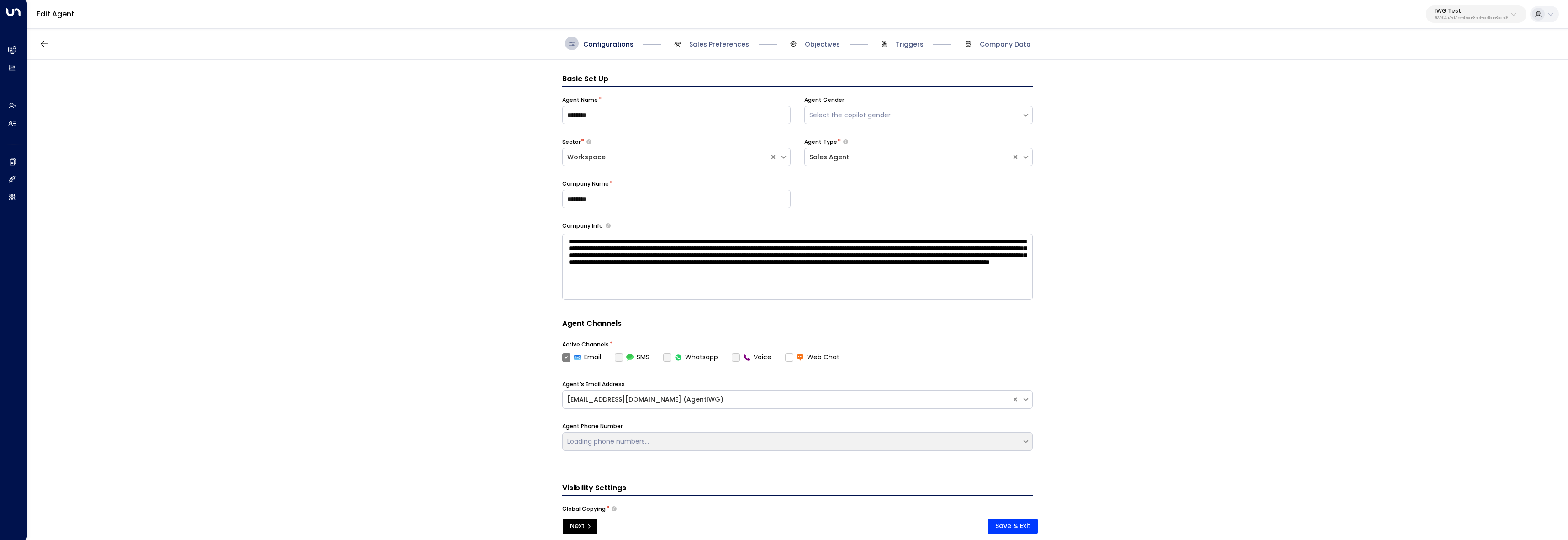
scroll to position [14, 0]
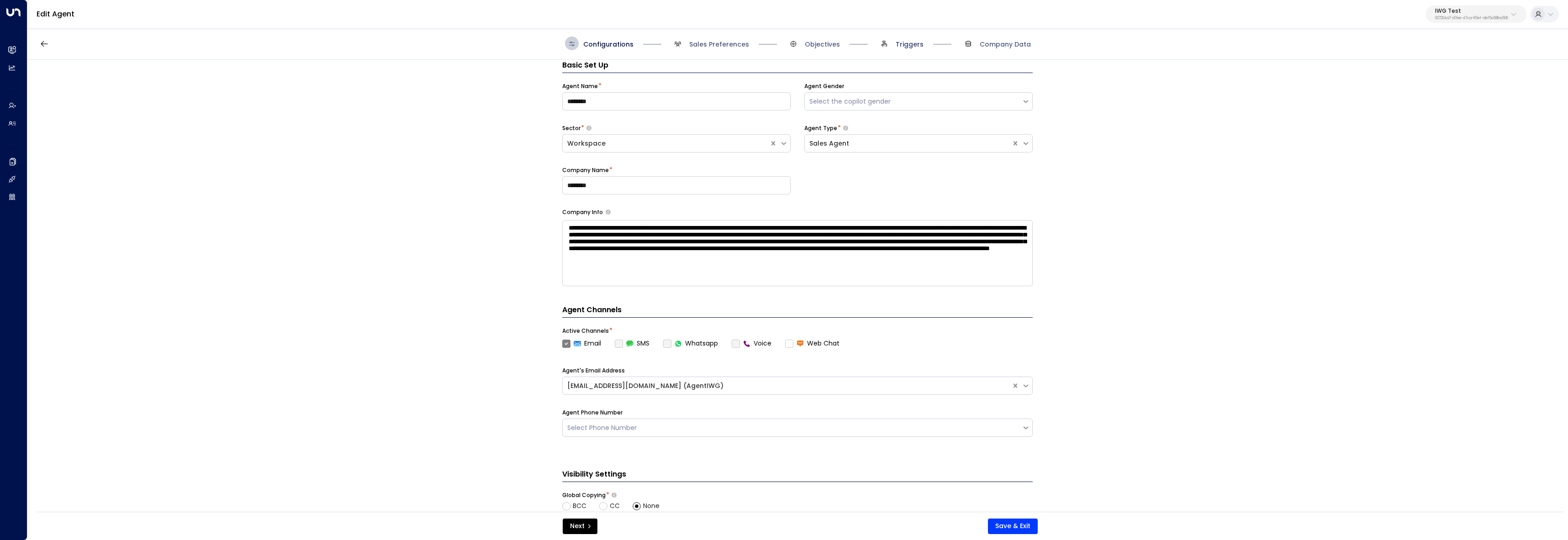
click at [907, 43] on span "Triggers" at bounding box center [910, 44] width 28 height 9
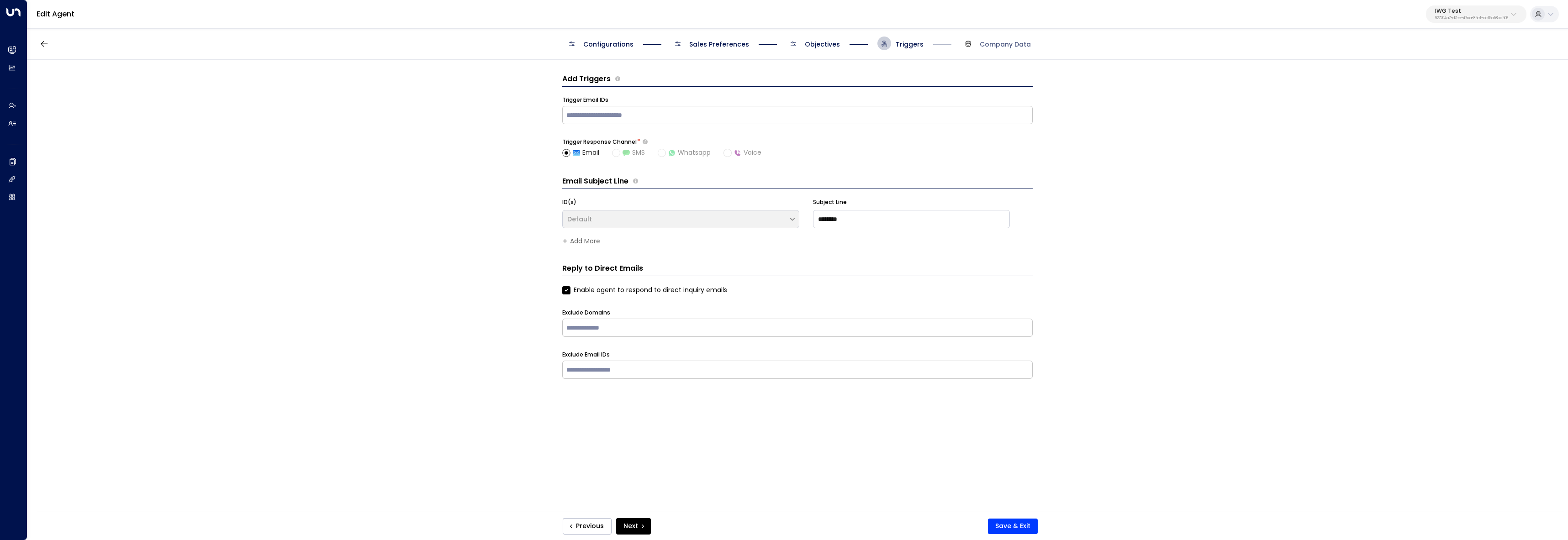
click at [844, 46] on div "Configurations Sales Preferences Objectives Triggers Company Data" at bounding box center [798, 43] width 466 height 14
click at [825, 44] on span "Objectives" at bounding box center [823, 44] width 35 height 9
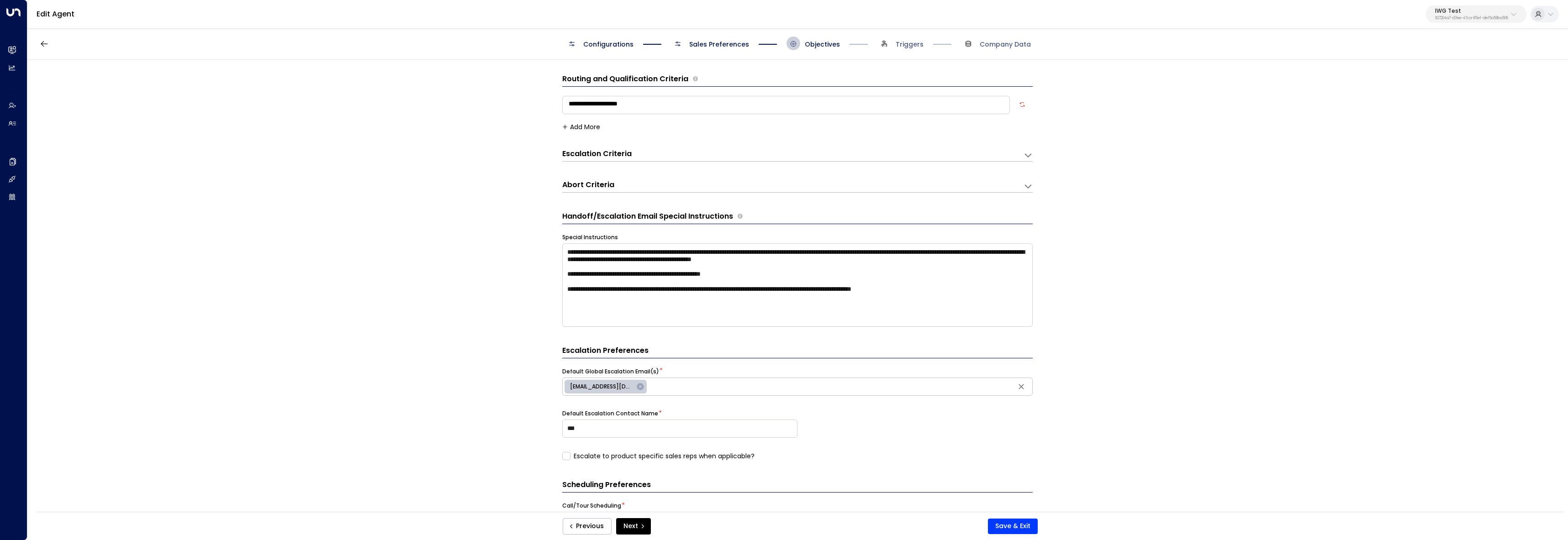
click at [625, 184] on div "Abort Criteria" at bounding box center [792, 186] width 461 height 13
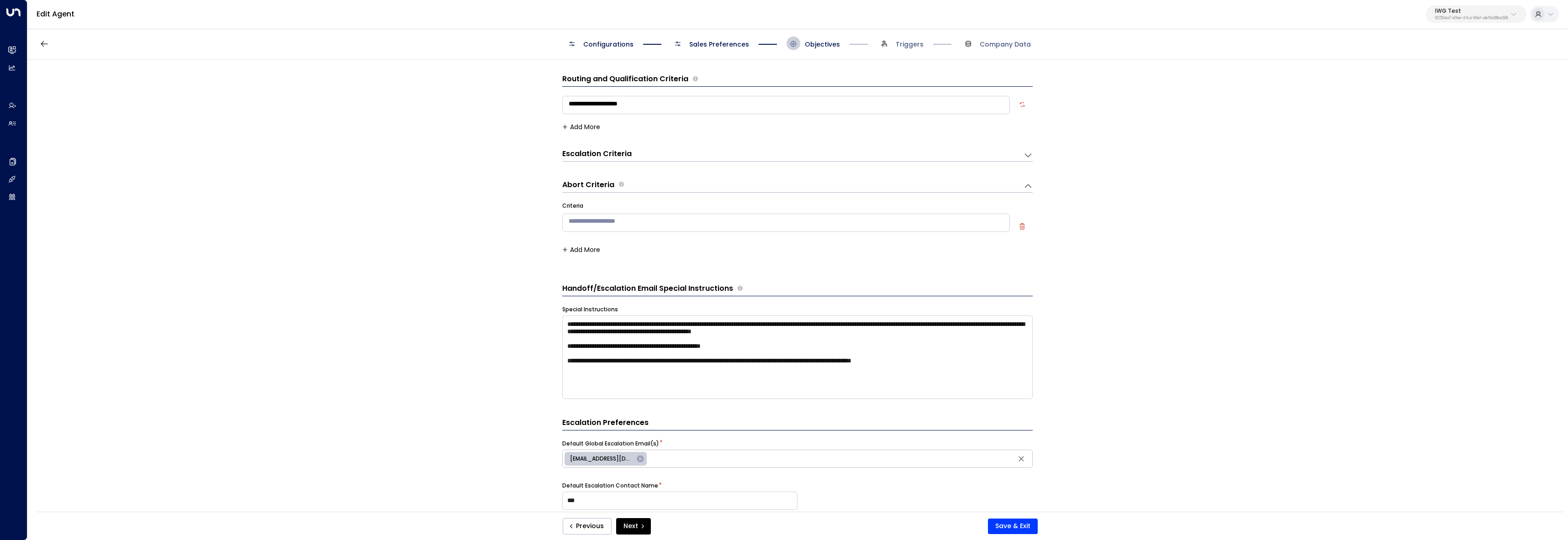
click at [586, 160] on div "Escalation Criteria Reset" at bounding box center [792, 155] width 461 height 13
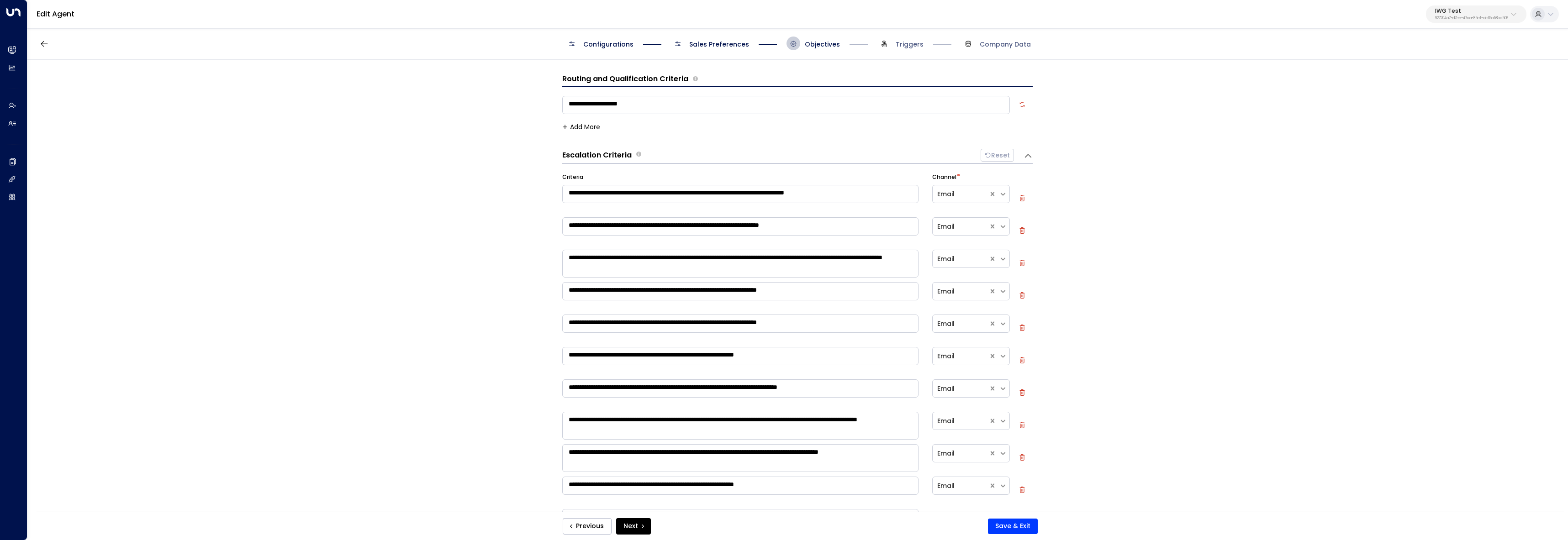
drag, startPoint x: 1498, startPoint y: 14, endPoint x: 1493, endPoint y: 22, distance: 9.4
click at [1498, 15] on div "IWG Test 927204a7-d7ee-47ca-85e1-def5a58ba506" at bounding box center [1472, 14] width 73 height 12
type input "*****"
click at [1454, 72] on div "Cinch Storage ID: 20dc0344-df52-49ea-bc2a-8bb80861e769" at bounding box center [1494, 72] width 131 height 19
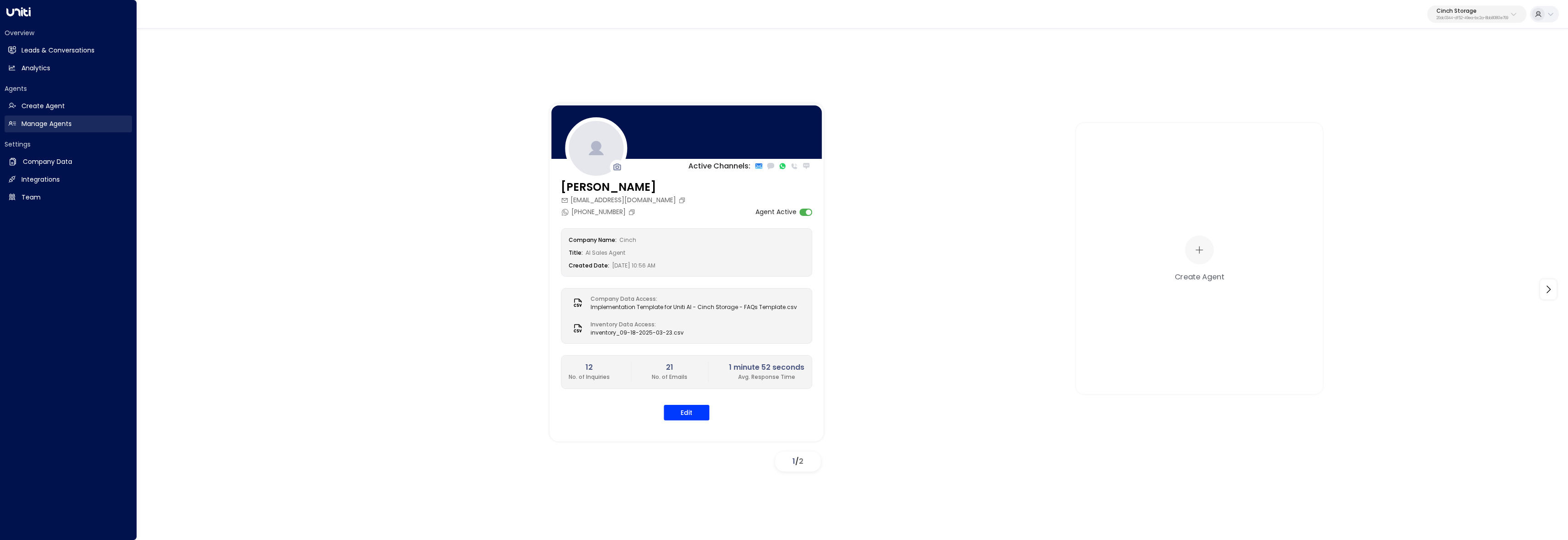
click at [19, 130] on link "Manage Agents Manage Agents" at bounding box center [69, 124] width 128 height 17
click at [46, 164] on h2 "Company Data" at bounding box center [48, 162] width 49 height 10
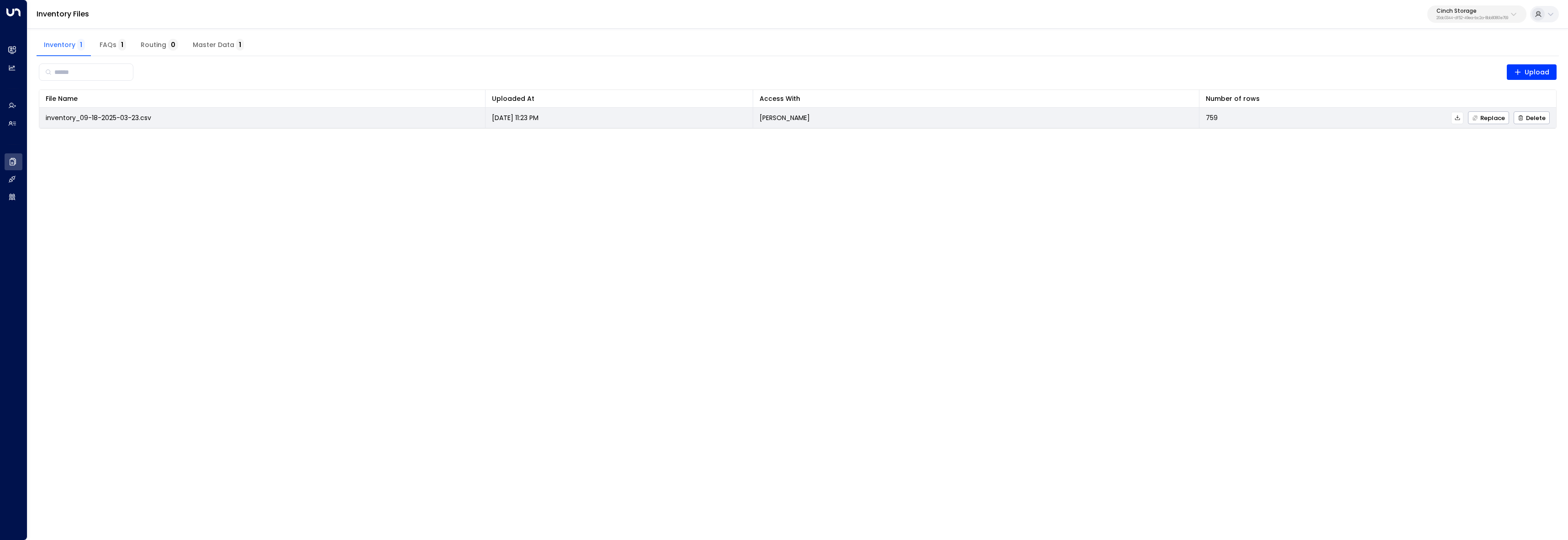
click at [1456, 119] on icon at bounding box center [1457, 117] width 6 height 6
